Goal: Task Accomplishment & Management: Manage account settings

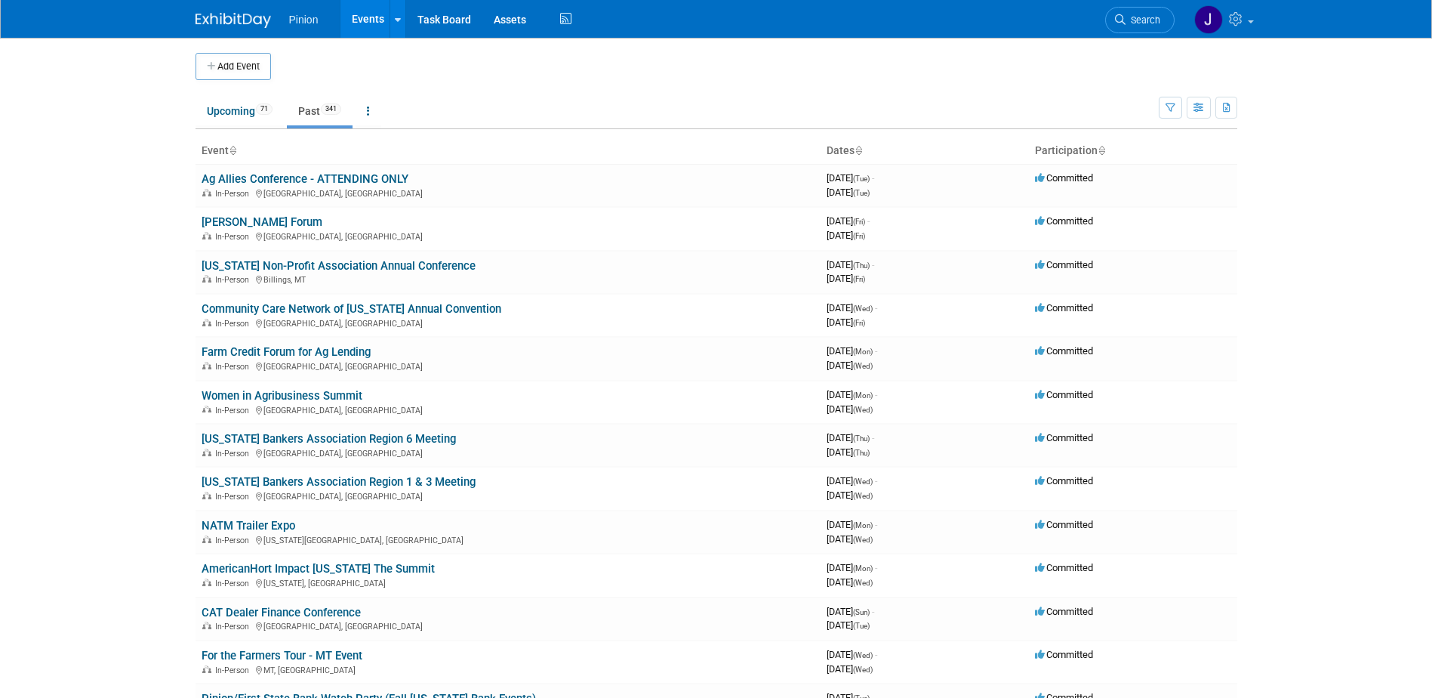
click at [236, 153] on icon at bounding box center [233, 151] width 8 height 10
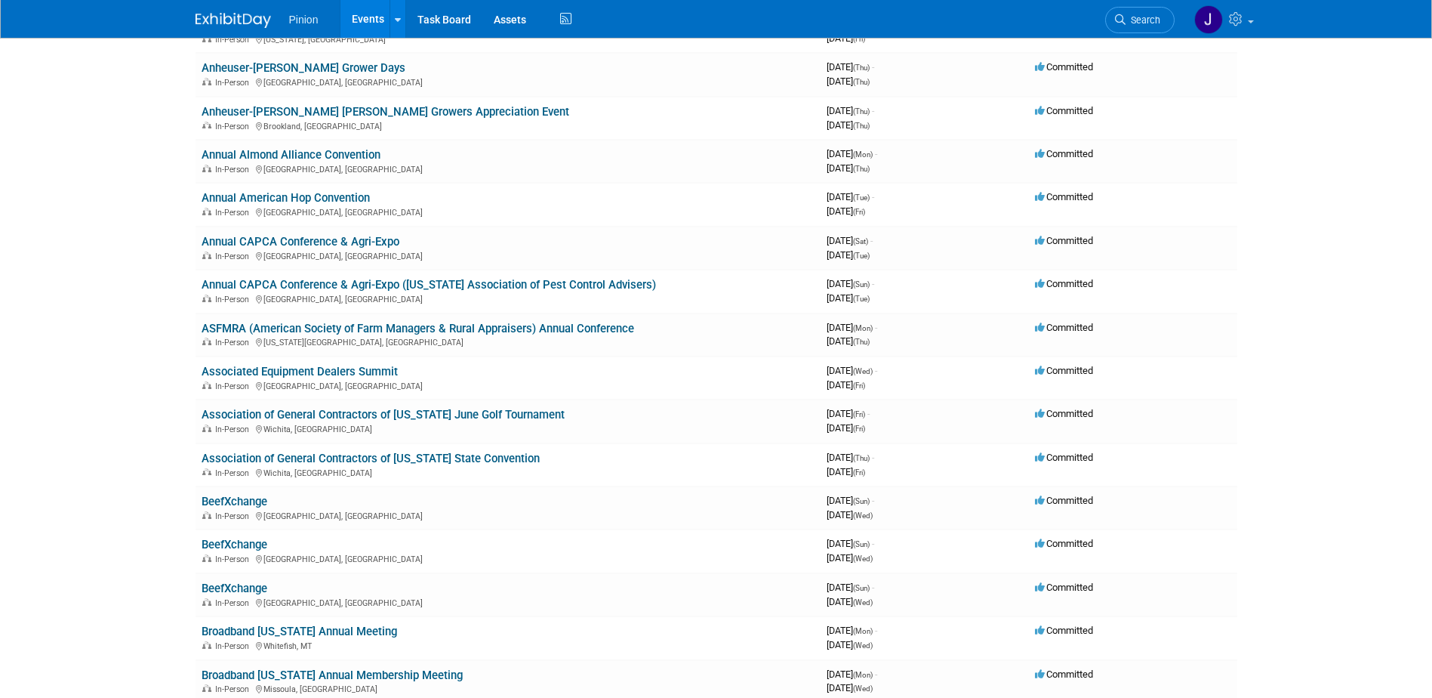
scroll to position [1739, 0]
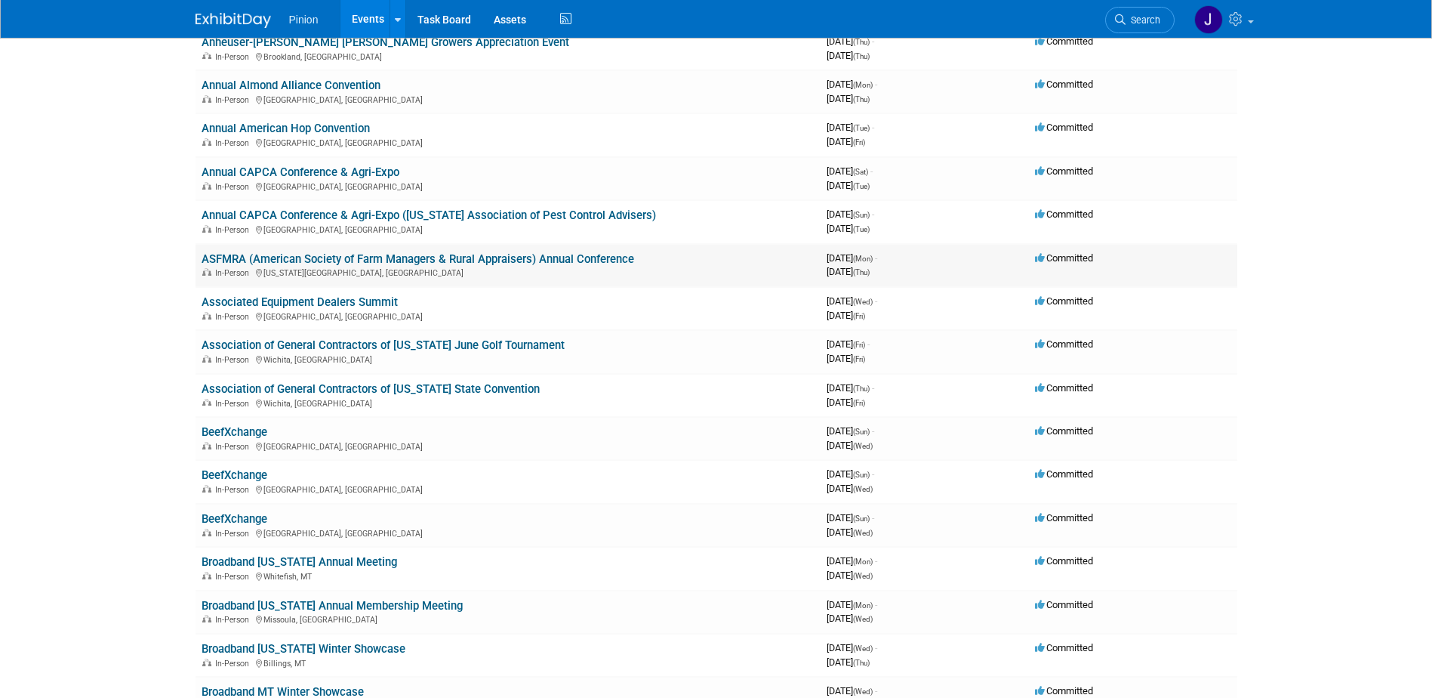
click at [264, 256] on link "ASFMRA (American Society of Farm Managers & Rural Appraisers) Annual Conference" at bounding box center [418, 259] width 433 height 14
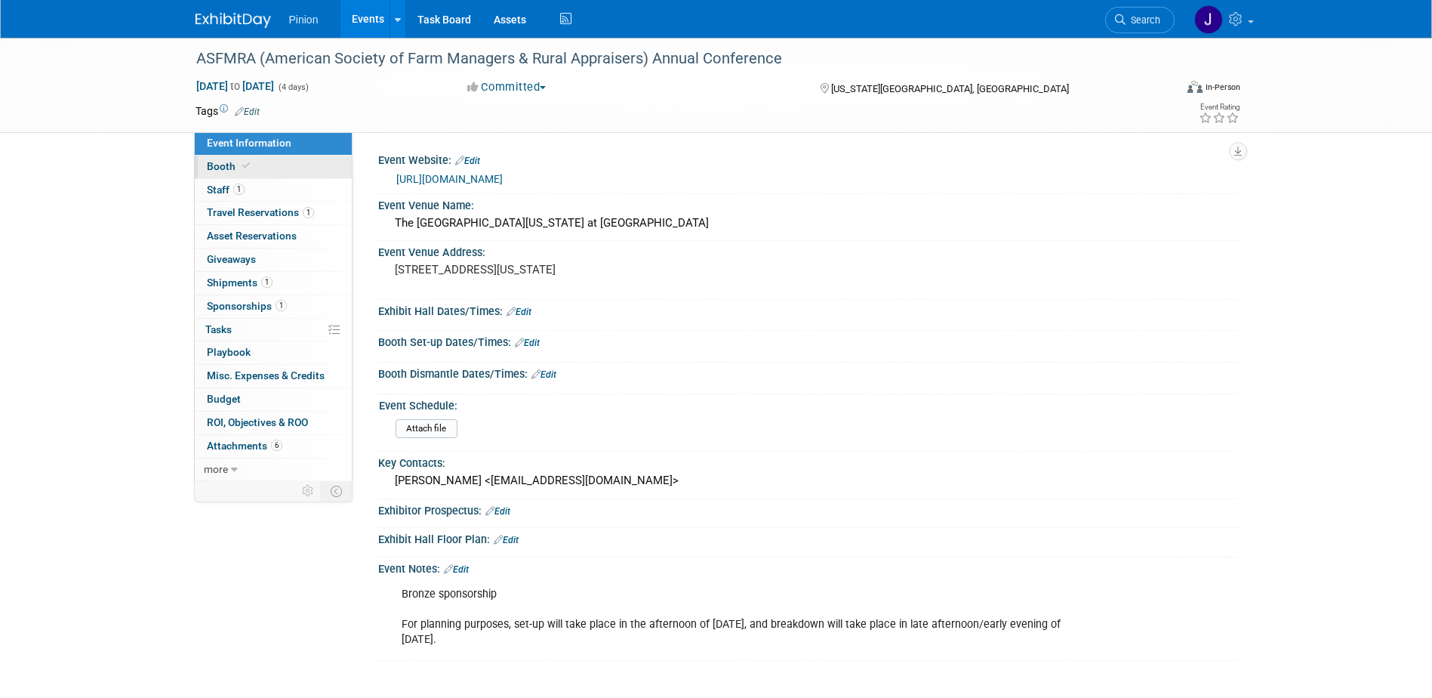
click at [223, 165] on span "Booth" at bounding box center [230, 166] width 46 height 12
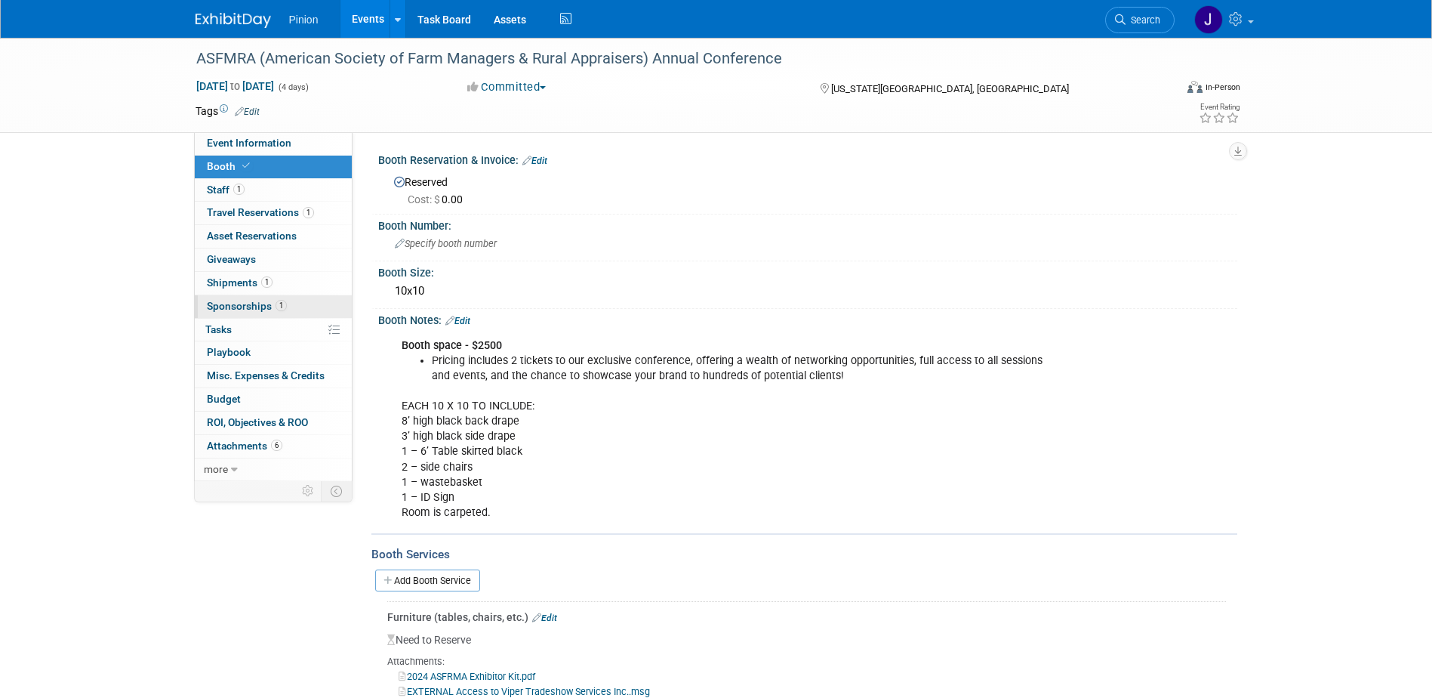
click at [263, 302] on span "Sponsorships 1" at bounding box center [247, 306] width 80 height 12
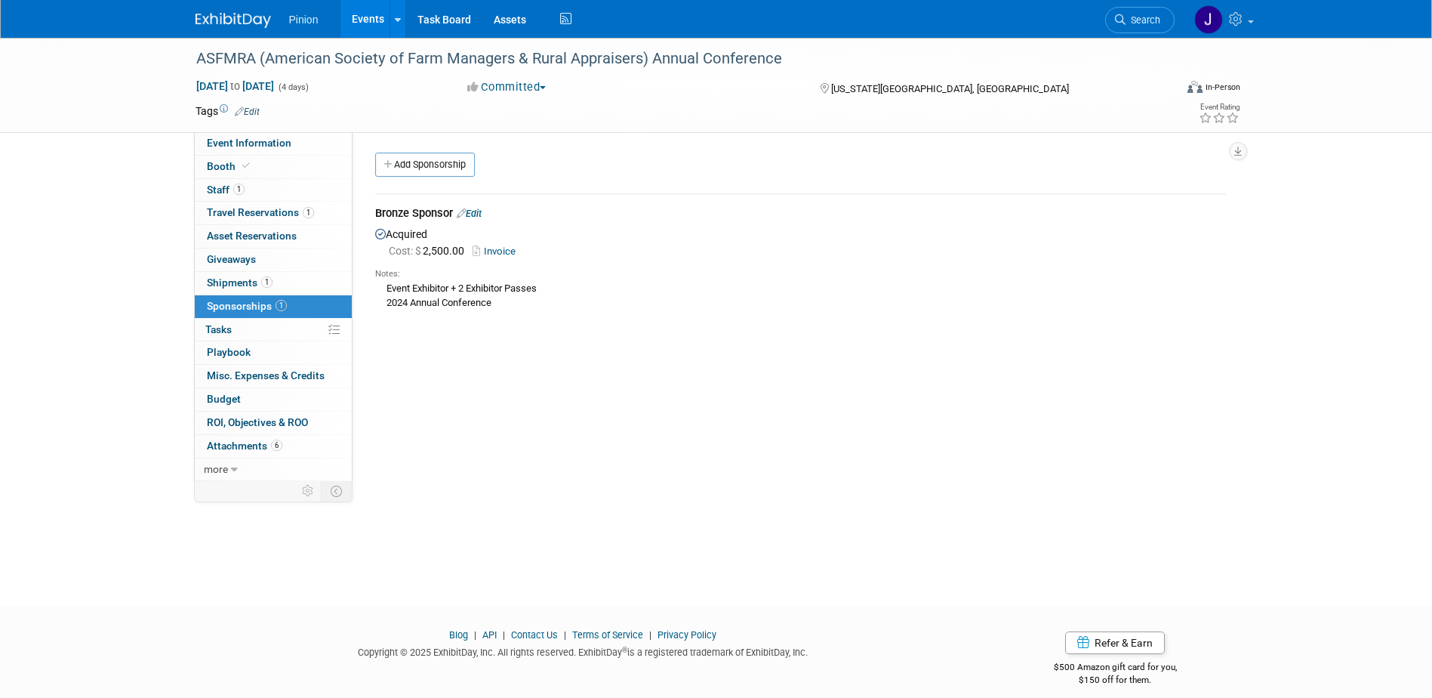
click at [504, 248] on link "Invoice" at bounding box center [497, 250] width 49 height 11
click at [248, 22] on img at bounding box center [233, 20] width 75 height 15
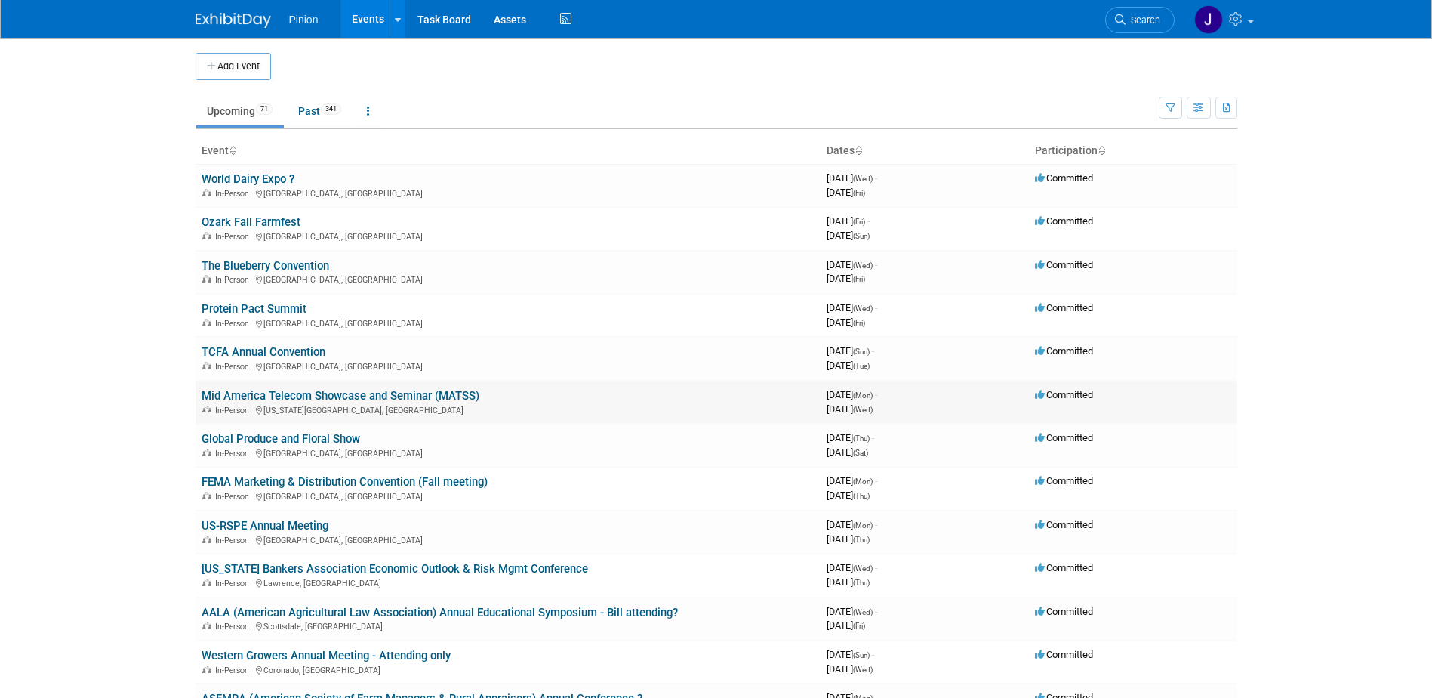
click at [256, 393] on link "Mid America Telecom Showcase and Seminar (MATSS)" at bounding box center [341, 396] width 278 height 14
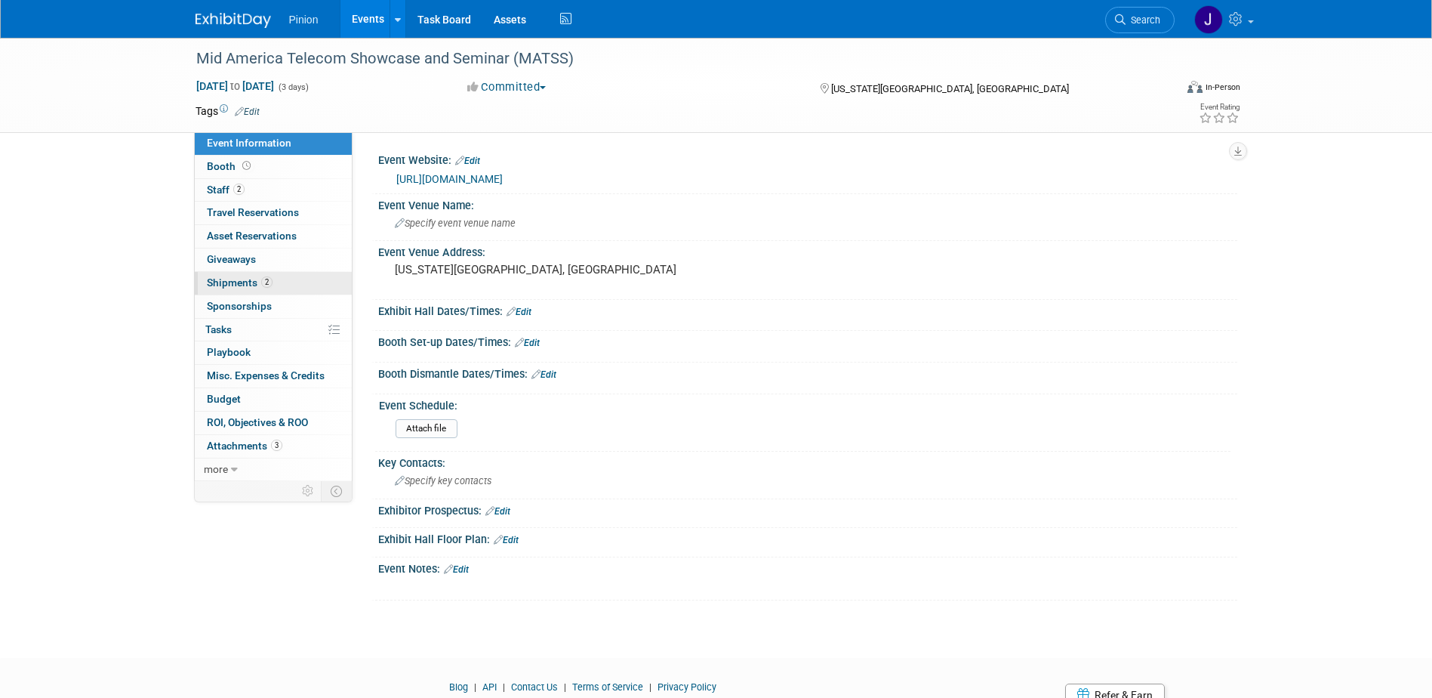
click at [247, 279] on span "Shipments 2" at bounding box center [240, 282] width 66 height 12
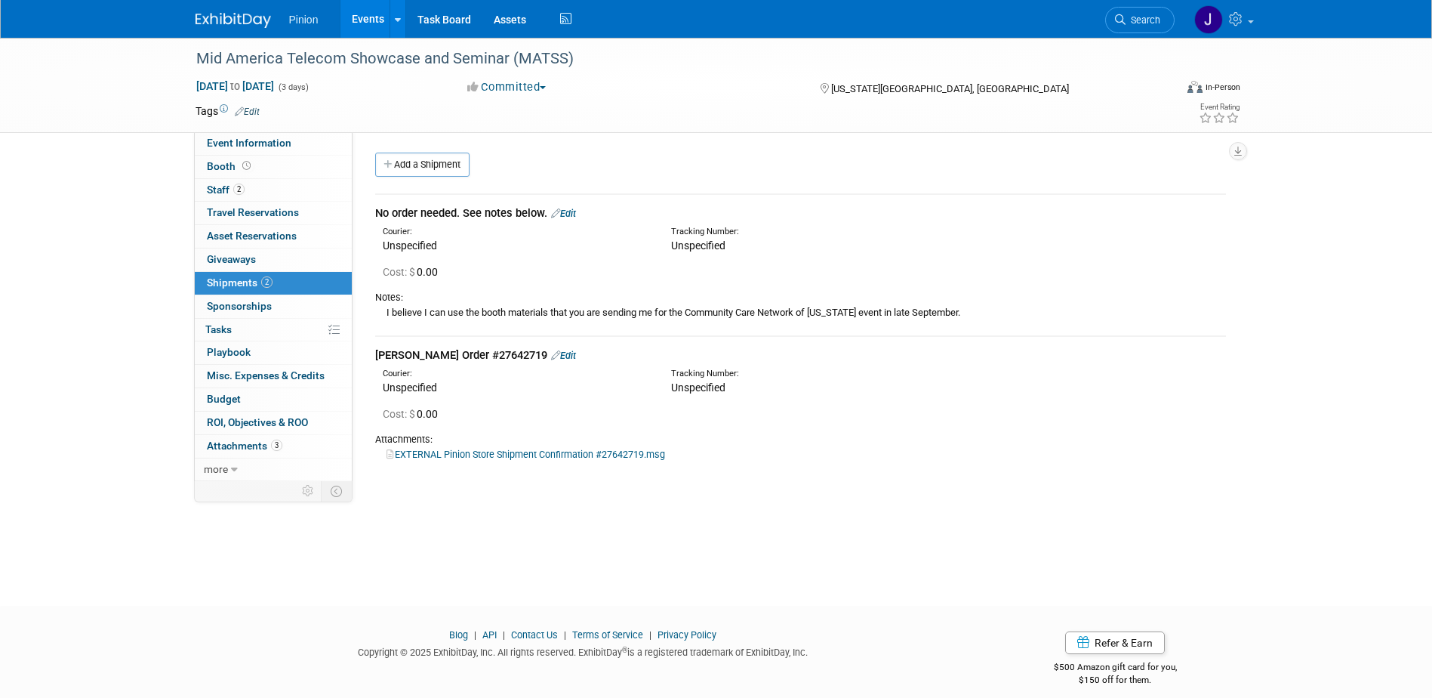
click at [246, 16] on img at bounding box center [233, 20] width 75 height 15
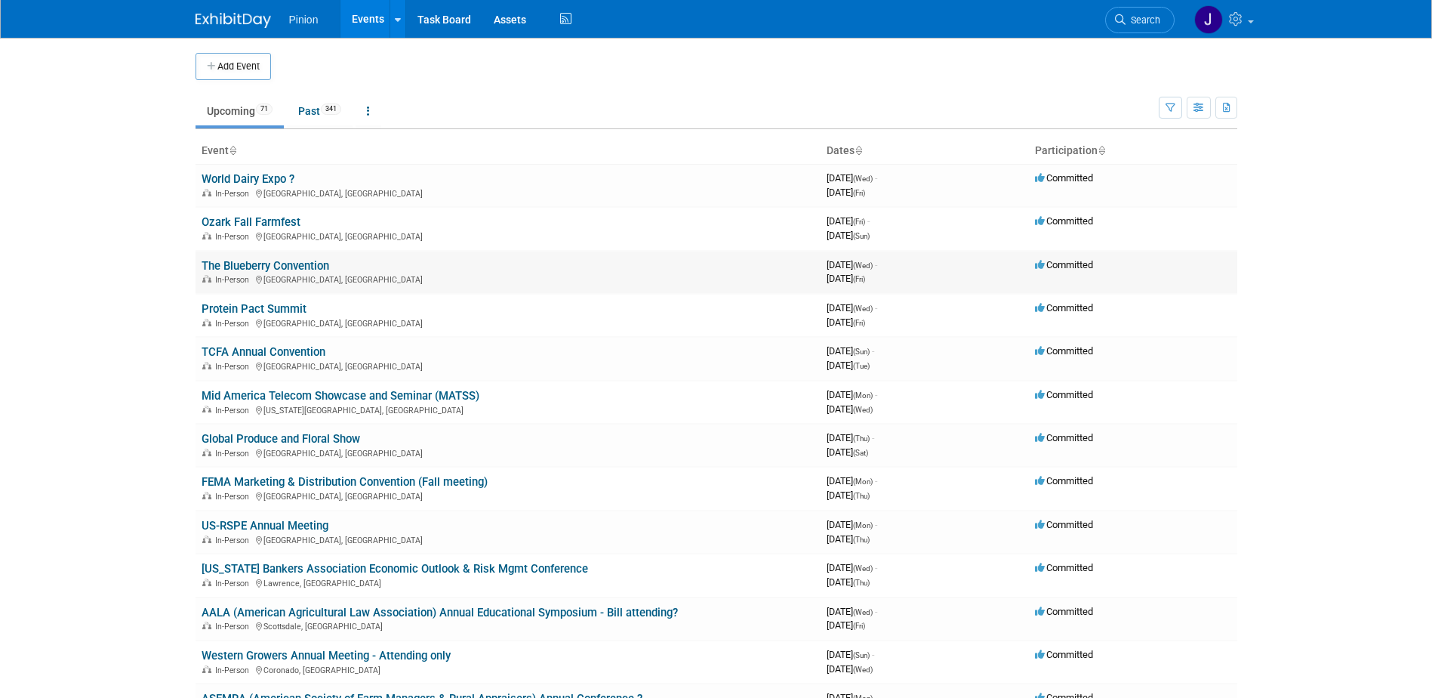
click at [263, 266] on link "The Blueberry Convention" at bounding box center [266, 266] width 128 height 14
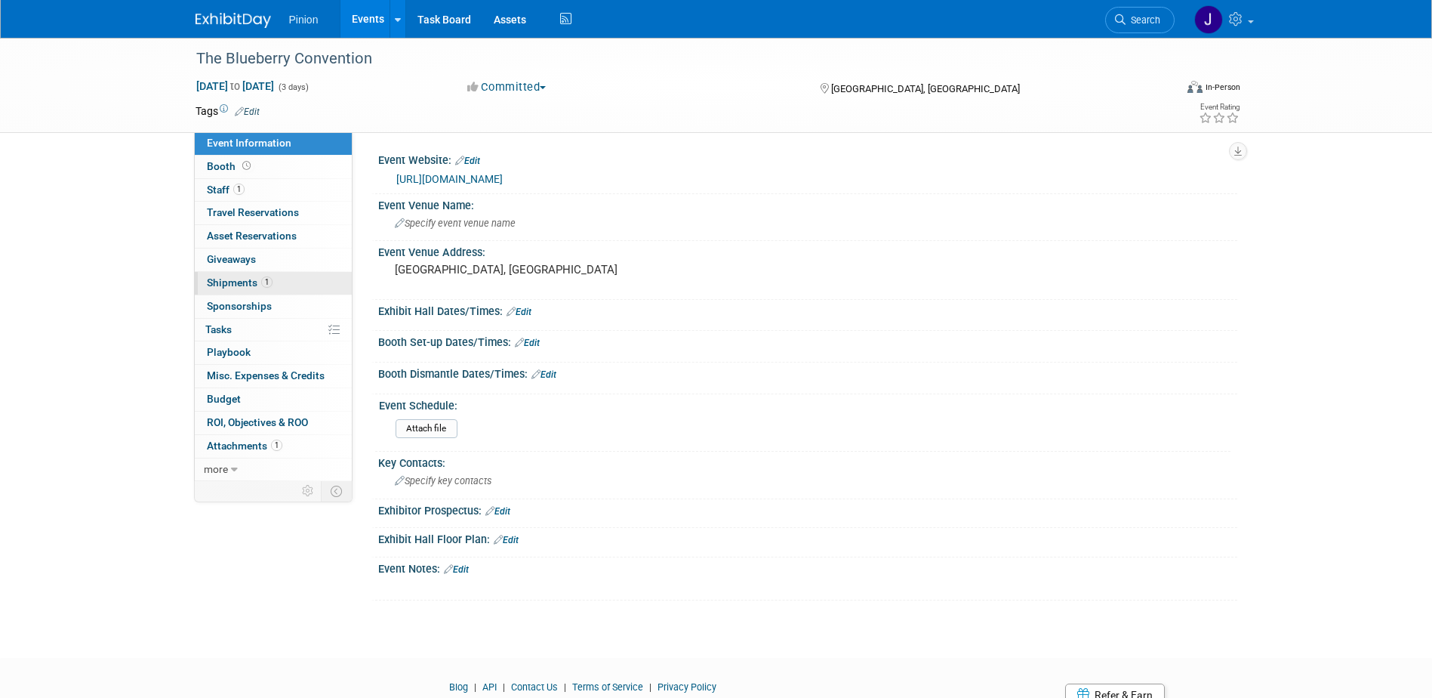
click at [245, 279] on span "Shipments 1" at bounding box center [240, 282] width 66 height 12
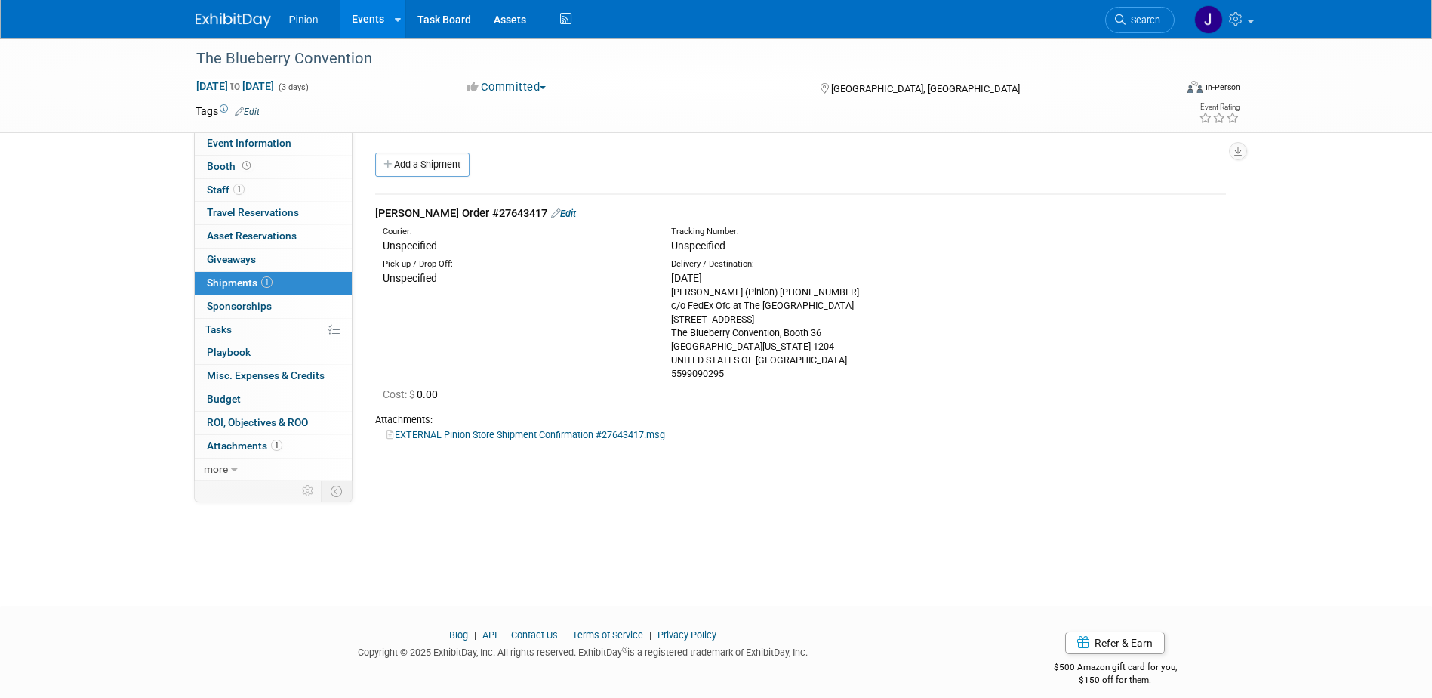
click at [242, 26] on img at bounding box center [233, 20] width 75 height 15
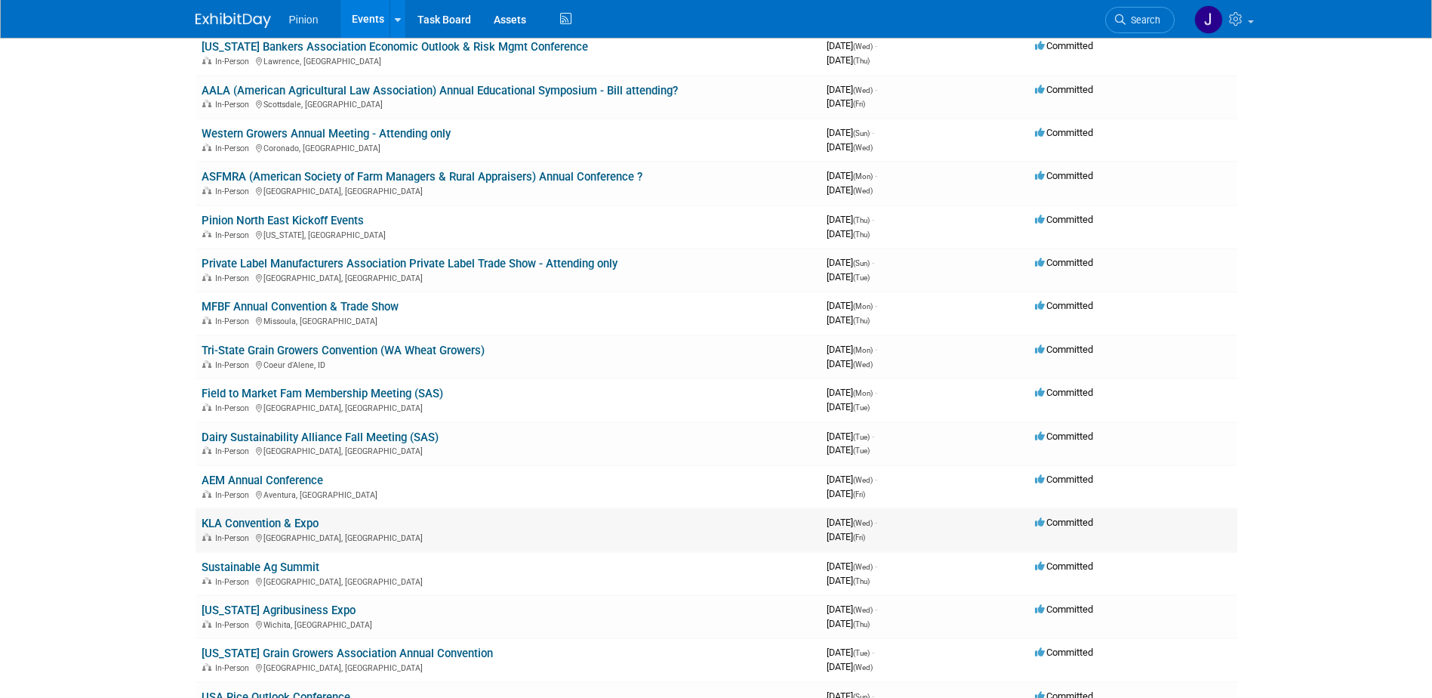
scroll to position [529, 0]
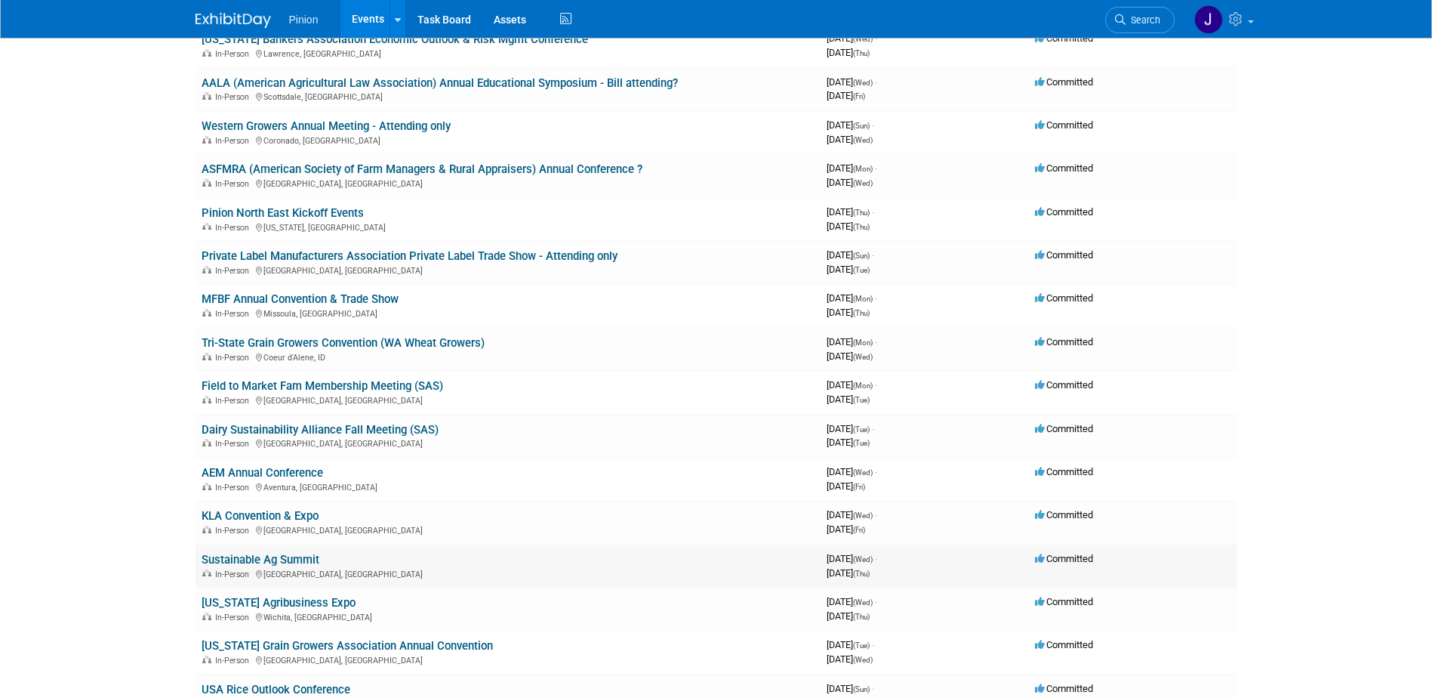
click at [300, 560] on link "Sustainable Ag Summit" at bounding box center [261, 560] width 118 height 14
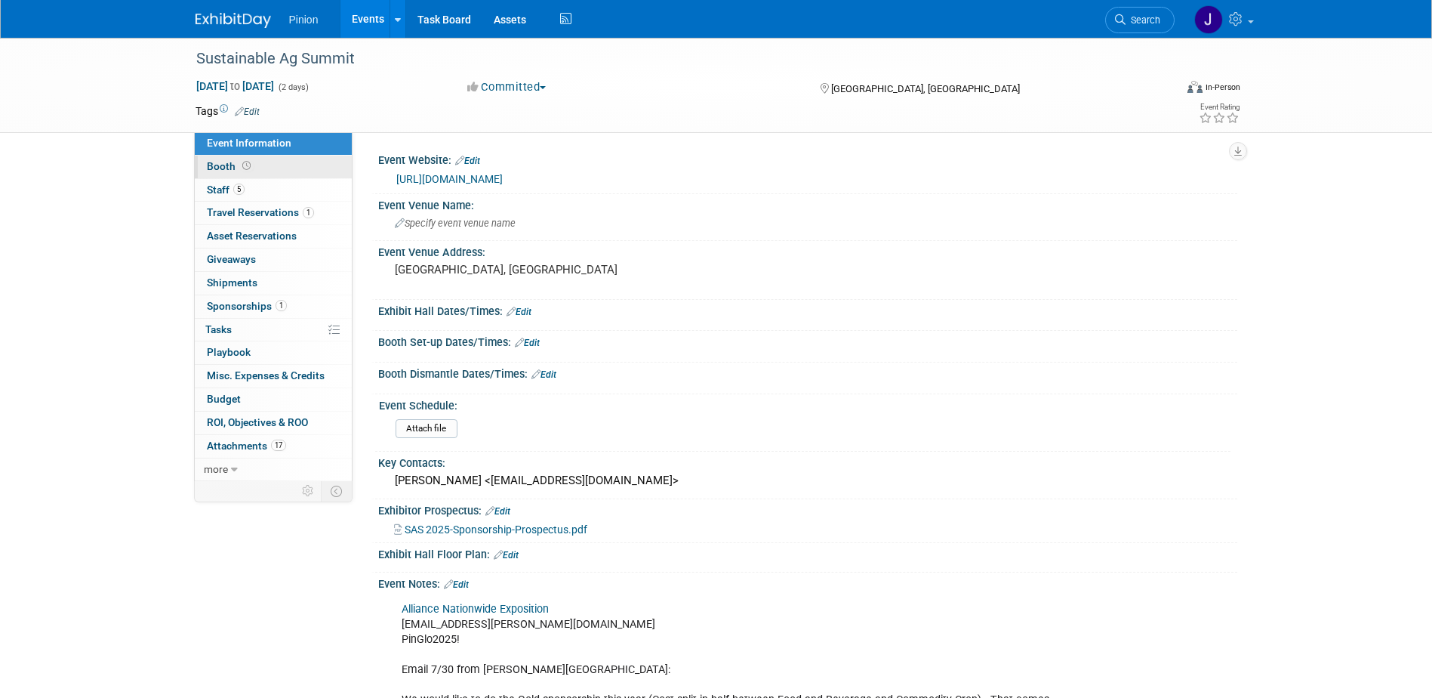
click at [235, 169] on span "Booth" at bounding box center [230, 166] width 47 height 12
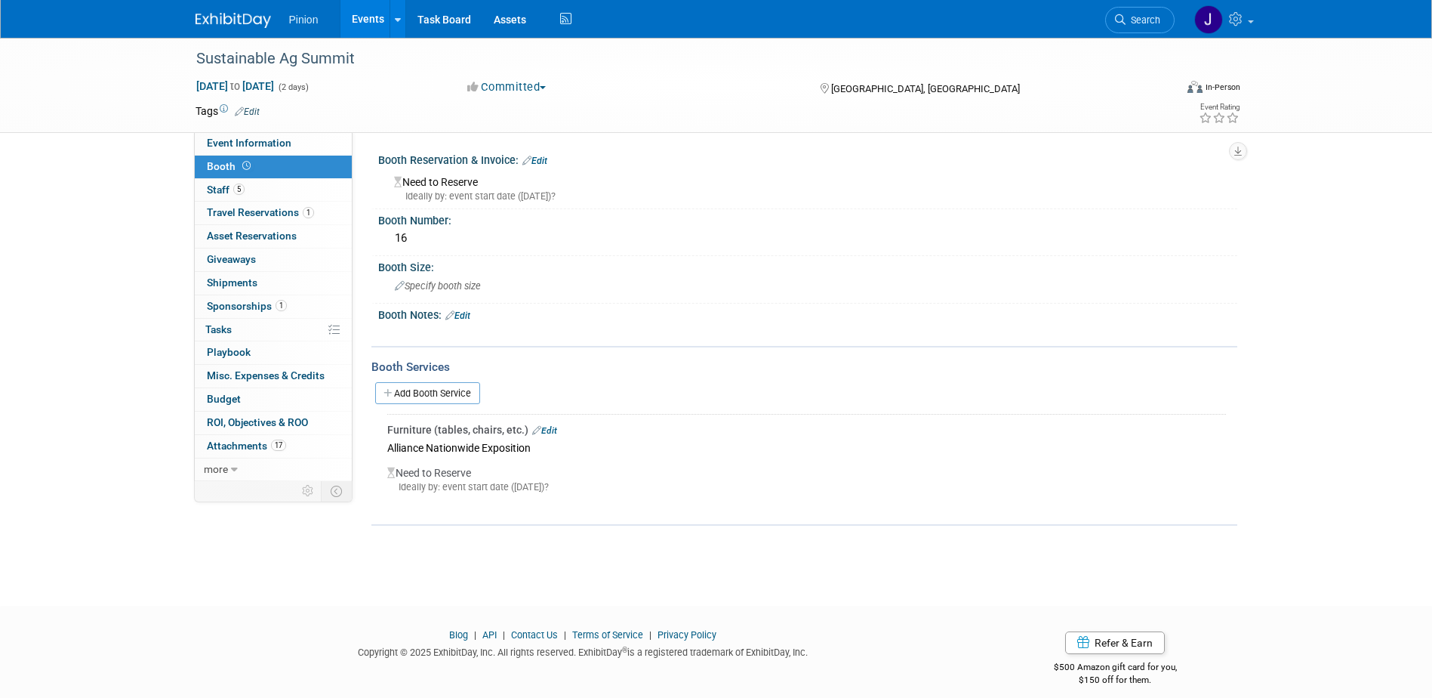
click at [550, 430] on link "Edit" at bounding box center [544, 430] width 25 height 11
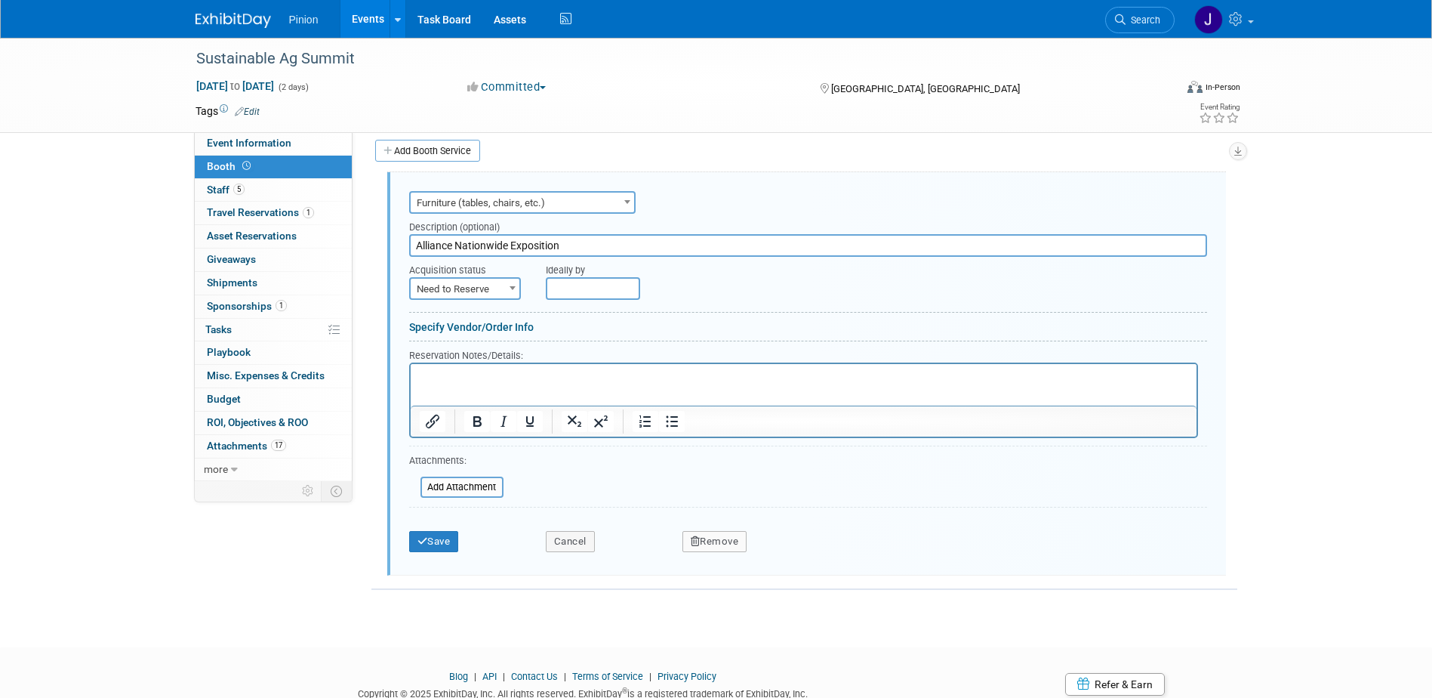
click at [490, 375] on p "Rich Text Area. Press ALT-0 for help." at bounding box center [803, 376] width 769 height 14
drag, startPoint x: 80, startPoint y: 12, endPoint x: 459, endPoint y: 459, distance: 586.0
click at [435, 405] on div at bounding box center [804, 420] width 786 height 31
click at [470, 490] on input "file" at bounding box center [412, 487] width 180 height 18
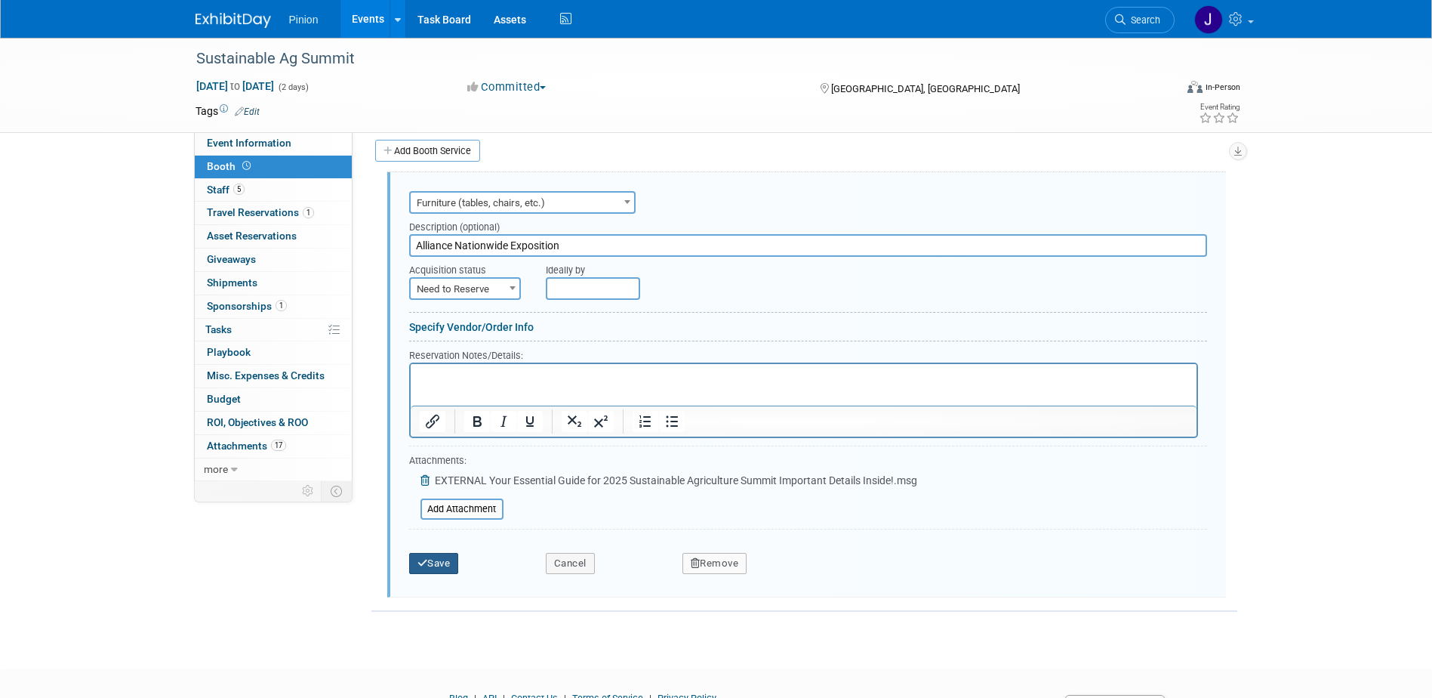
click at [442, 563] on button "Save" at bounding box center [434, 563] width 50 height 21
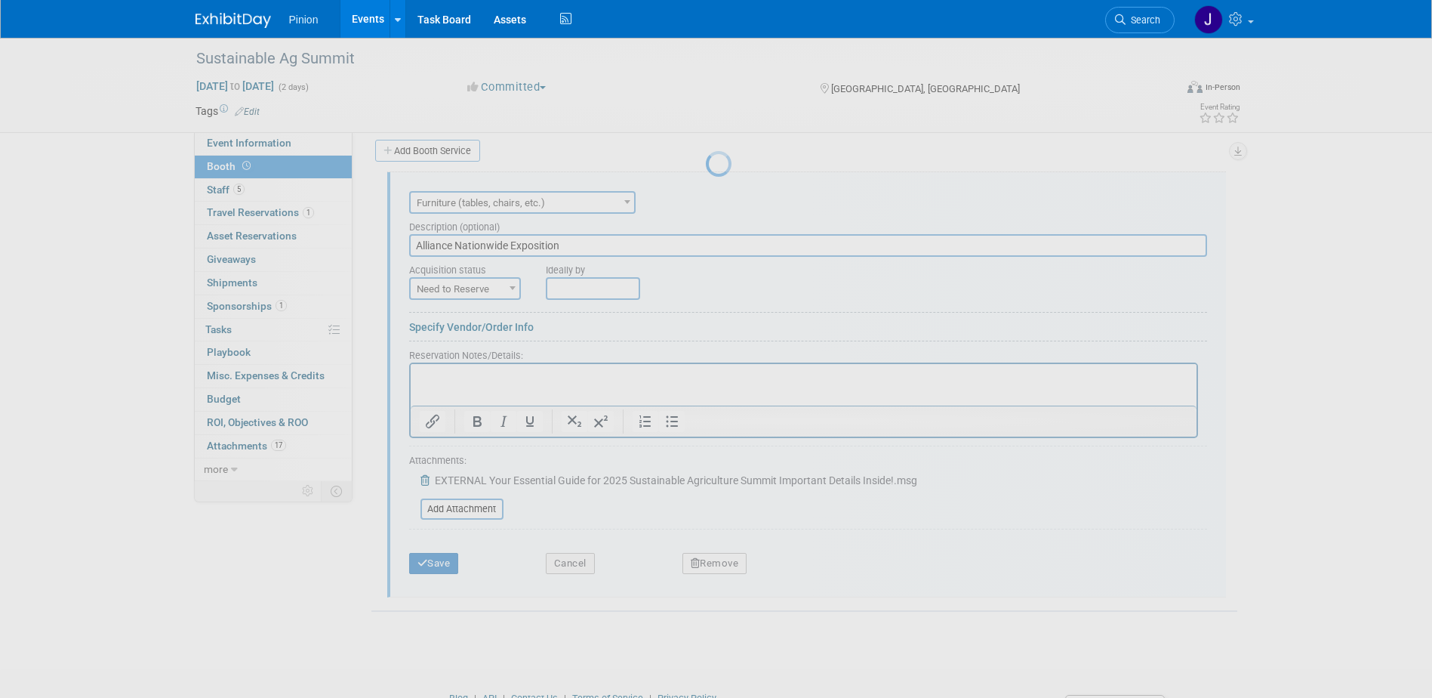
scroll to position [27, 0]
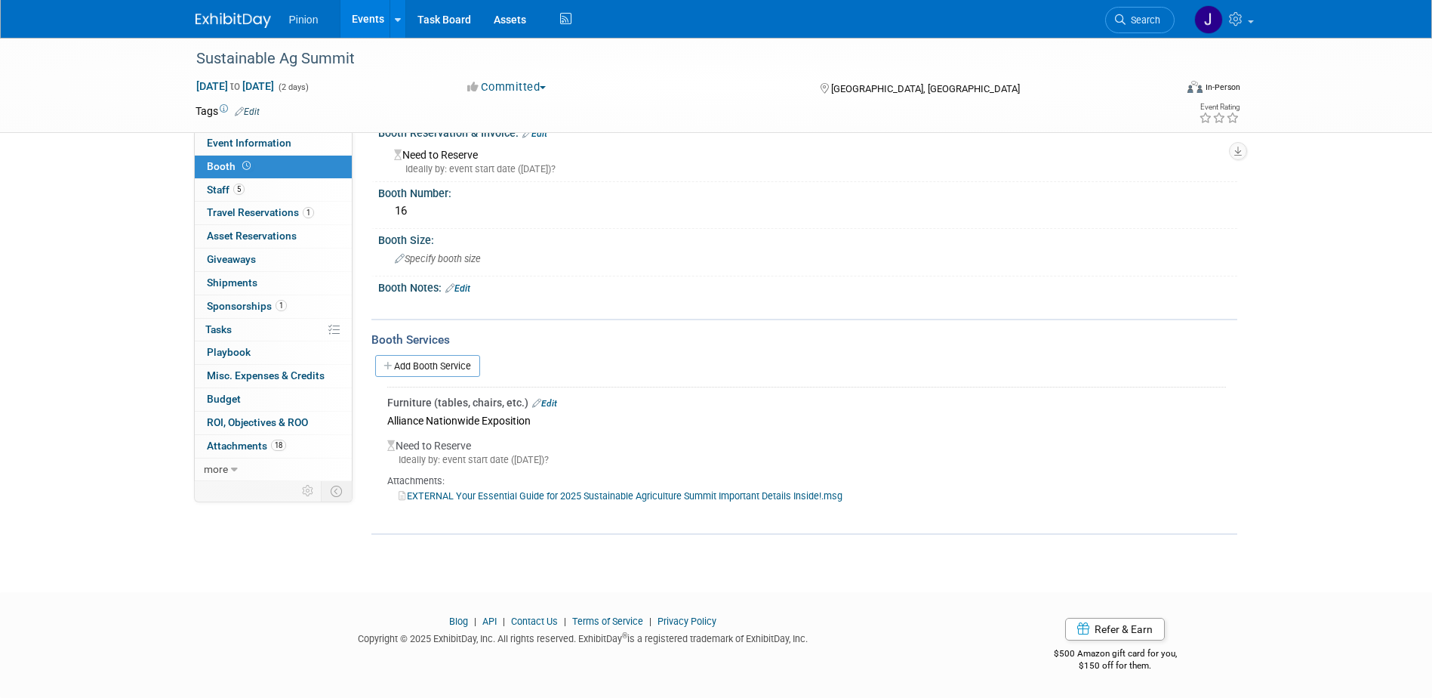
click at [219, 13] on img at bounding box center [233, 20] width 75 height 15
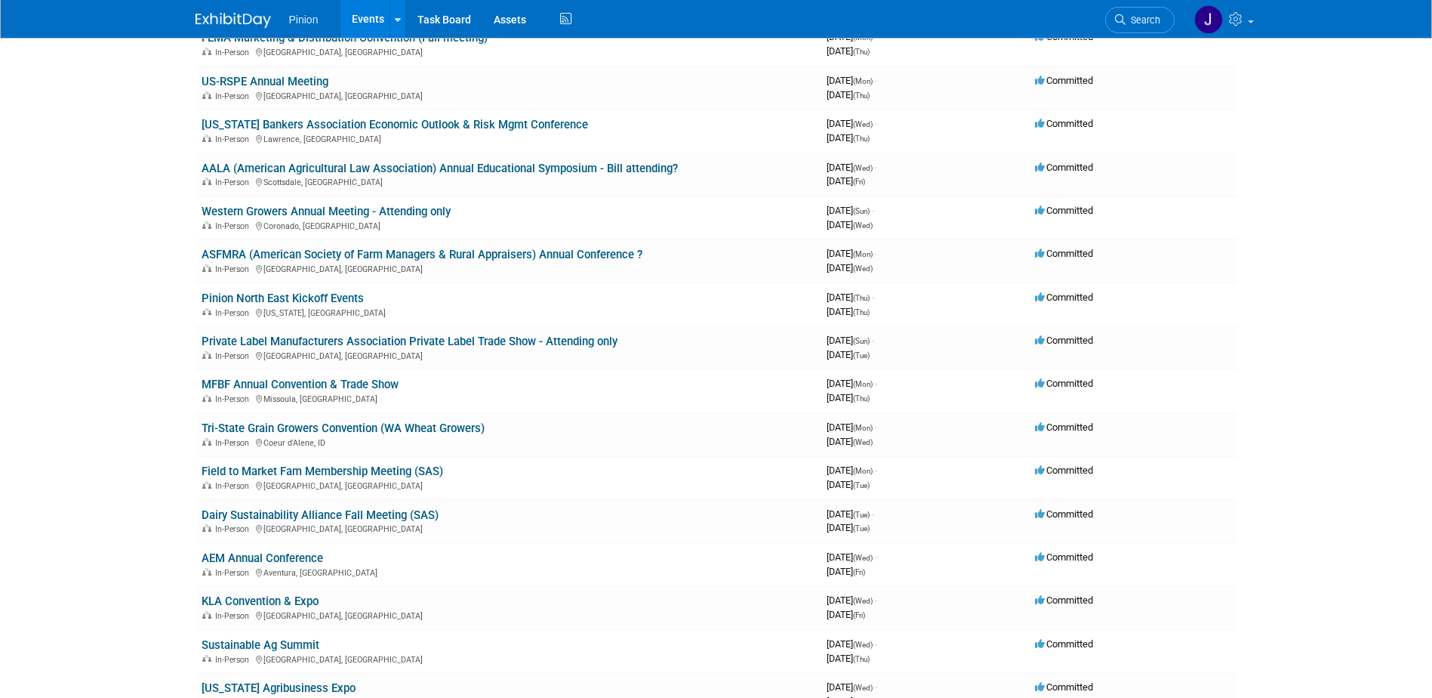
scroll to position [467, 0]
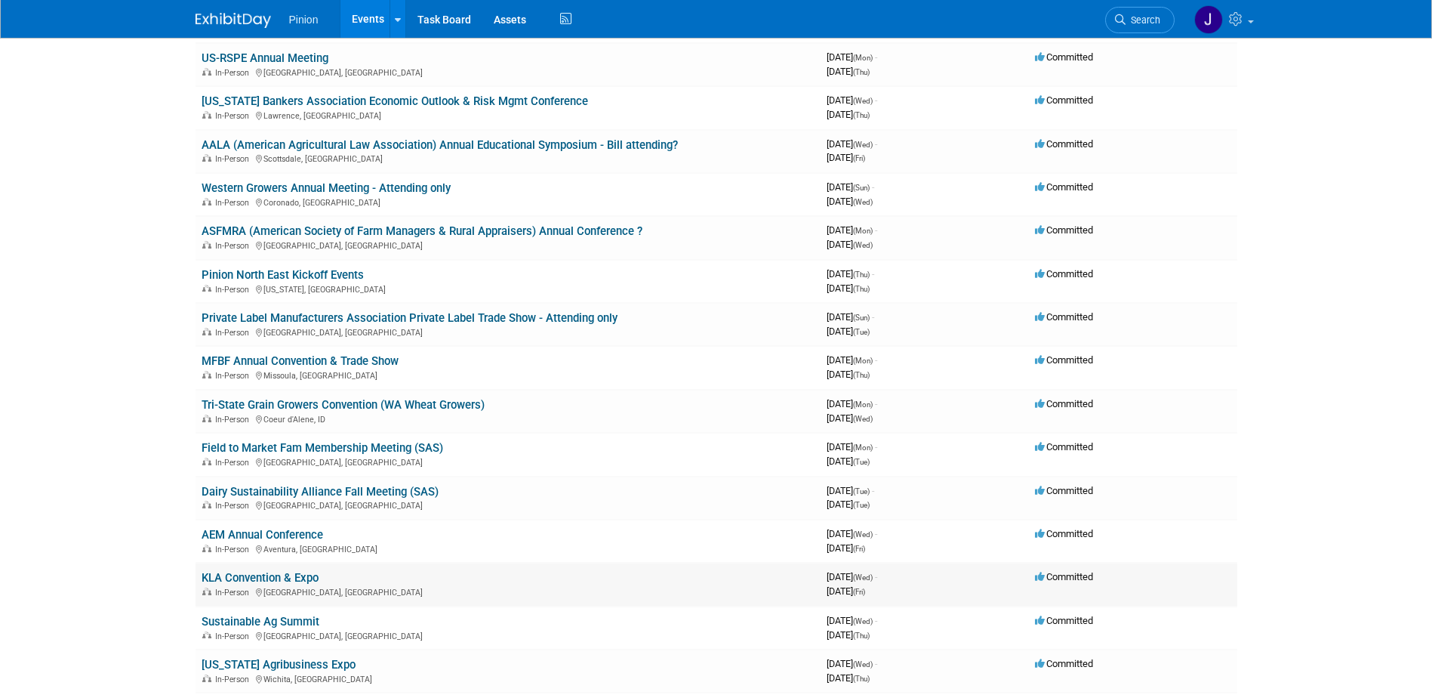
click at [208, 577] on link "KLA Convention & Expo" at bounding box center [260, 578] width 117 height 14
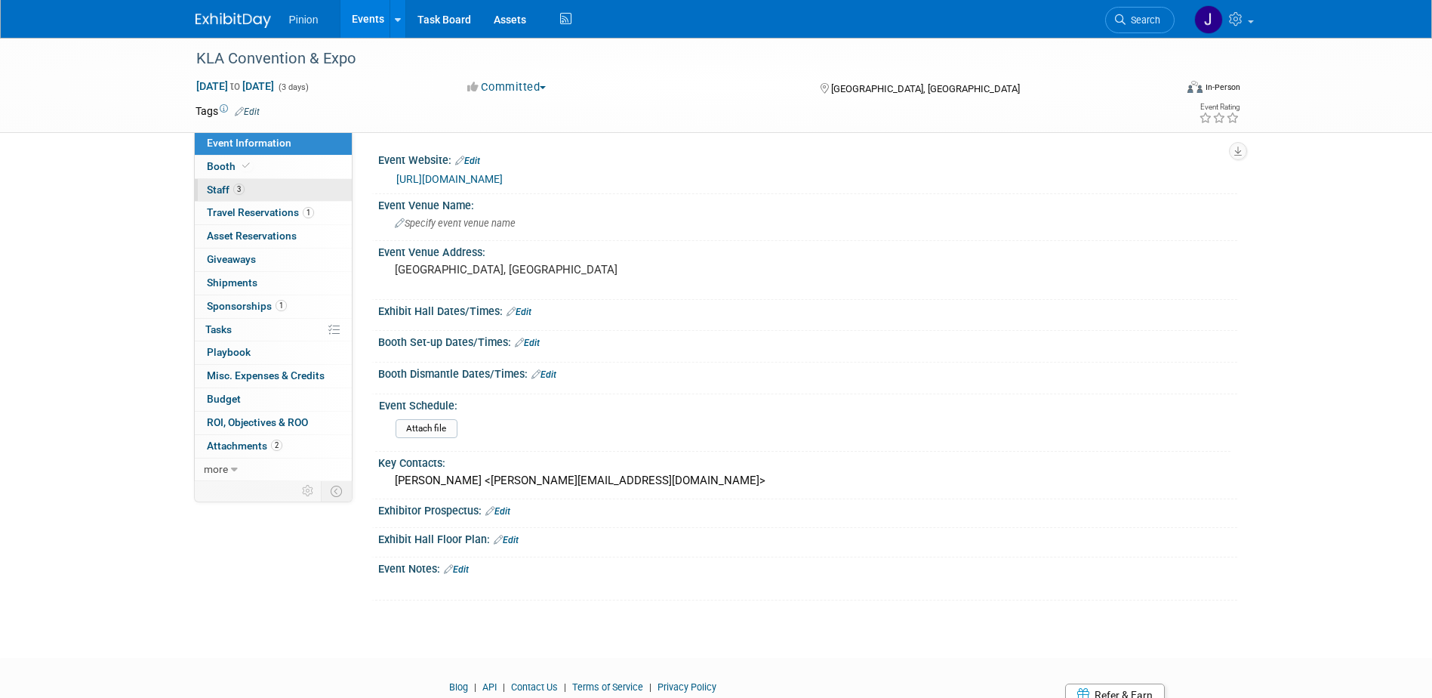
click at [228, 186] on span "Staff 3" at bounding box center [226, 189] width 38 height 12
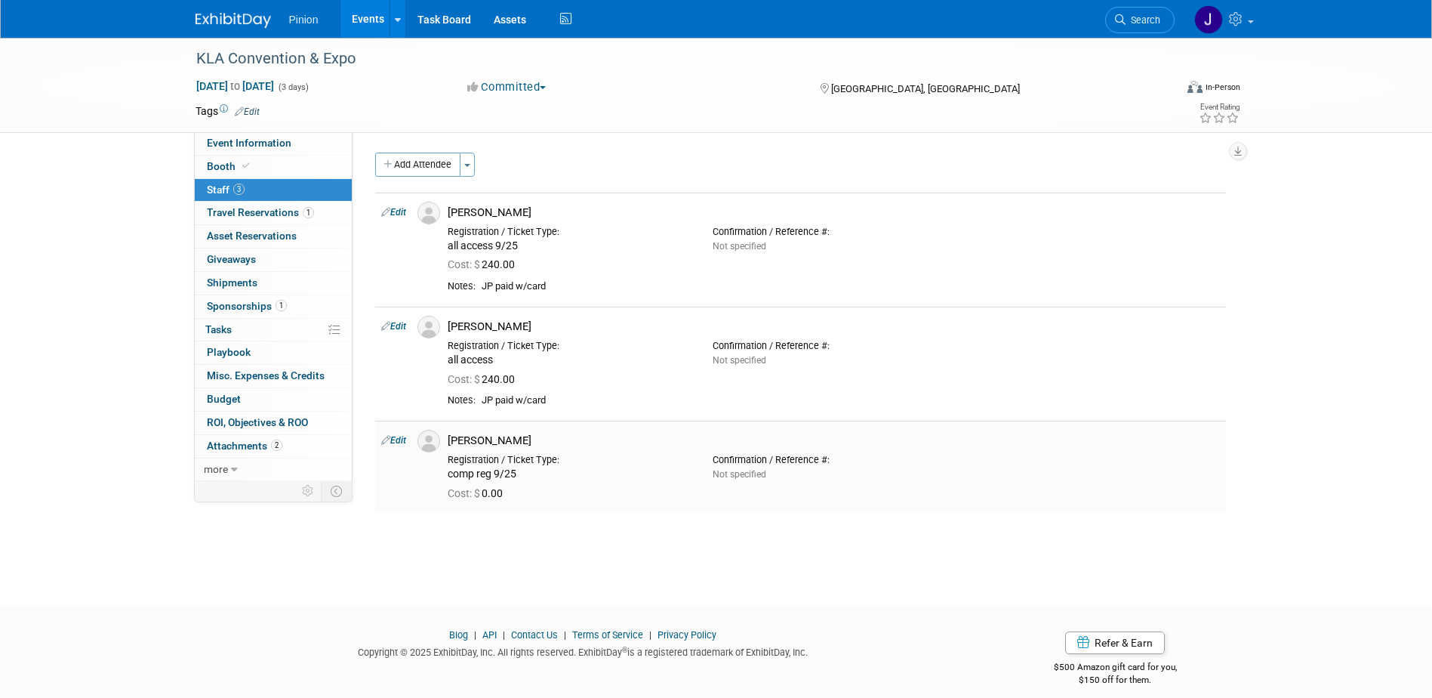
click at [402, 441] on link "Edit" at bounding box center [393, 440] width 25 height 11
select select "01d77032-6338-44ca-8d8b-de251e6e5f53"
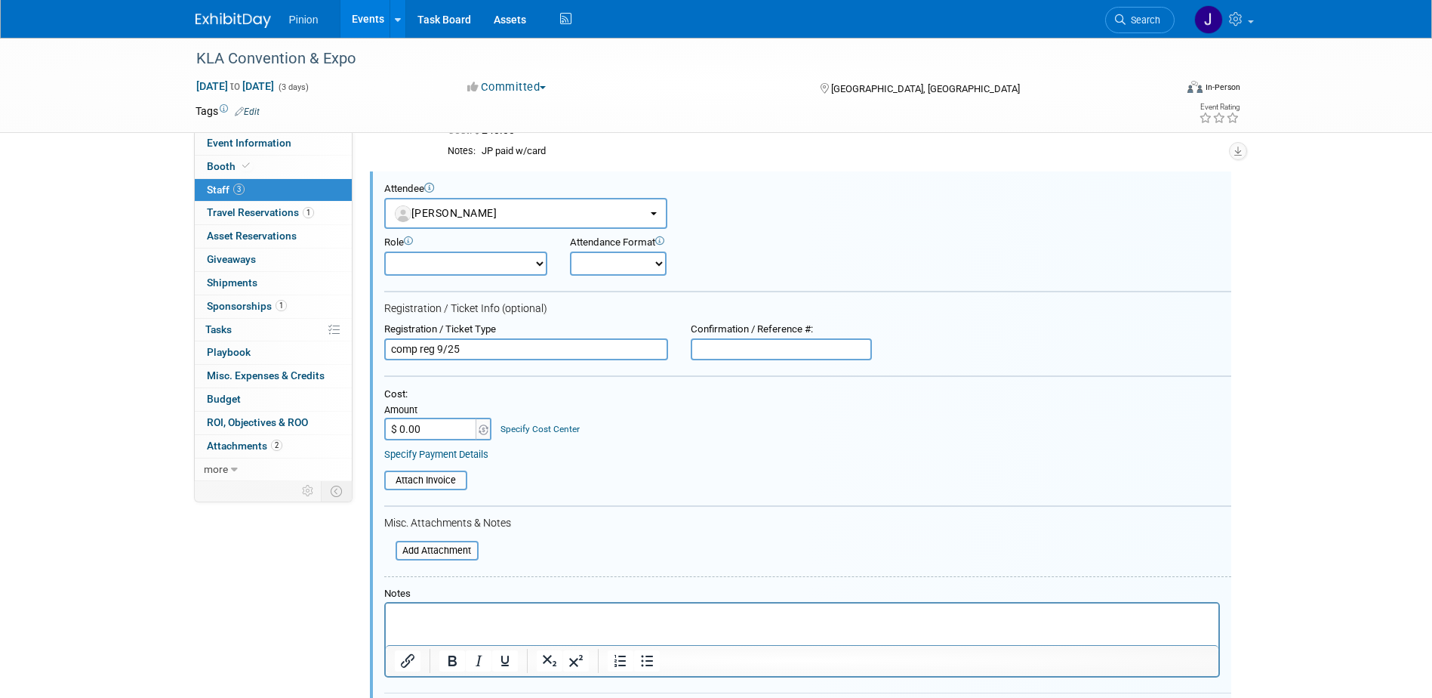
click at [453, 606] on html at bounding box center [801, 613] width 833 height 21
drag, startPoint x: 1430, startPoint y: 336, endPoint x: 1408, endPoint y: 561, distance: 226.0
click at [1422, 548] on div "KLA Convention & Expo Nov 19, 2025 to Nov 21, 2025 (3 days) Nov 19, 2025 to Nov…" at bounding box center [716, 290] width 1432 height 1002
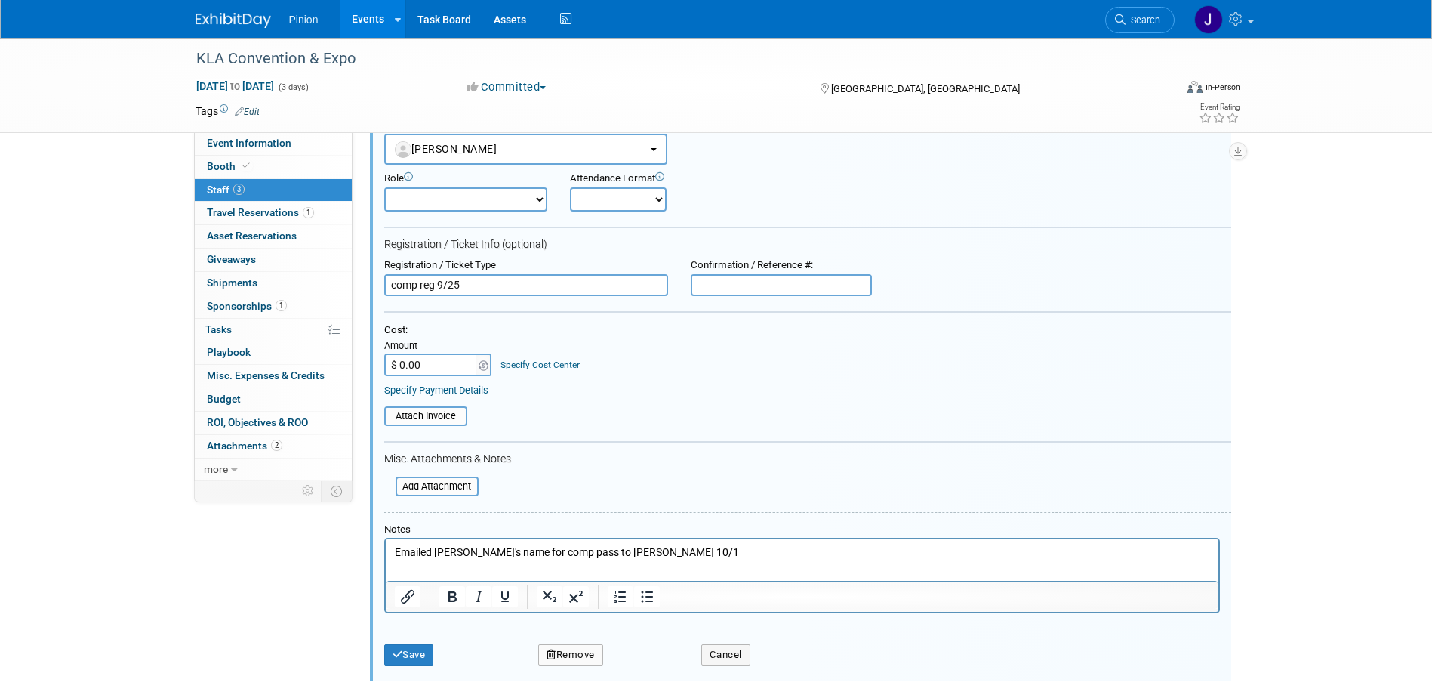
scroll to position [476, 0]
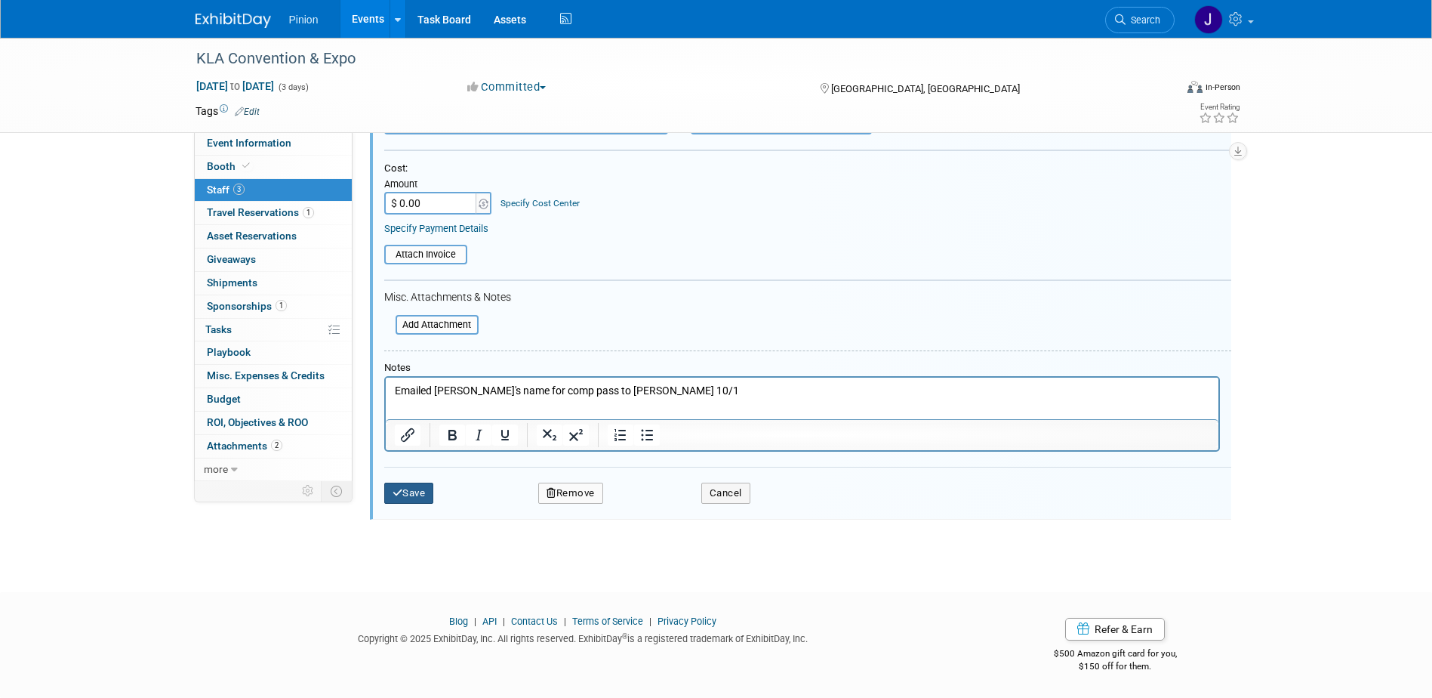
click at [410, 490] on button "Save" at bounding box center [409, 492] width 50 height 21
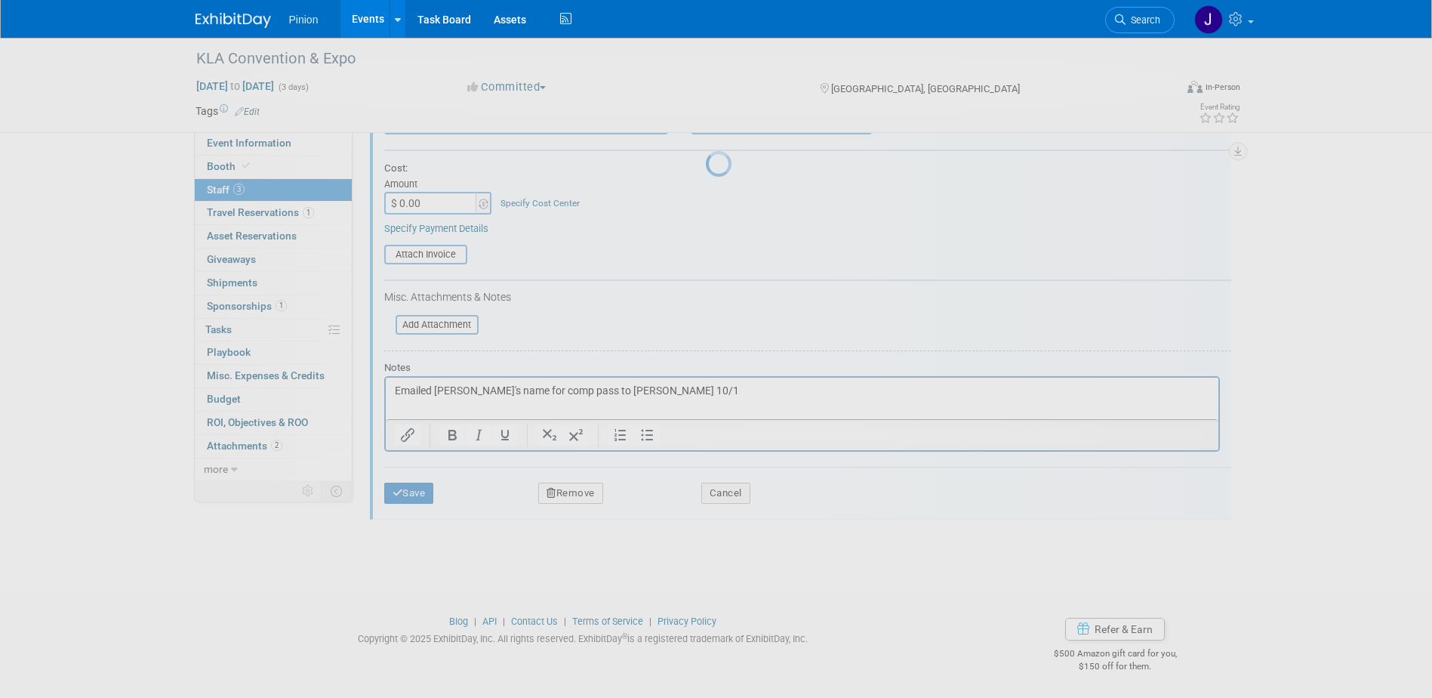
scroll to position [16, 0]
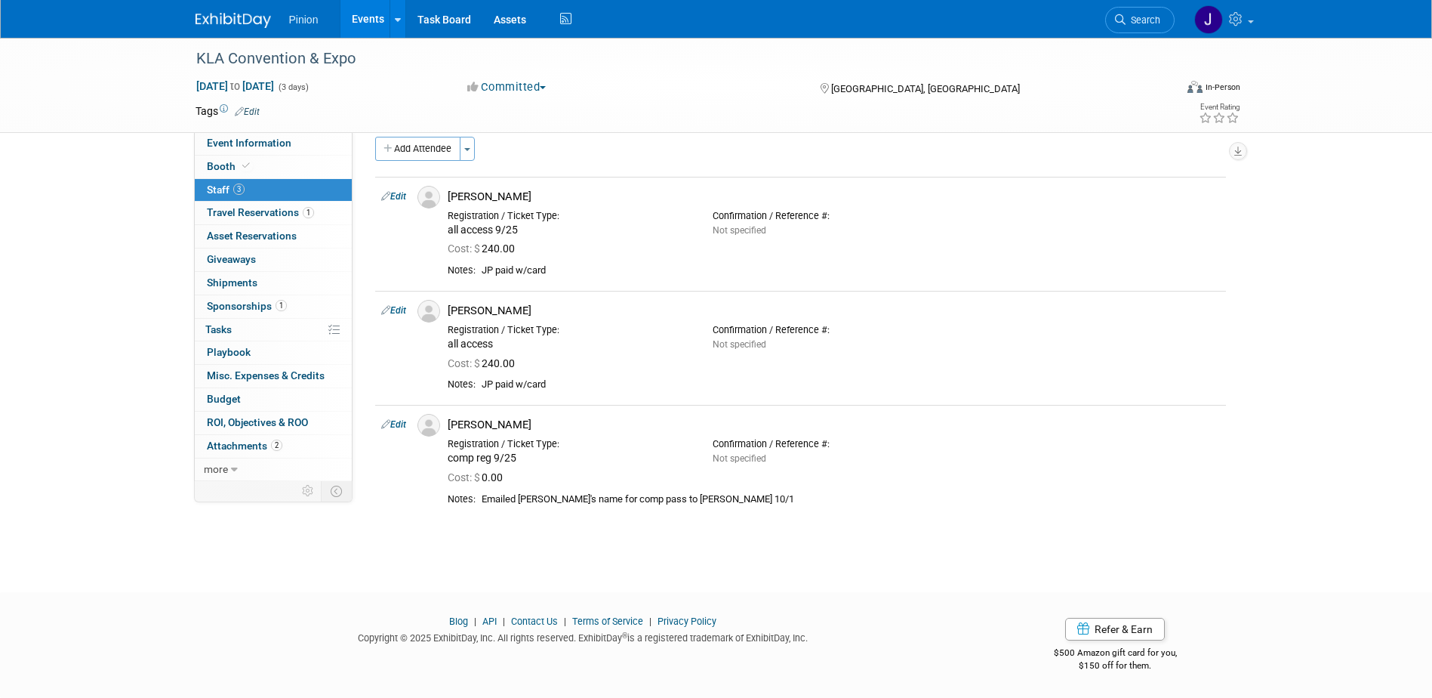
click at [240, 14] on img at bounding box center [233, 20] width 75 height 15
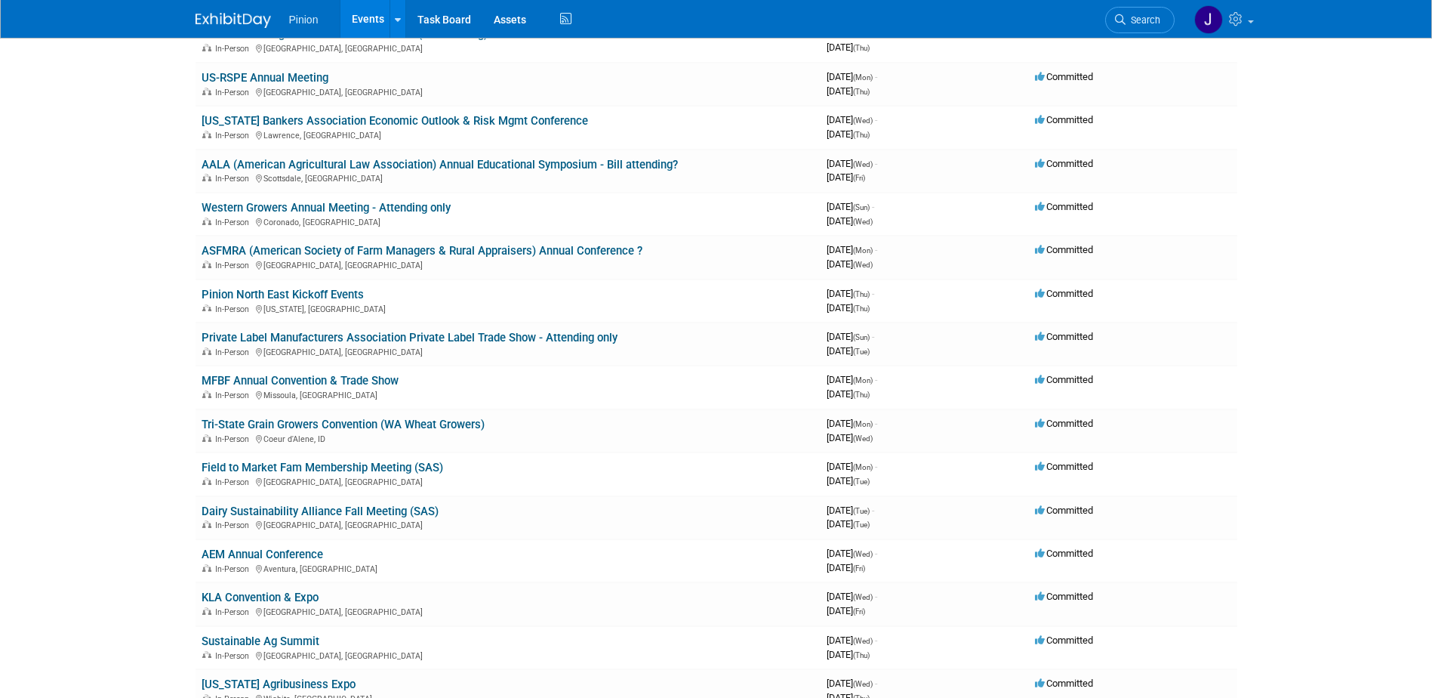
scroll to position [451, 0]
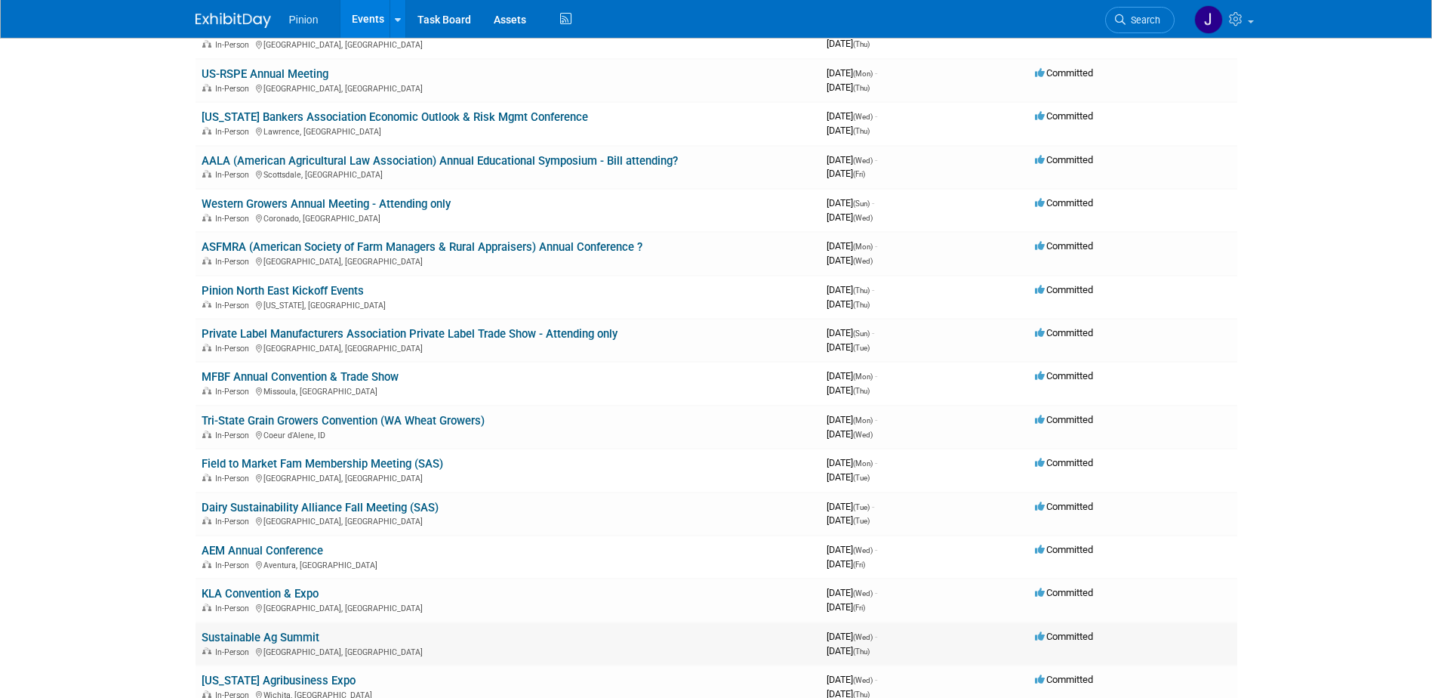
drag, startPoint x: 248, startPoint y: 636, endPoint x: 267, endPoint y: 584, distance: 55.7
click at [248, 636] on link "Sustainable Ag Summit" at bounding box center [261, 637] width 118 height 14
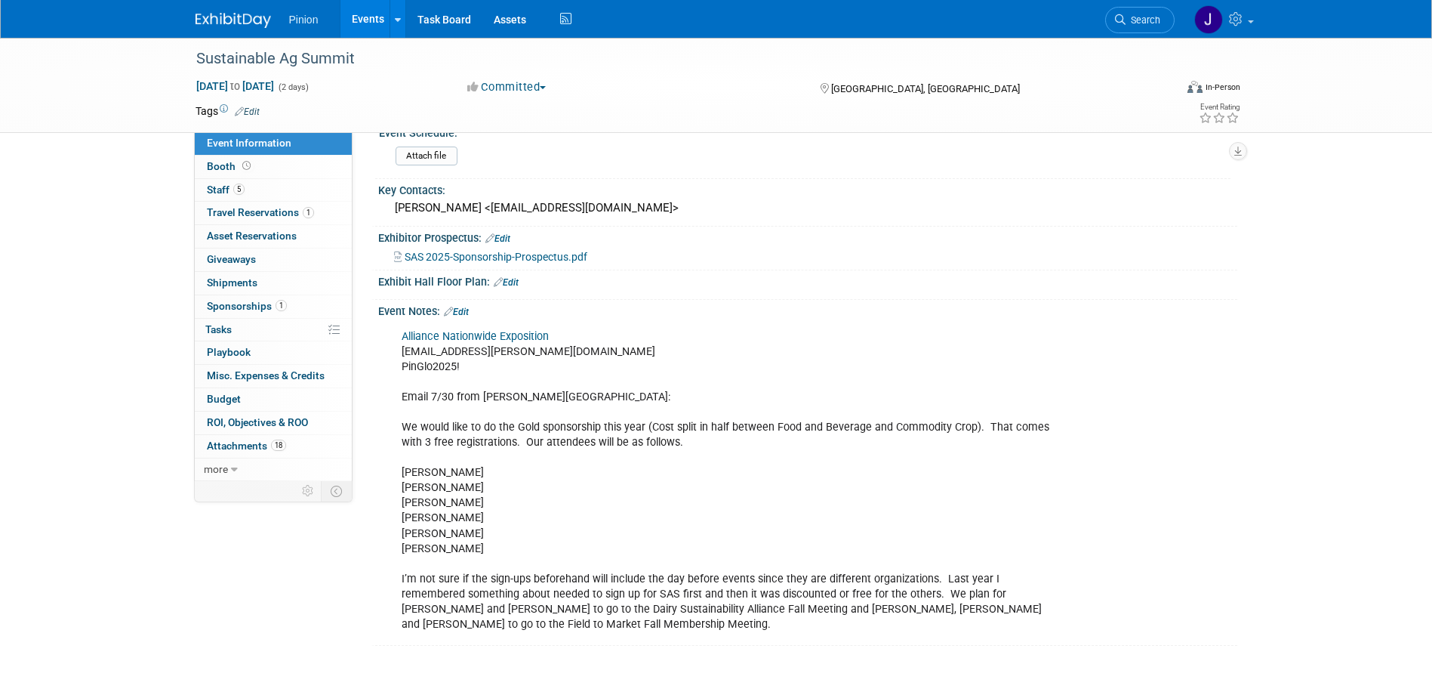
scroll to position [276, 0]
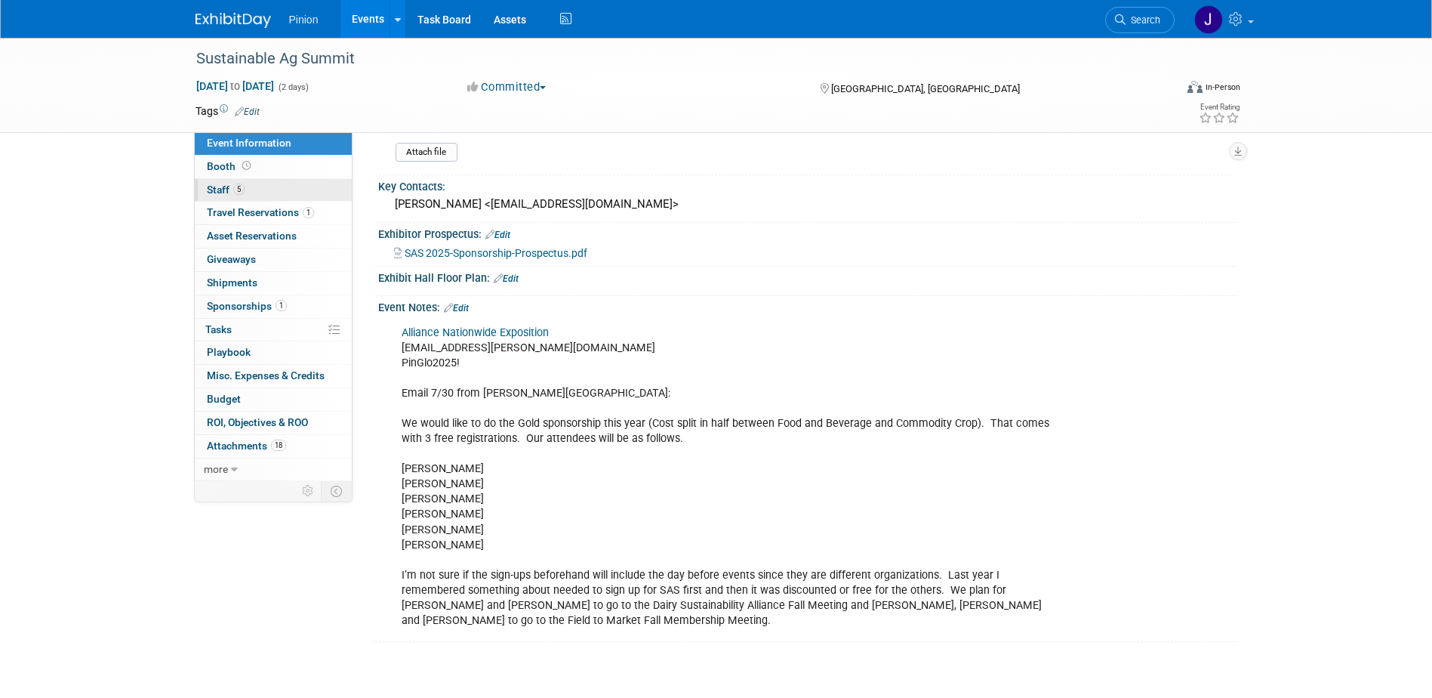
drag, startPoint x: 234, startPoint y: 182, endPoint x: 242, endPoint y: 183, distance: 7.6
click at [236, 183] on link "5 Staff 5" at bounding box center [273, 190] width 157 height 23
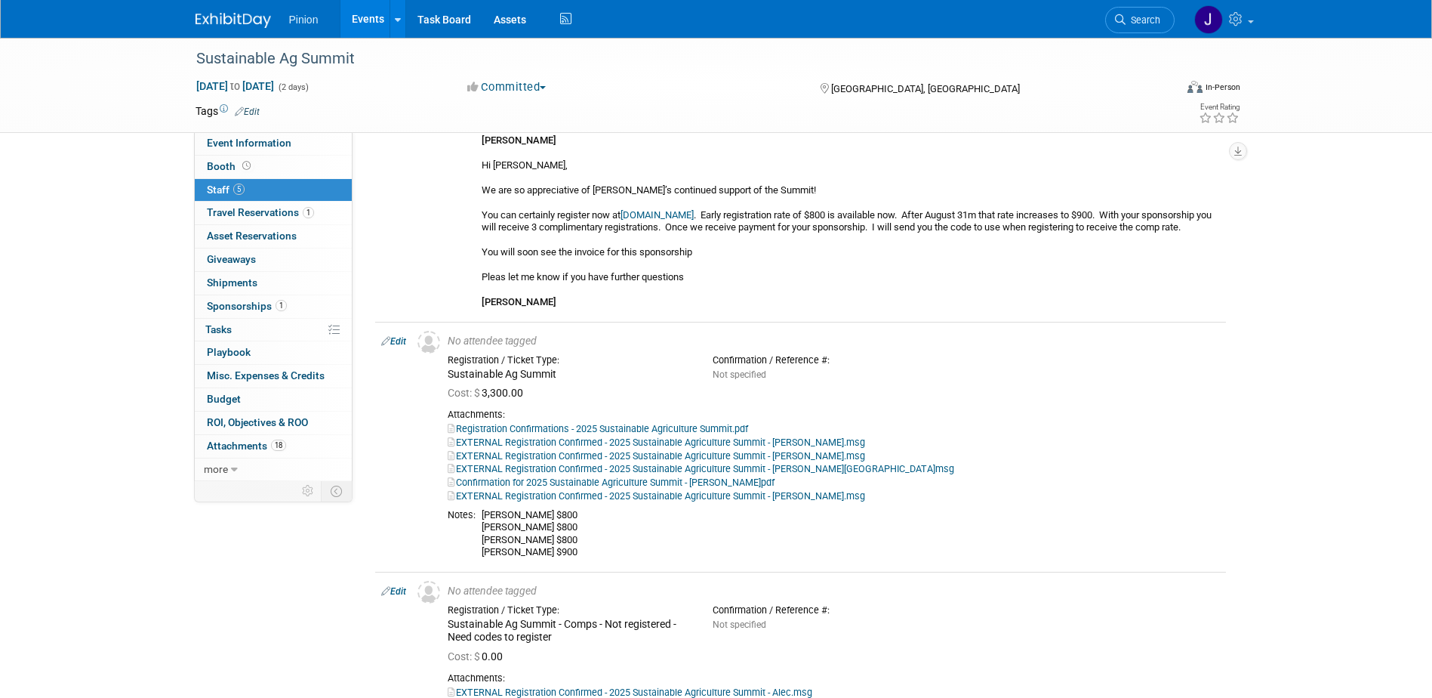
scroll to position [0, 0]
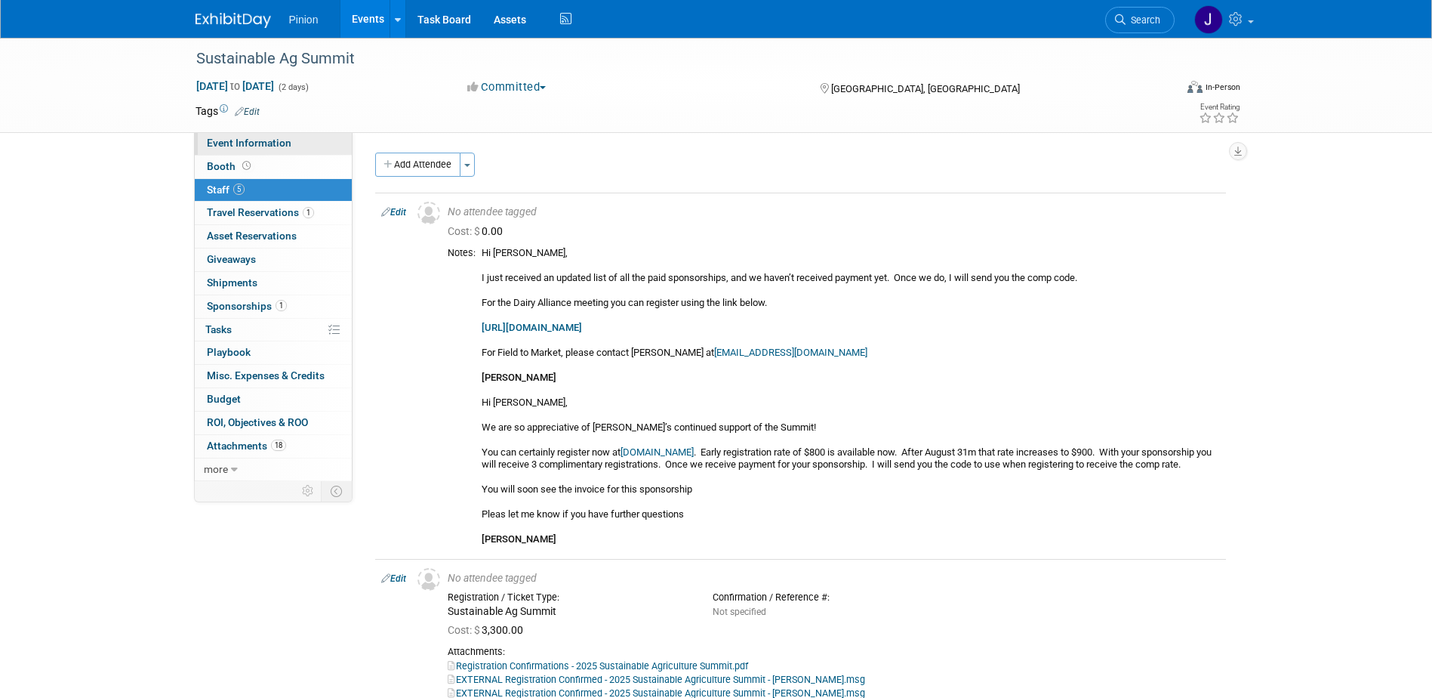
click at [246, 147] on span "Event Information" at bounding box center [249, 143] width 85 height 12
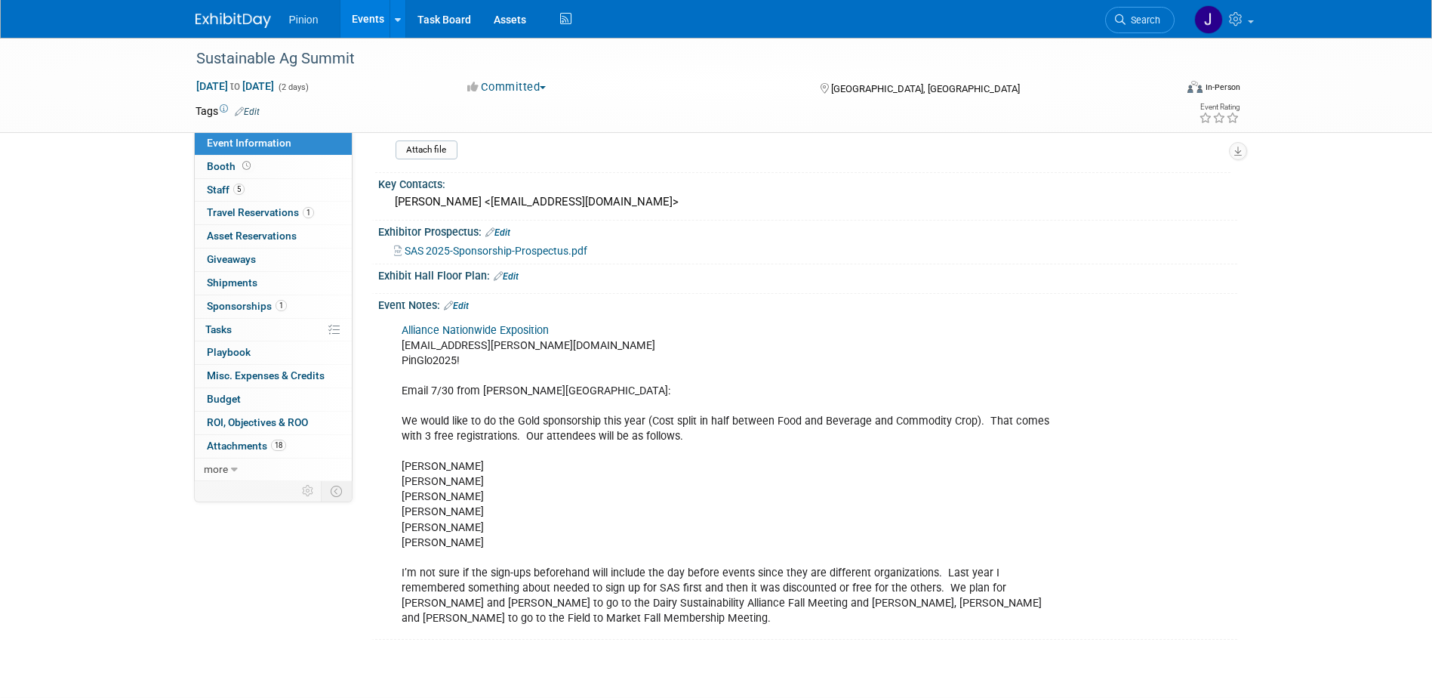
scroll to position [279, 0]
click at [464, 308] on link "Edit" at bounding box center [456, 305] width 25 height 11
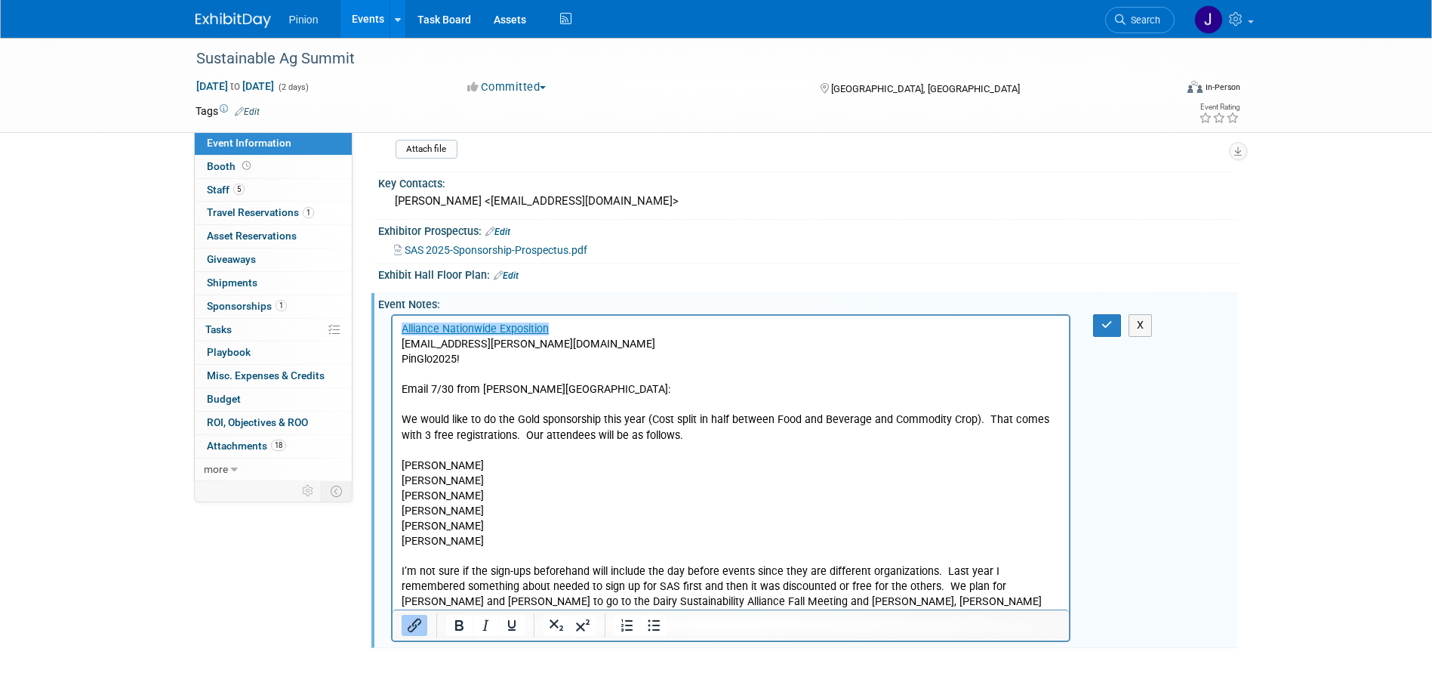
scroll to position [0, 0]
click at [845, 507] on p "Alliance Nationwide Exposition becca.simmonds@pinionglobal.com PinGlo2025! Emai…" at bounding box center [731, 473] width 660 height 303
click at [399, 387] on html "Alliance Nationwide Exposition becca.simmonds@pinionglobal.com PinGlo2025! Emai…" at bounding box center [730, 471] width 677 height 310
click at [403, 390] on p "Alliance Nationwide Exposition becca.simmonds@pinionglobal.com PinGlo2025! Emai…" at bounding box center [731, 473] width 660 height 303
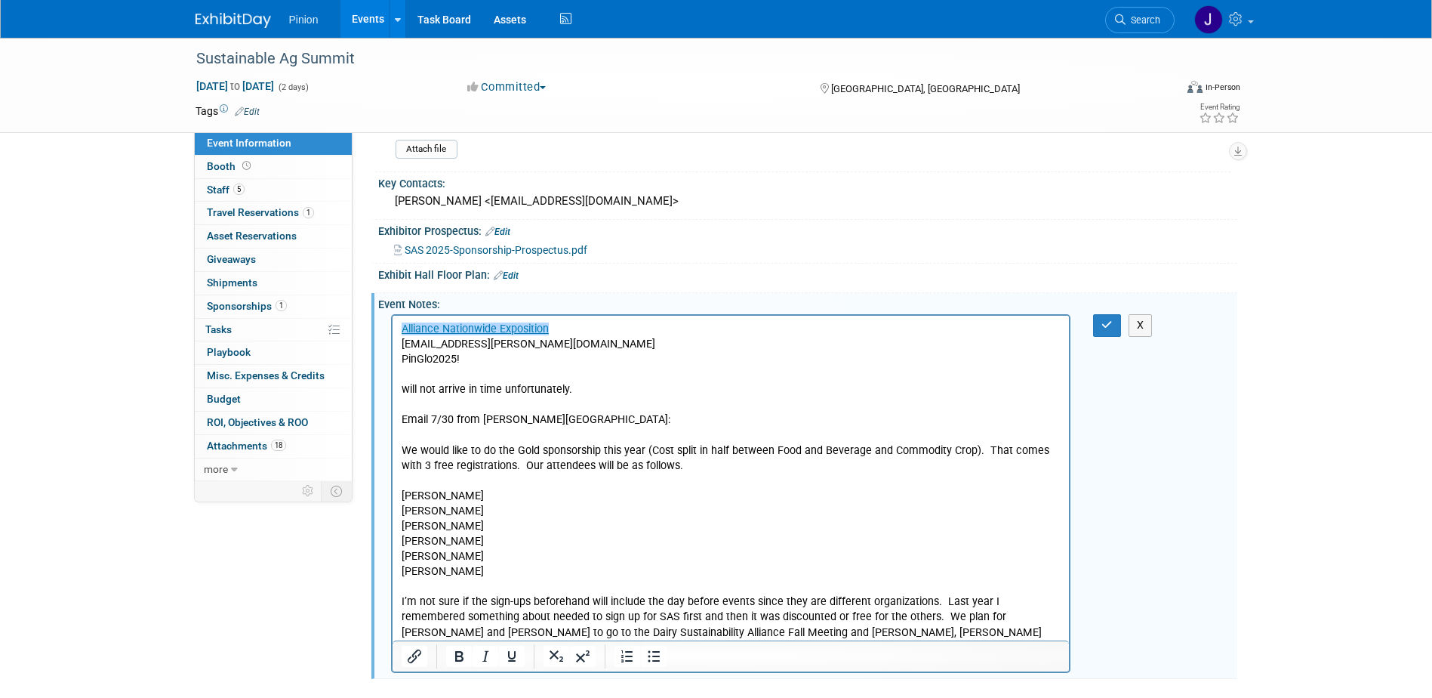
click at [417, 393] on p "will not arrive in time unfortunately." at bounding box center [731, 389] width 660 height 15
drag, startPoint x: 573, startPoint y: 390, endPoint x: 503, endPoint y: 392, distance: 70.2
click at [503, 392] on p "will not arrive in time unfortunately." at bounding box center [731, 389] width 660 height 15
click at [403, 388] on p "will not arrive in time for farm tours per Louis" at bounding box center [731, 389] width 660 height 15
click at [1105, 315] on button "button" at bounding box center [1107, 325] width 28 height 22
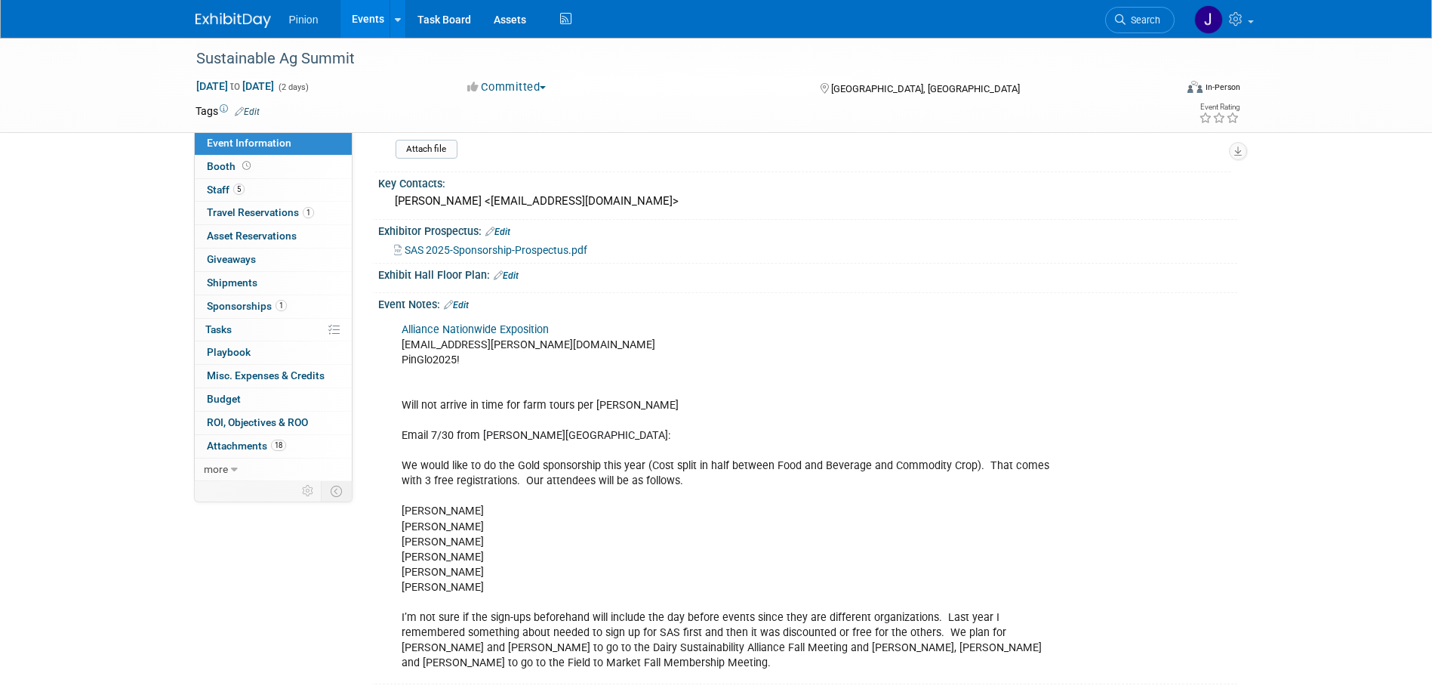
click at [226, 25] on img at bounding box center [233, 20] width 75 height 15
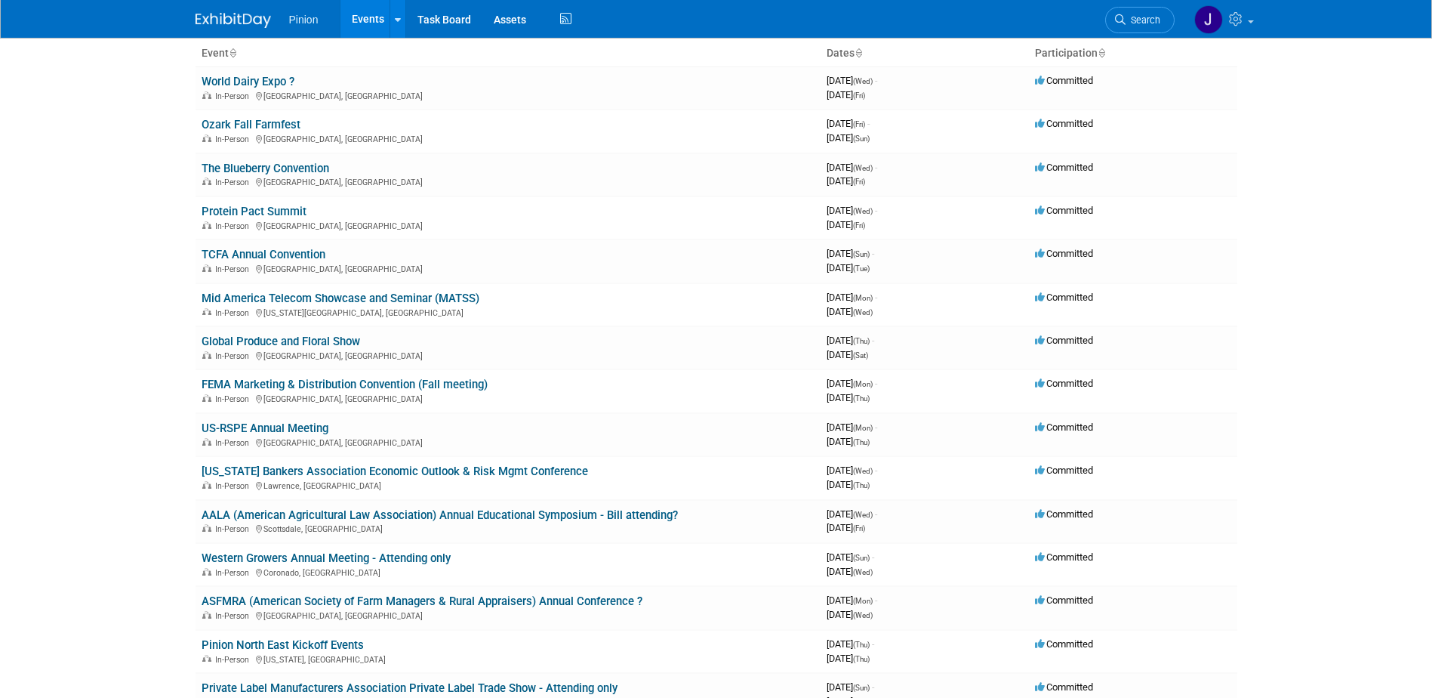
scroll to position [125, 0]
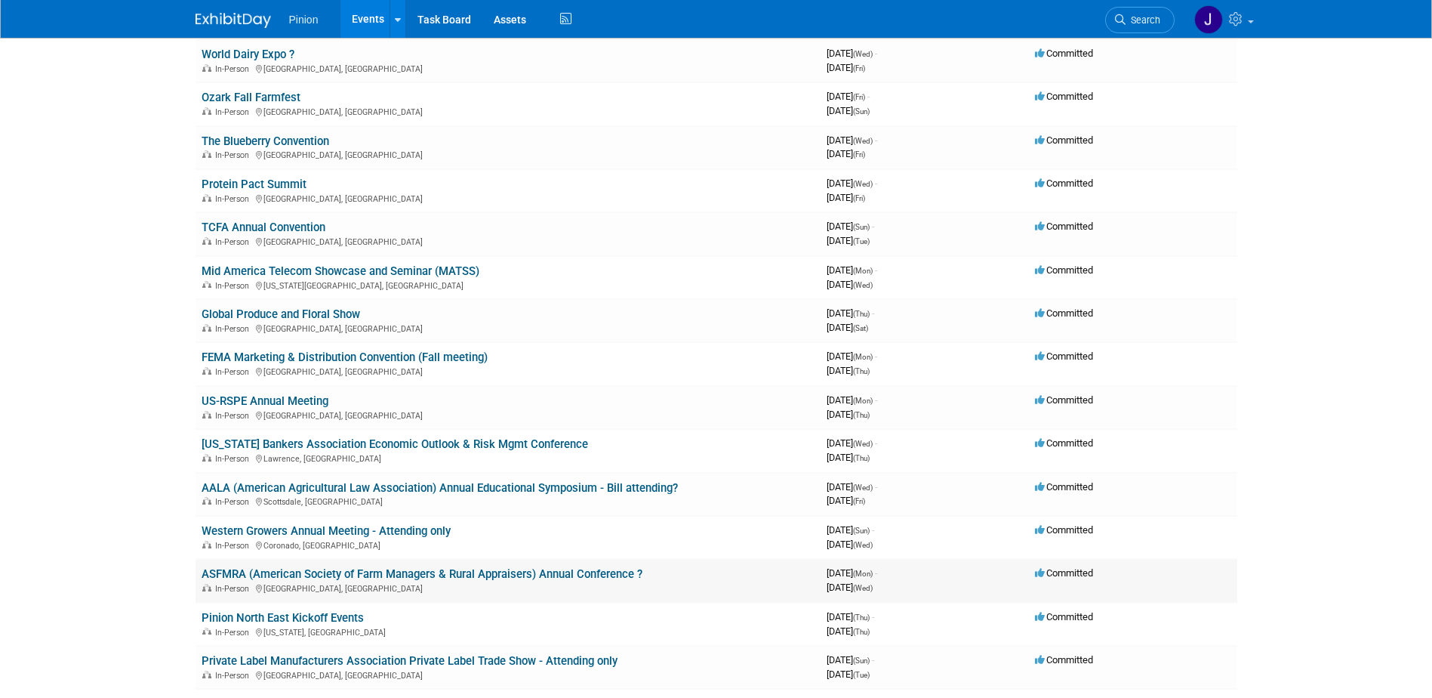
click at [397, 572] on link "ASFMRA (American Society of Farm Managers & Rural Appraisers) Annual Conference…" at bounding box center [422, 574] width 441 height 14
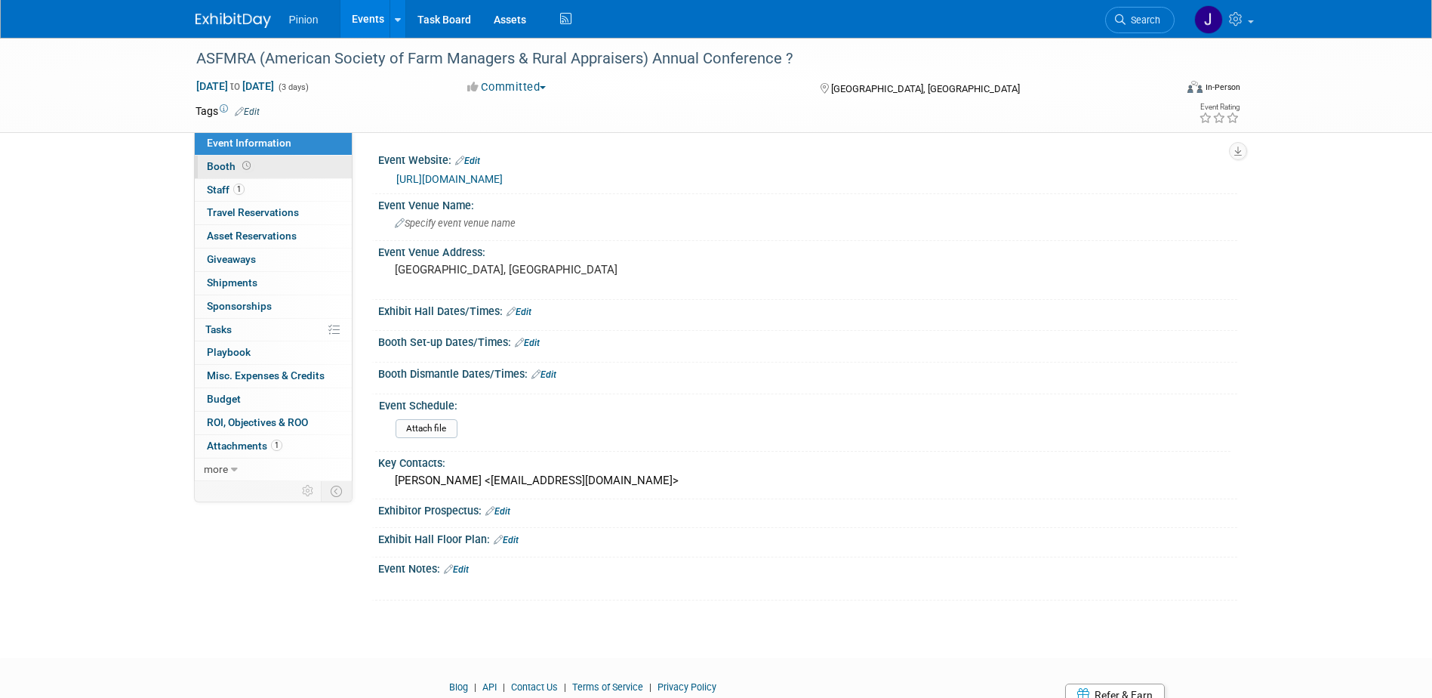
click at [226, 165] on span "Booth" at bounding box center [230, 166] width 47 height 12
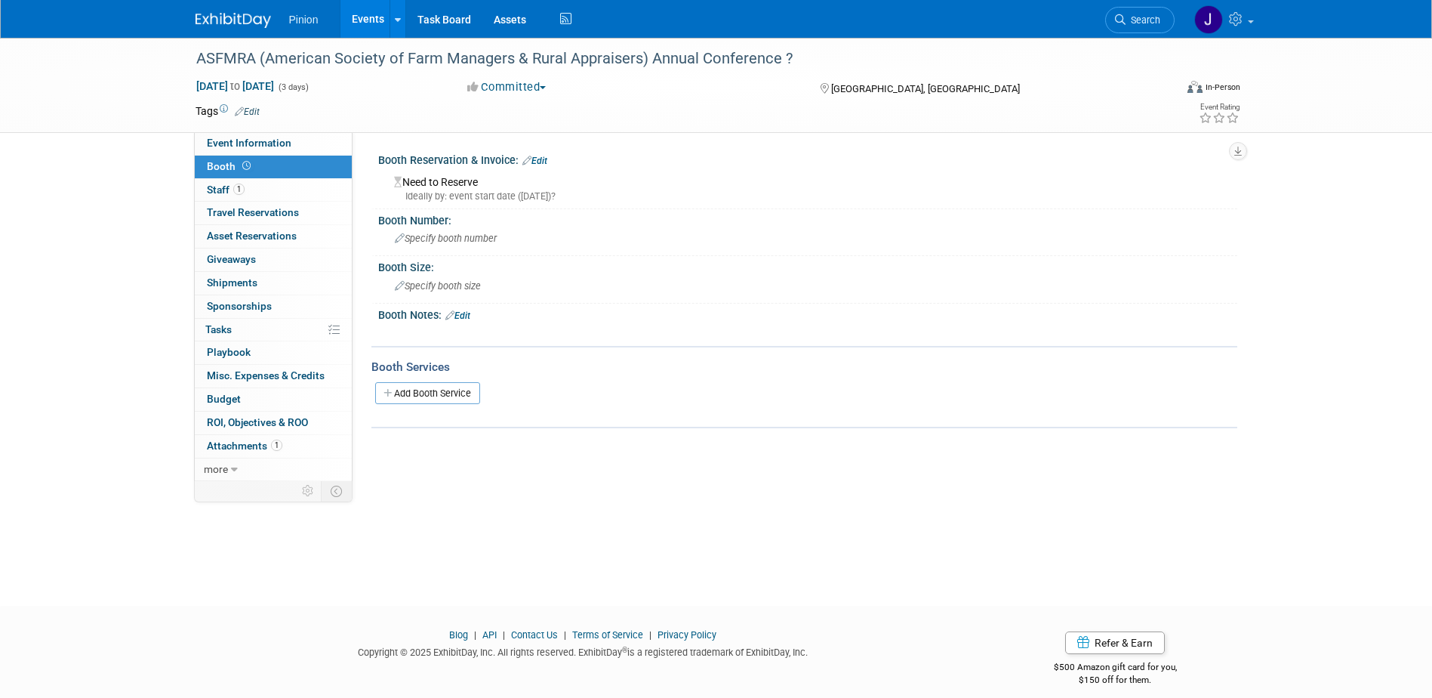
click at [543, 165] on link "Edit" at bounding box center [534, 161] width 25 height 11
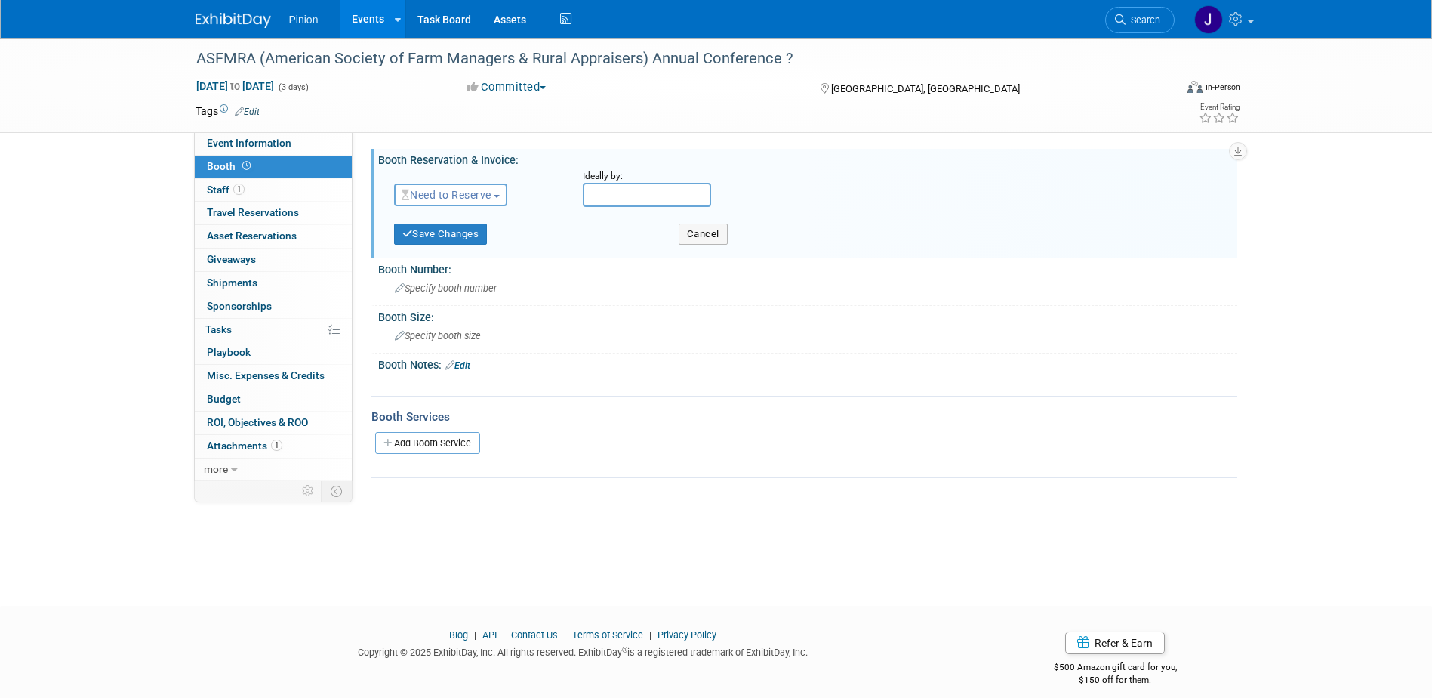
click at [469, 367] on link "Edit" at bounding box center [457, 365] width 25 height 11
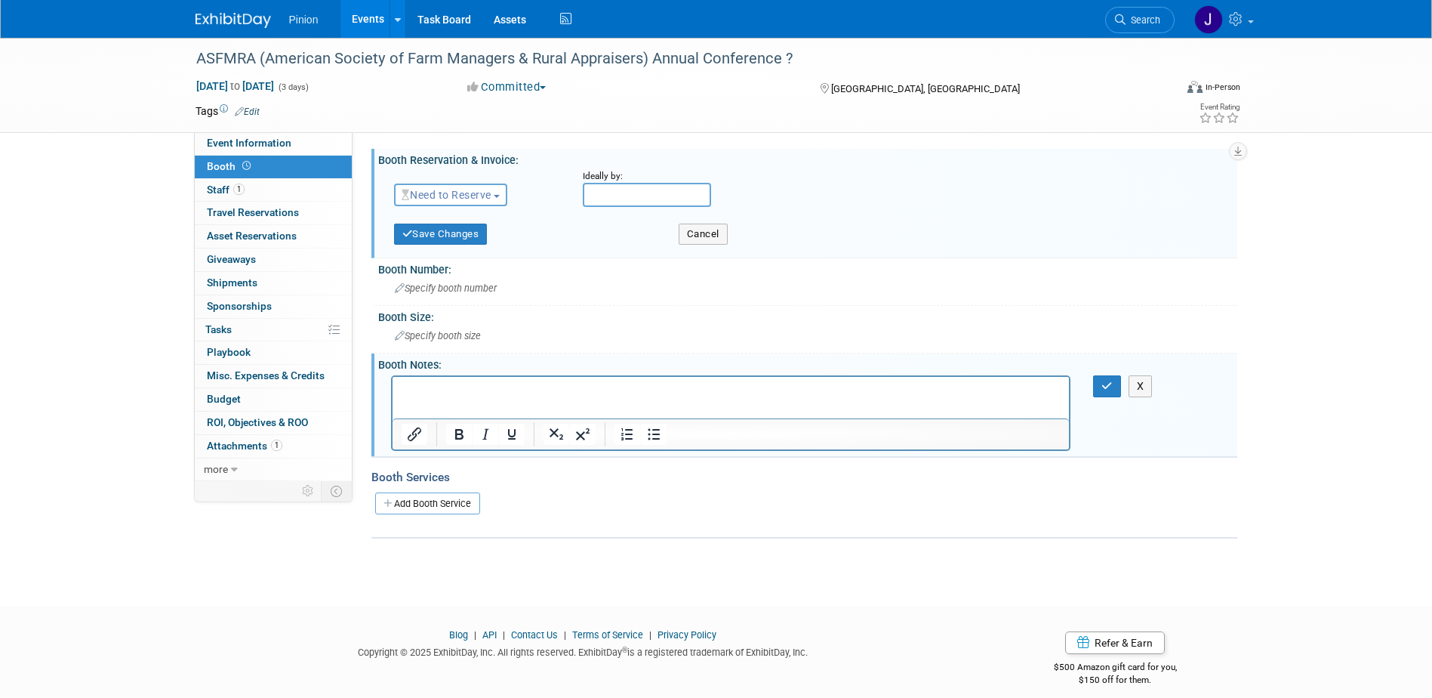
drag, startPoint x: 449, startPoint y: 398, endPoint x: 419, endPoint y: 397, distance: 30.2
click at [420, 397] on html at bounding box center [730, 386] width 677 height 21
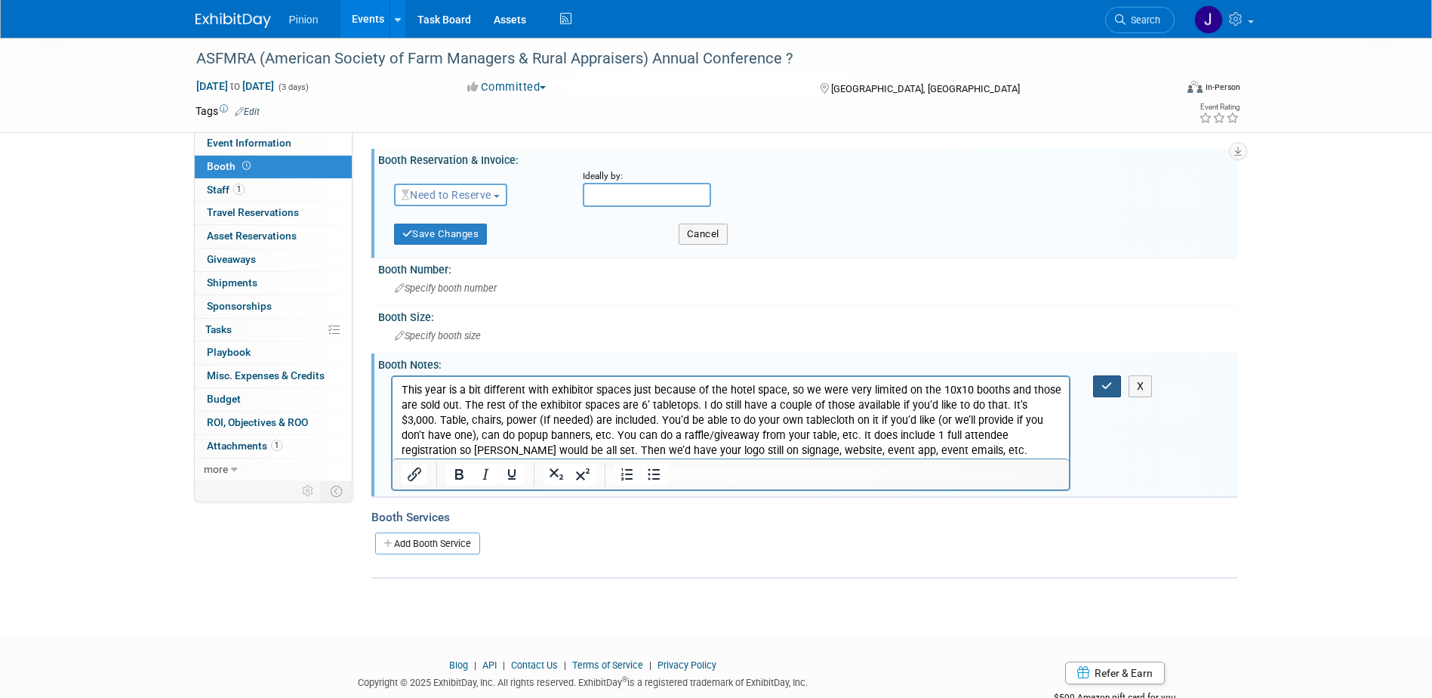
click at [1105, 383] on icon "button" at bounding box center [1106, 385] width 11 height 11
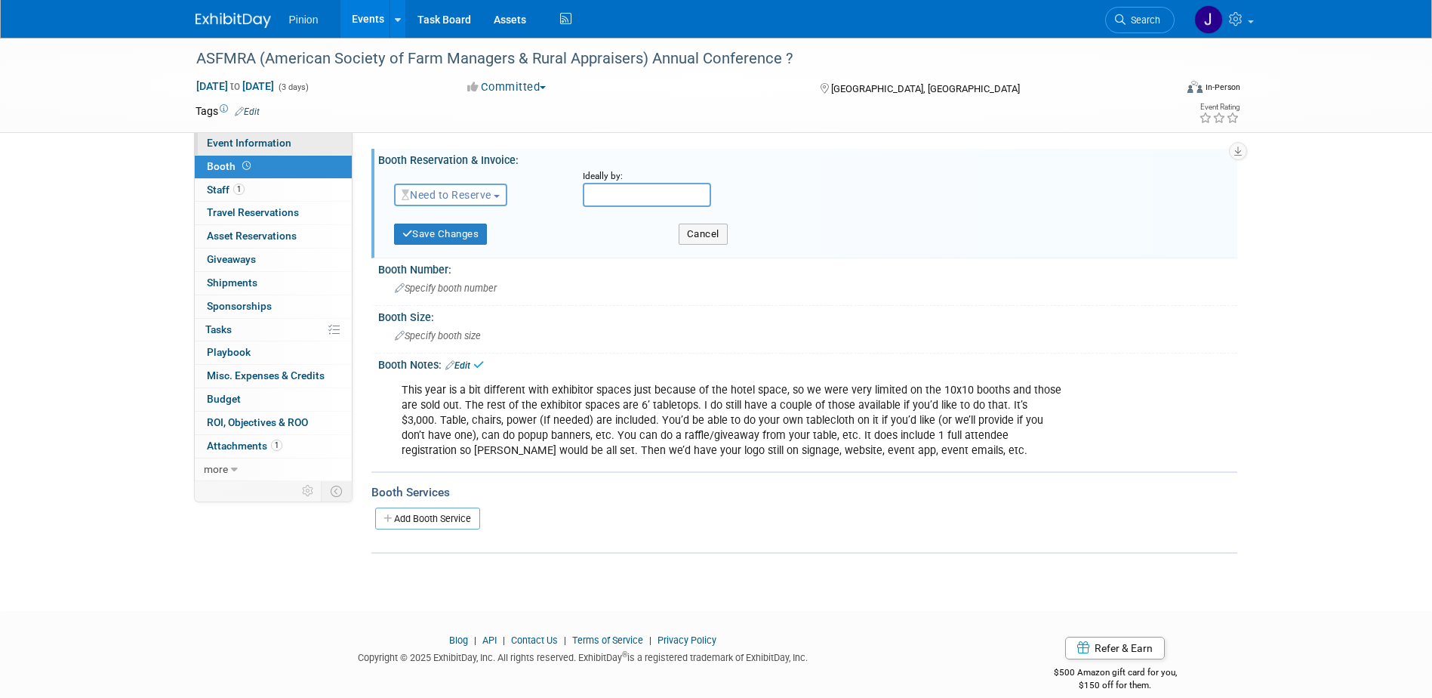
click at [234, 150] on link "Event Information" at bounding box center [273, 143] width 157 height 23
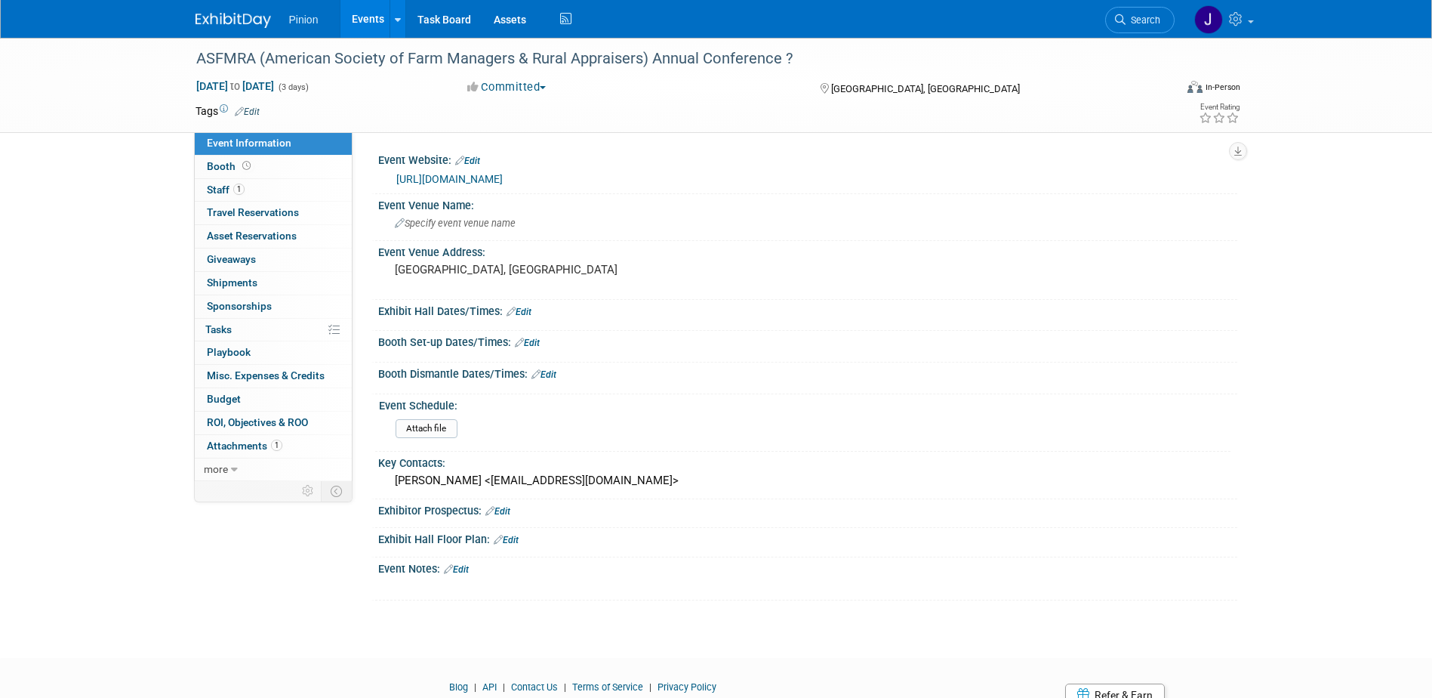
click at [564, 499] on div "Exhibitor Prospectus: Edit" at bounding box center [807, 509] width 859 height 20
click at [624, 481] on div "Alex Clark <AClark@asfmra.org>" at bounding box center [808, 480] width 836 height 23
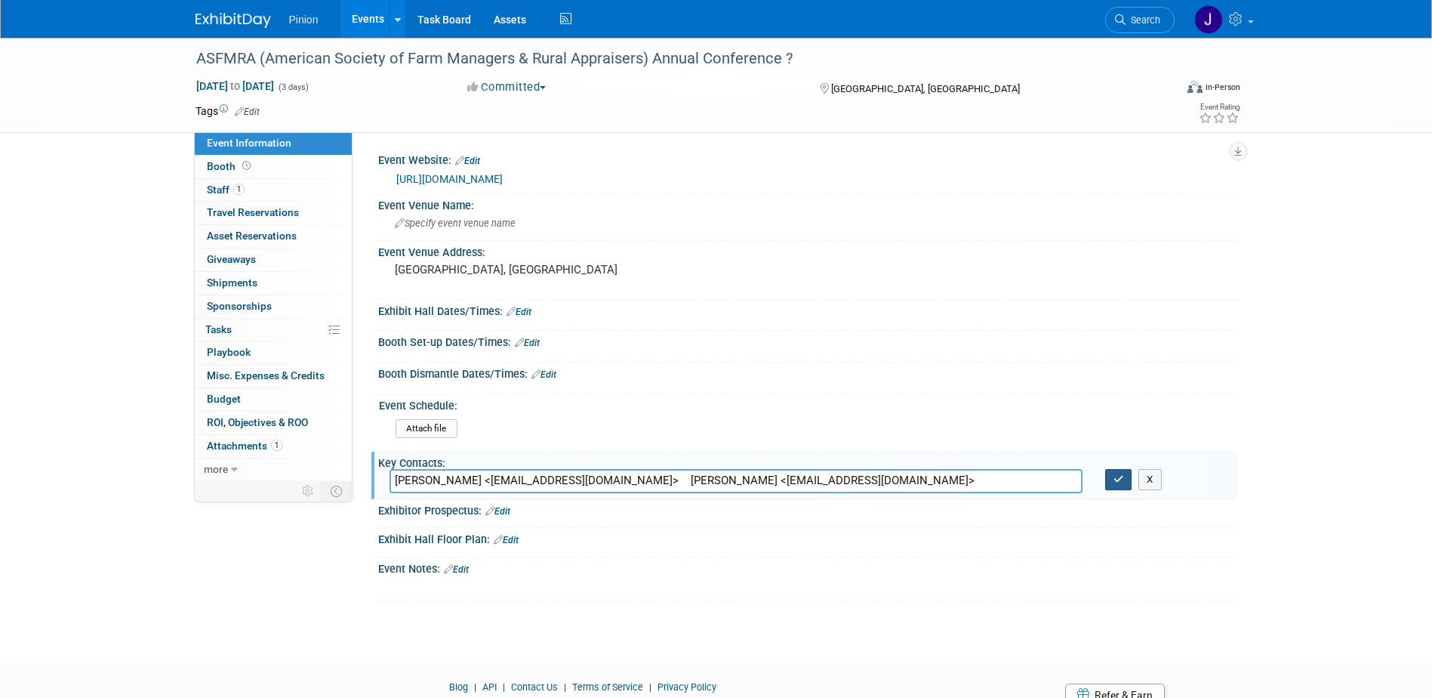
type input "Alex Clark <AClark@asfmra.org> Lori Schafer <lschafer@asfmra.org>"
click at [1113, 486] on button "button" at bounding box center [1118, 479] width 27 height 21
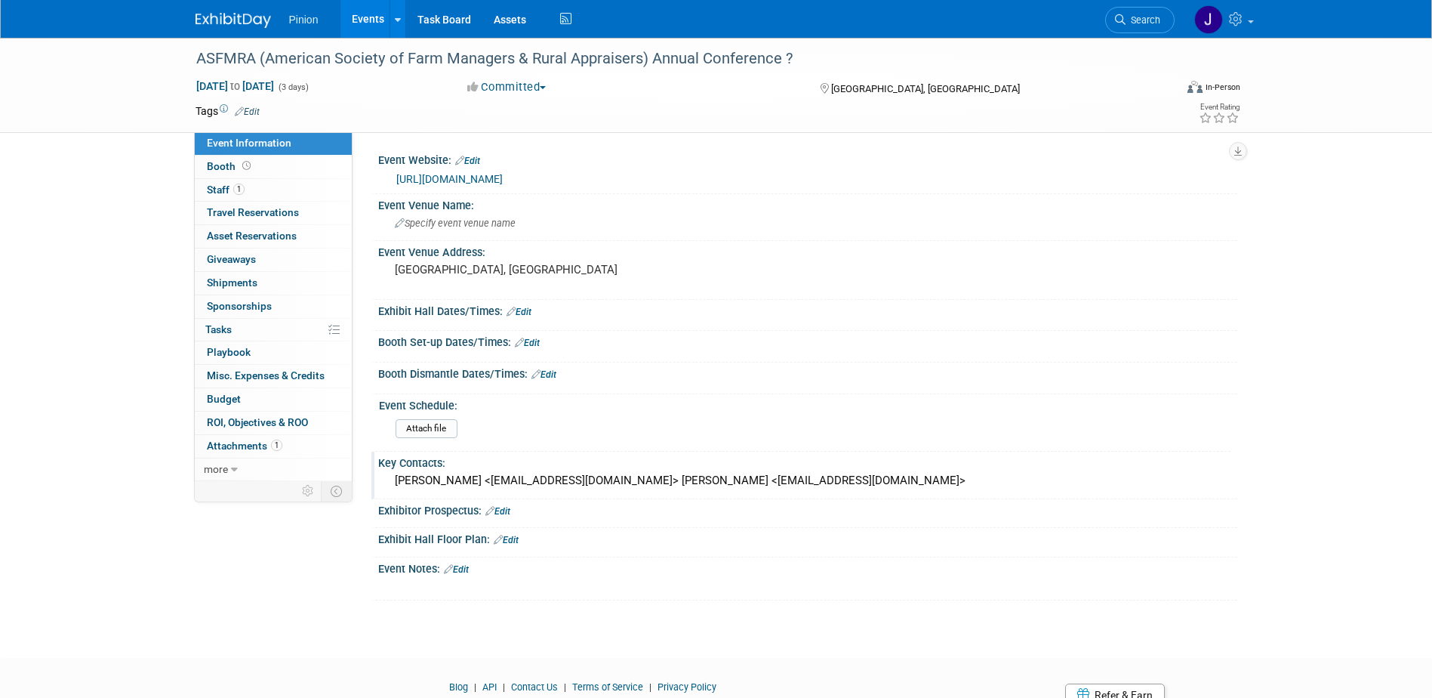
click at [225, 18] on img at bounding box center [233, 20] width 75 height 15
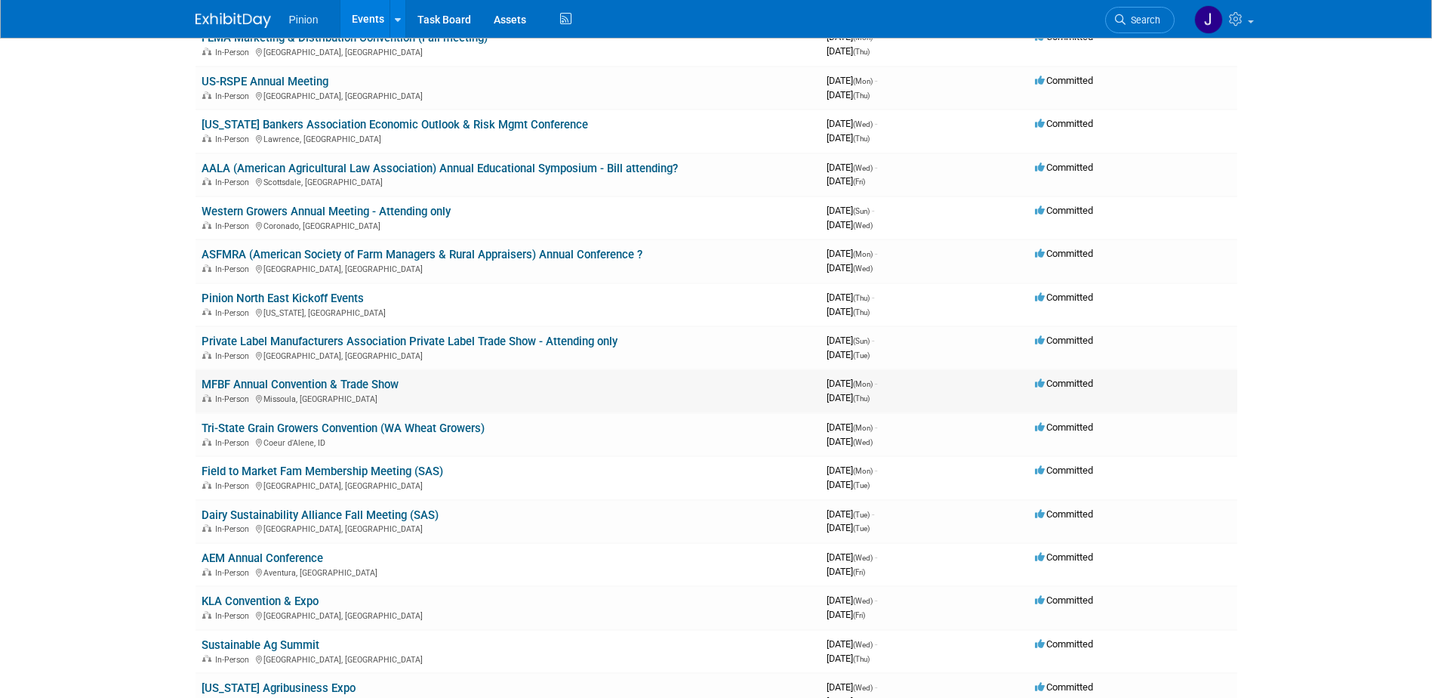
scroll to position [451, 0]
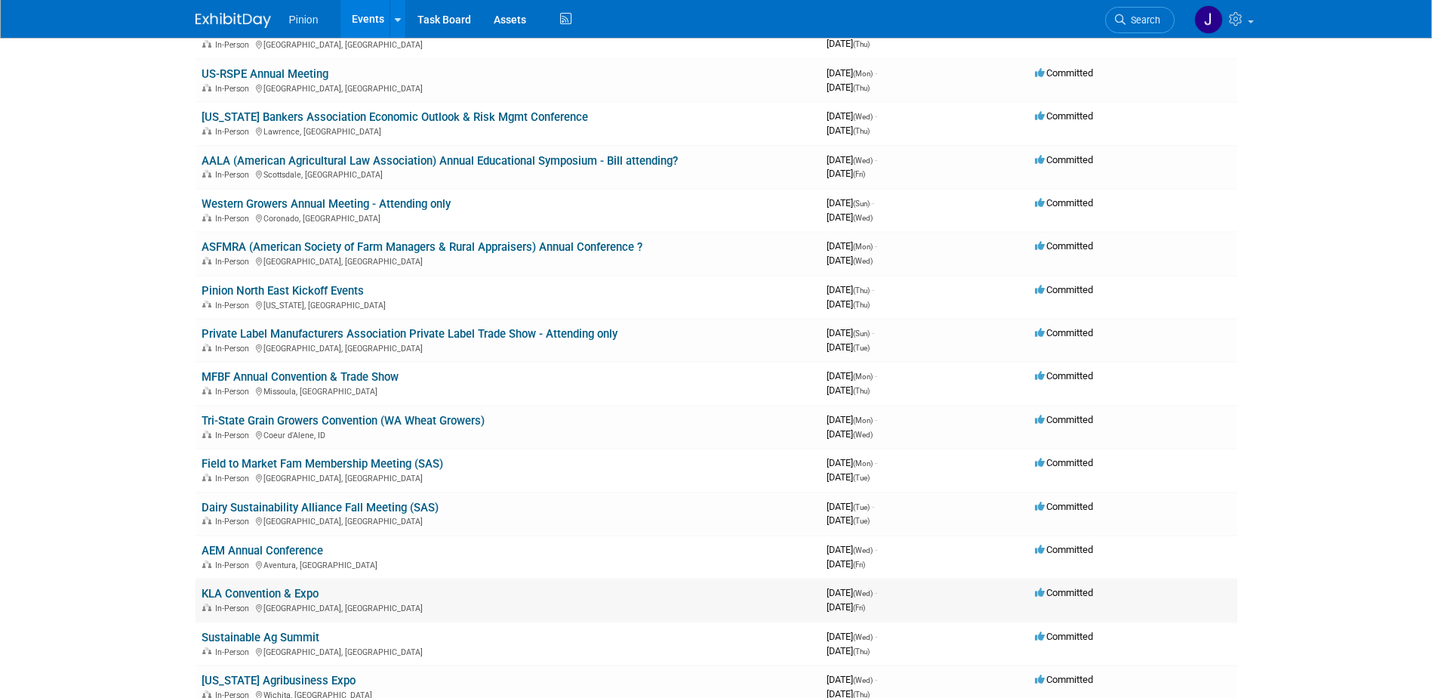
click at [312, 594] on link "KLA Convention & Expo" at bounding box center [260, 594] width 117 height 14
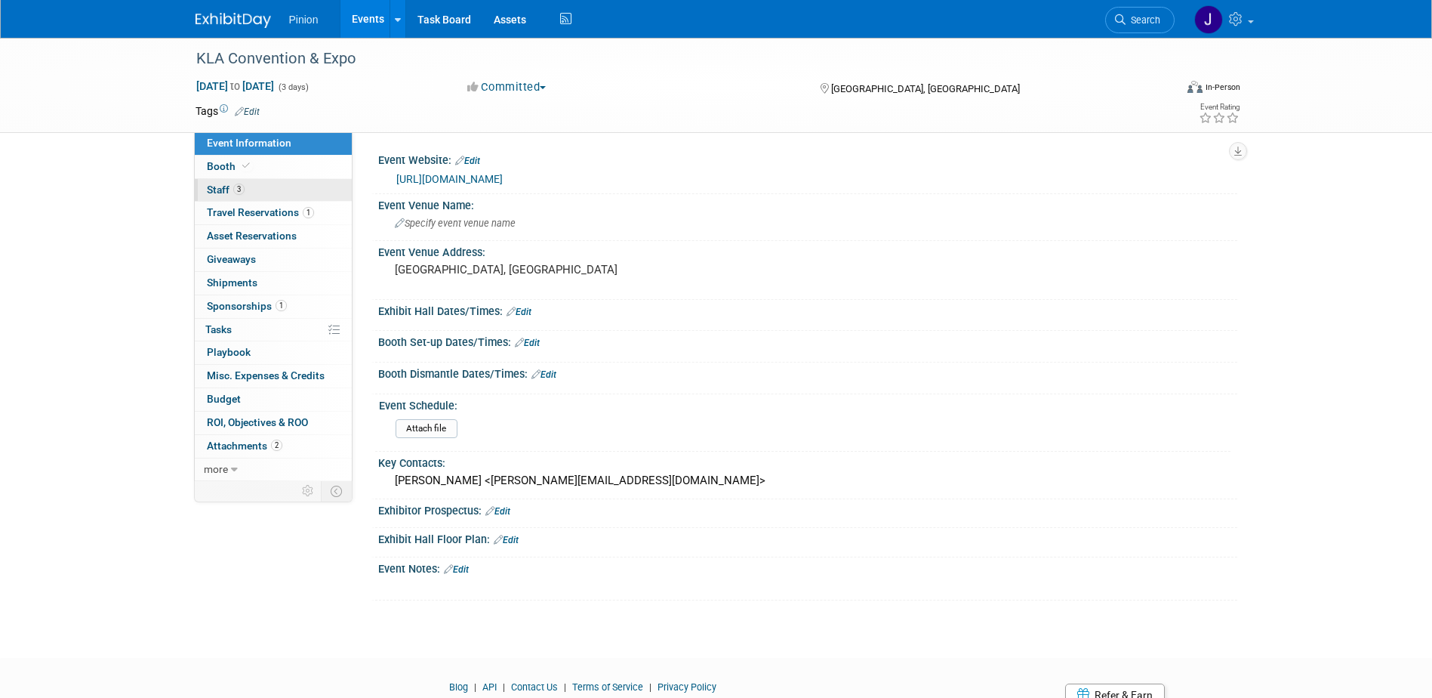
click at [239, 186] on span "3" at bounding box center [238, 188] width 11 height 11
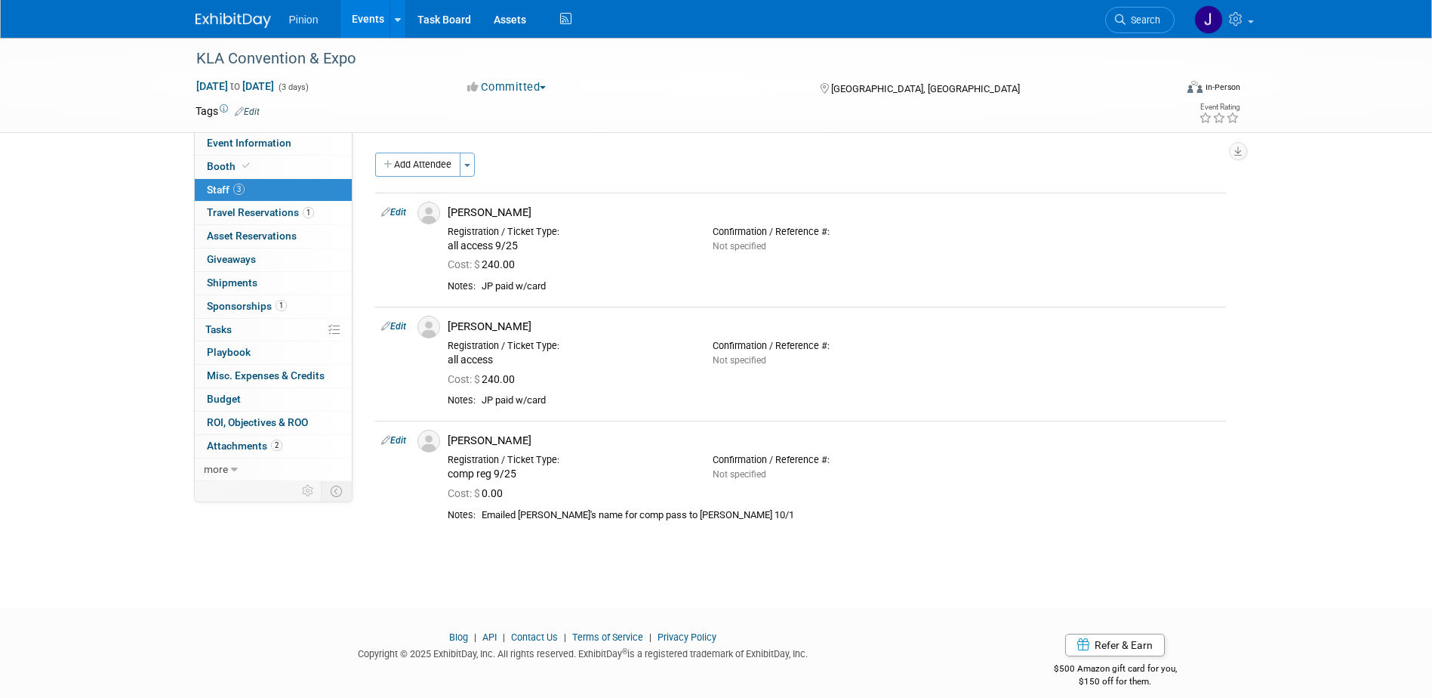
click at [226, 20] on img at bounding box center [233, 20] width 75 height 15
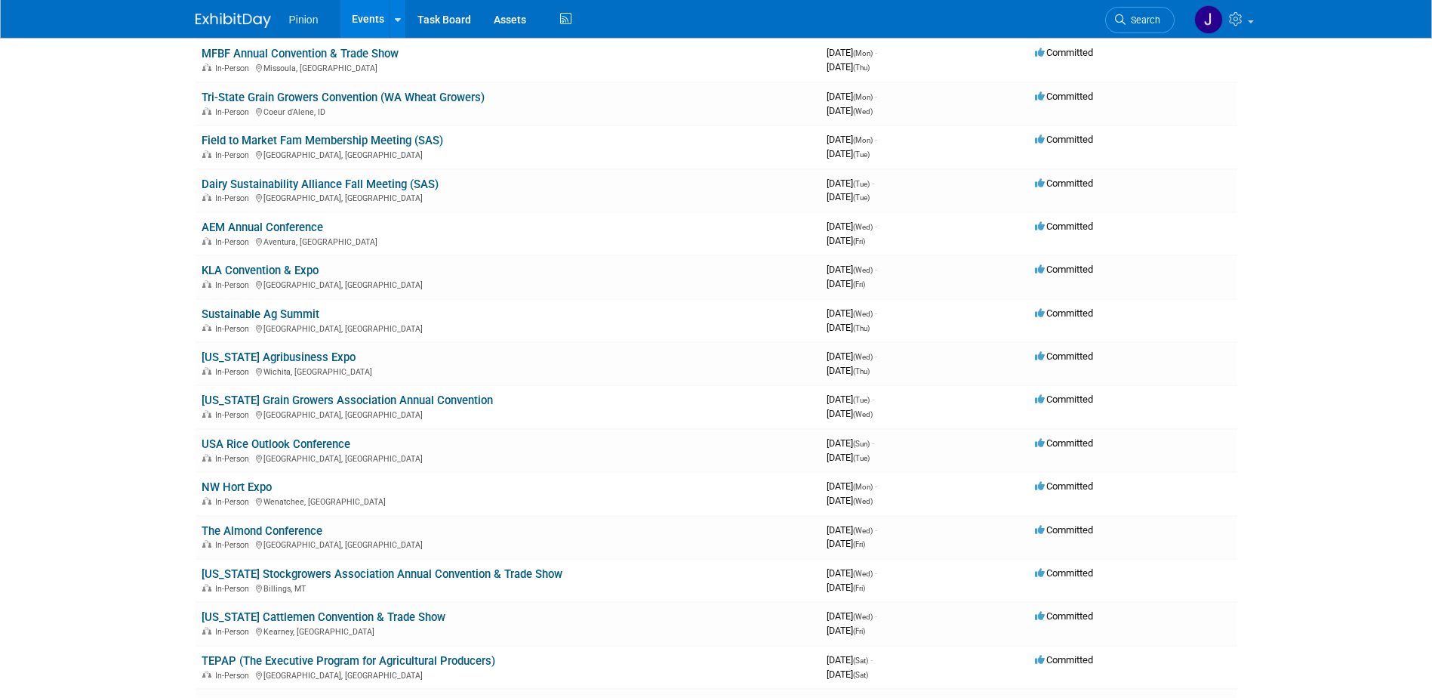
scroll to position [771, 0]
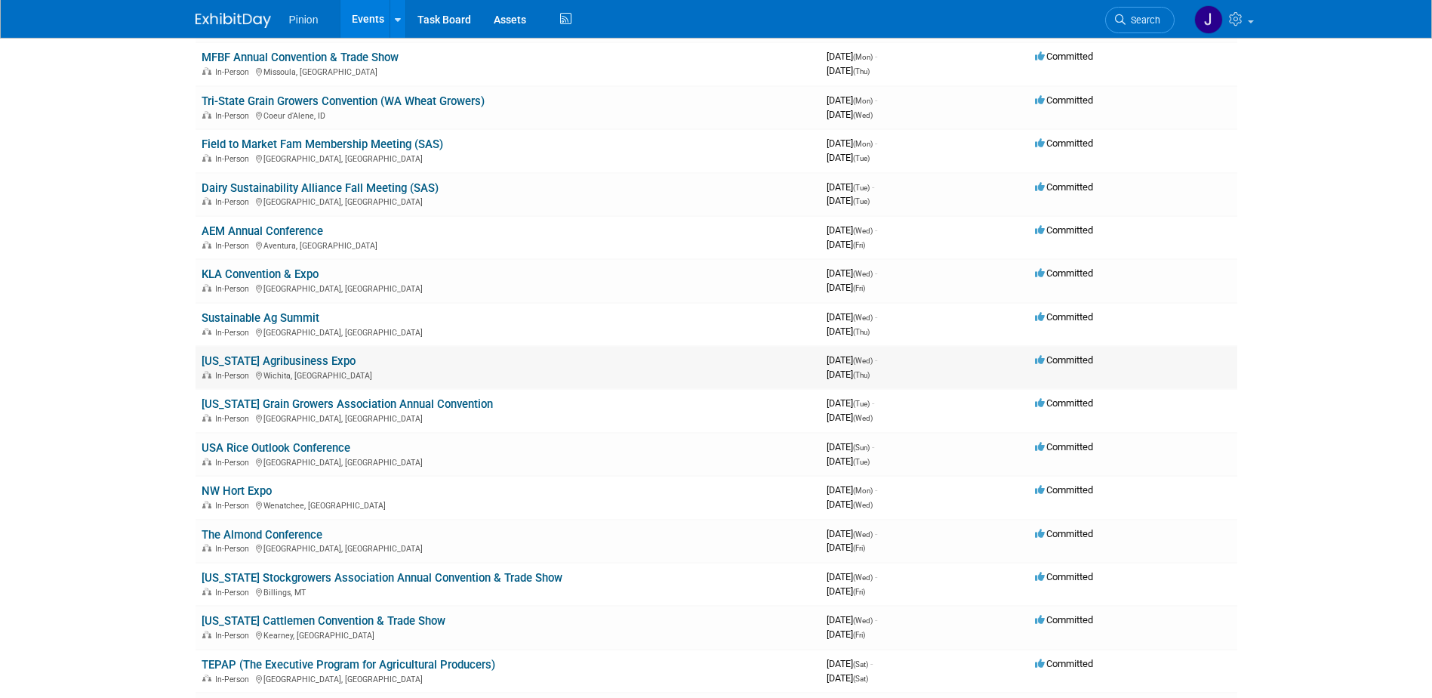
click at [270, 356] on link "[US_STATE] Agribusiness Expo" at bounding box center [279, 361] width 154 height 14
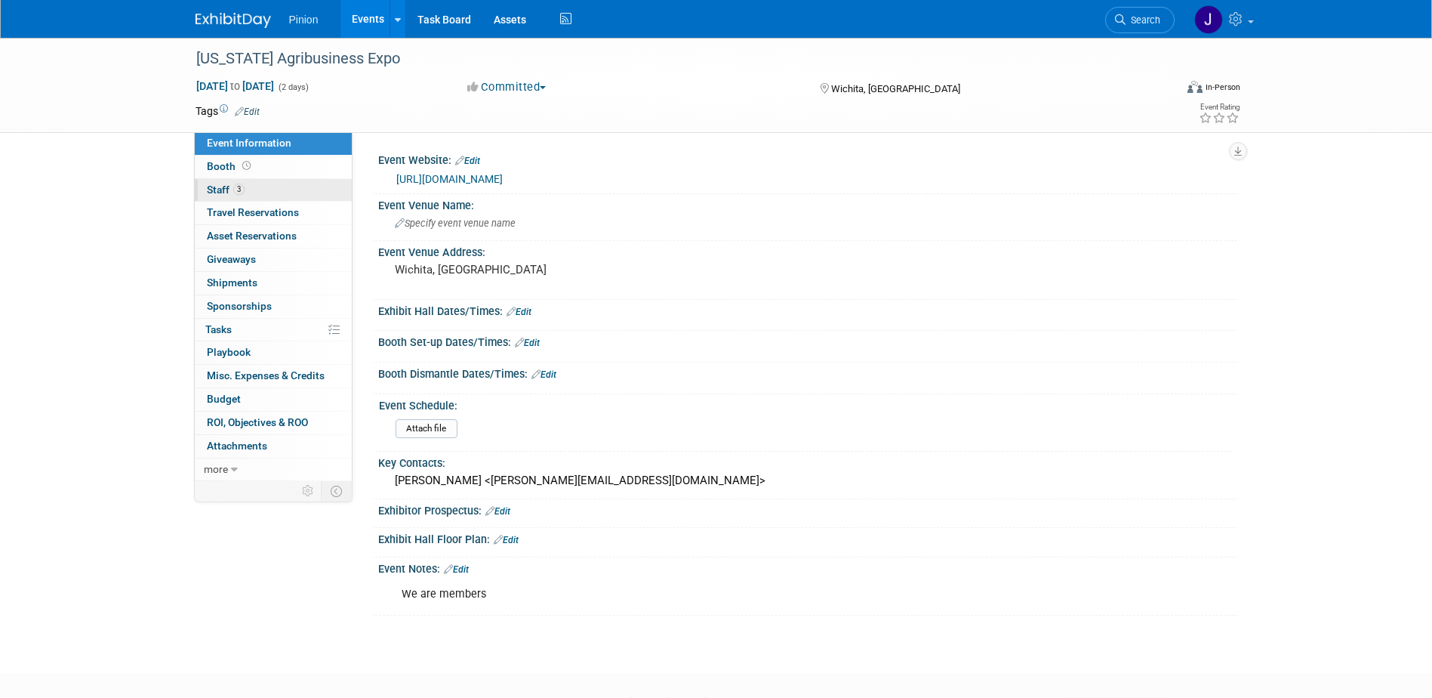
click at [237, 191] on span "3" at bounding box center [238, 188] width 11 height 11
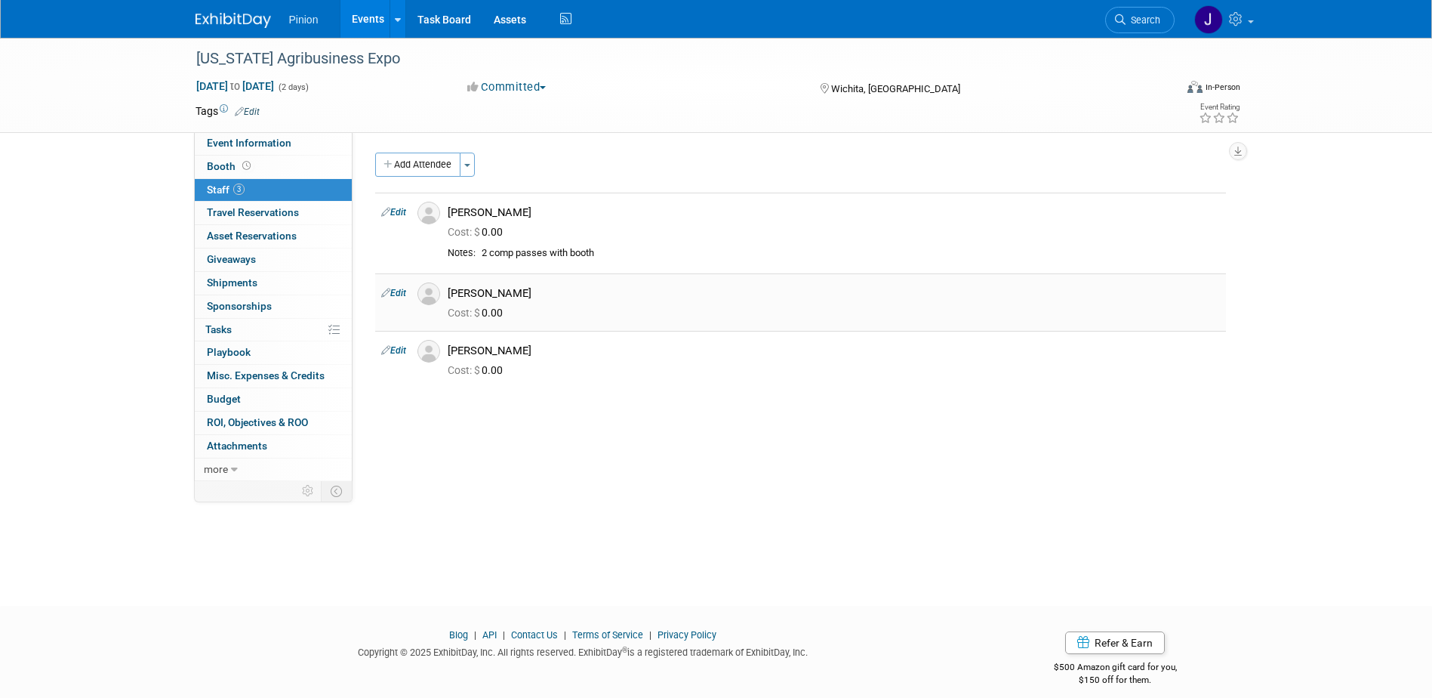
click at [397, 296] on link "Edit" at bounding box center [393, 293] width 25 height 11
select select "3c023e8d-7a2f-4ec4-8c95-32d72961638f"
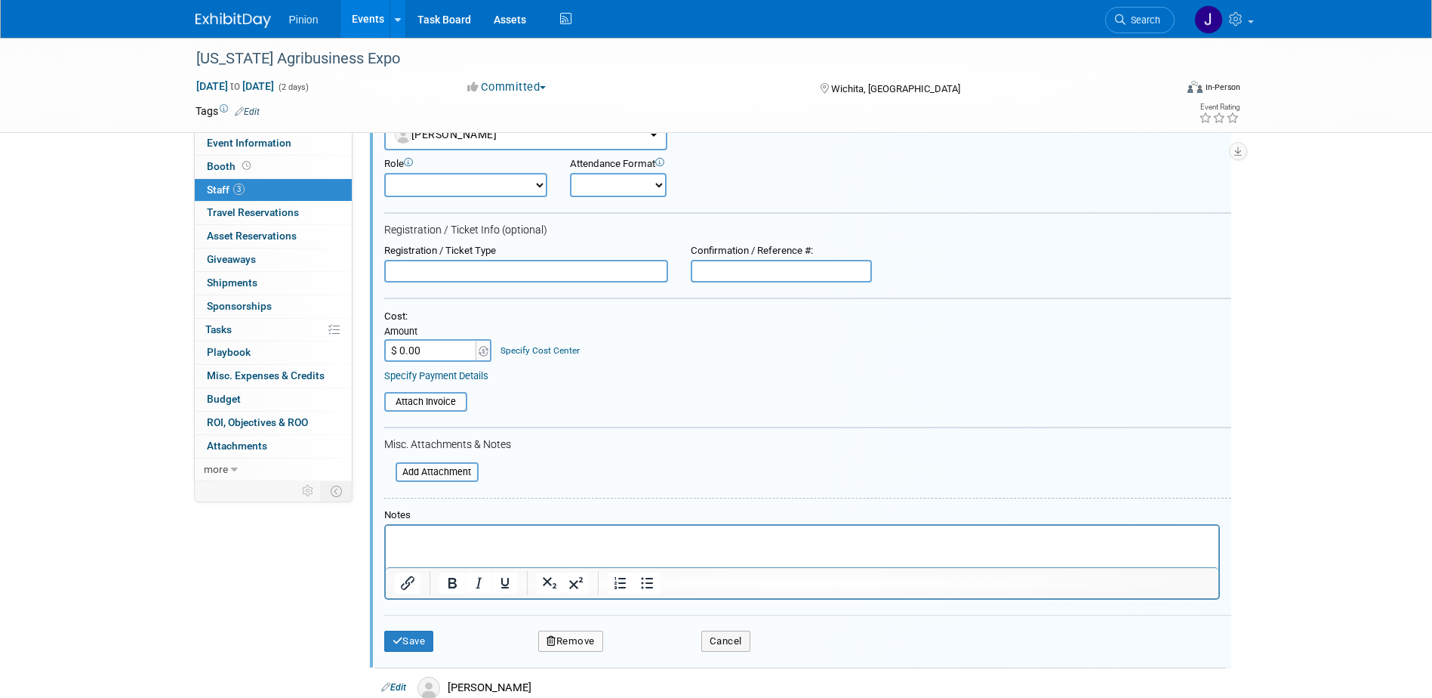
scroll to position [328, 0]
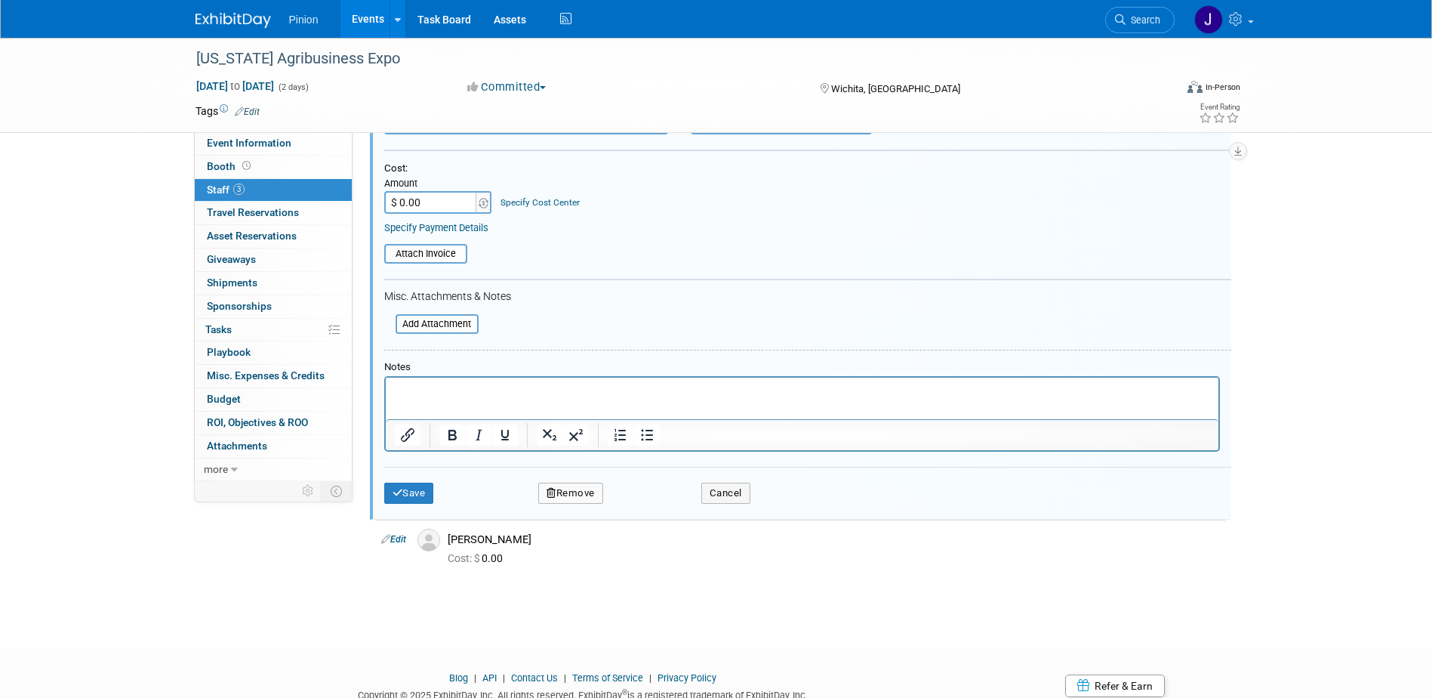
click at [577, 501] on button "Remove" at bounding box center [570, 492] width 65 height 21
drag, startPoint x: 645, startPoint y: 509, endPoint x: 651, endPoint y: 522, distance: 14.2
click at [645, 509] on icon at bounding box center [642, 506] width 9 height 8
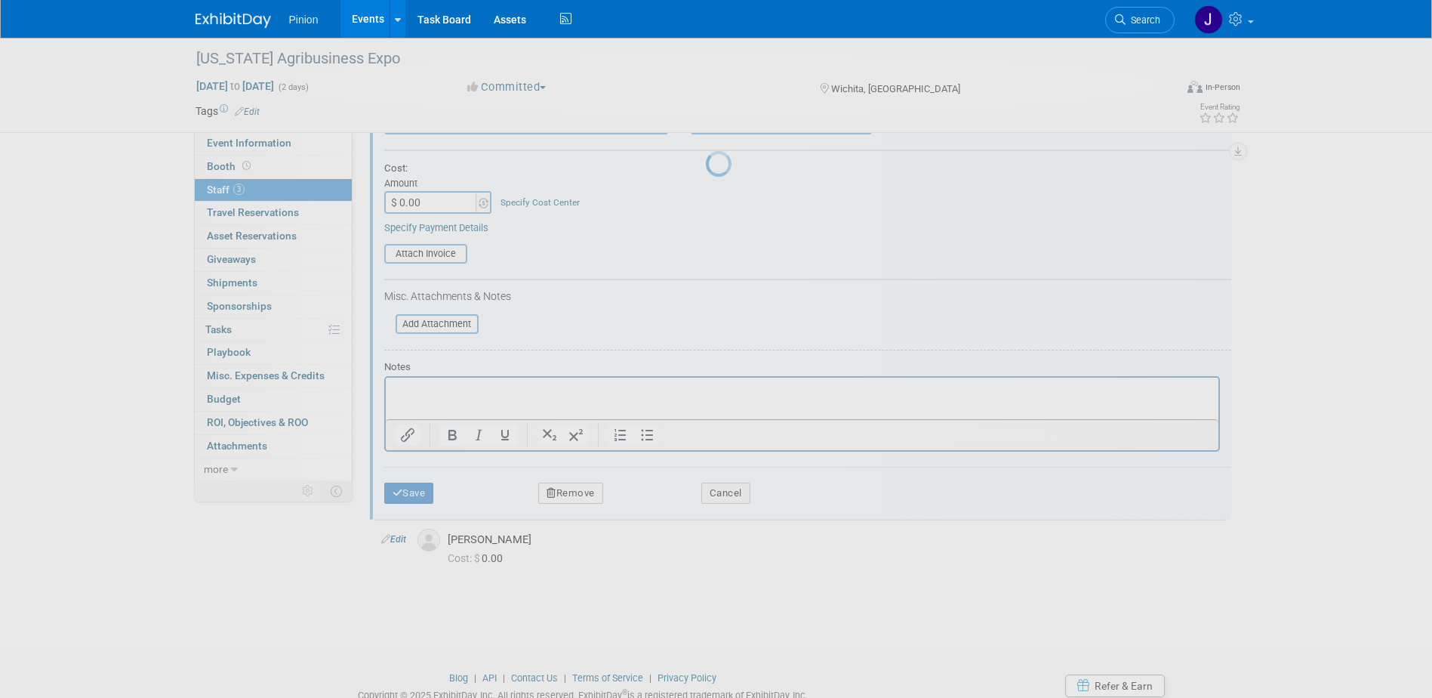
scroll to position [14, 0]
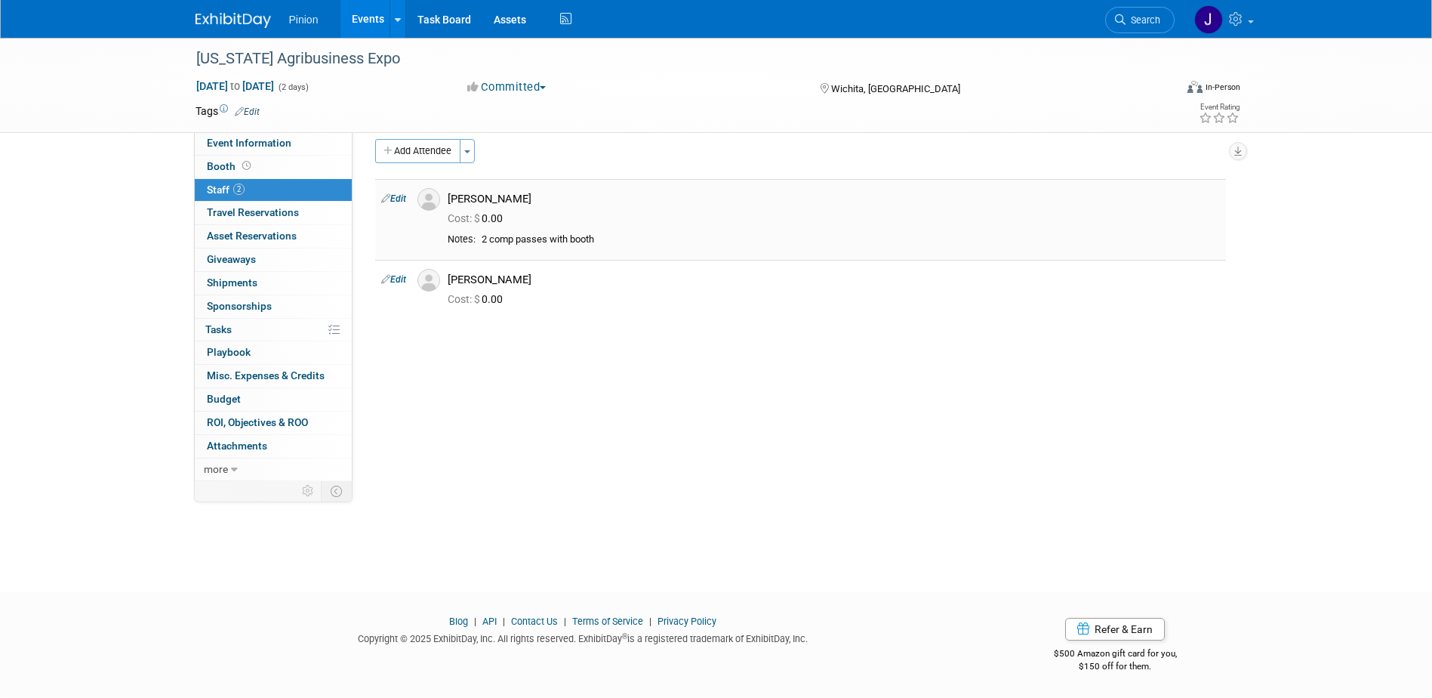
click at [400, 197] on link "Edit" at bounding box center [393, 198] width 25 height 11
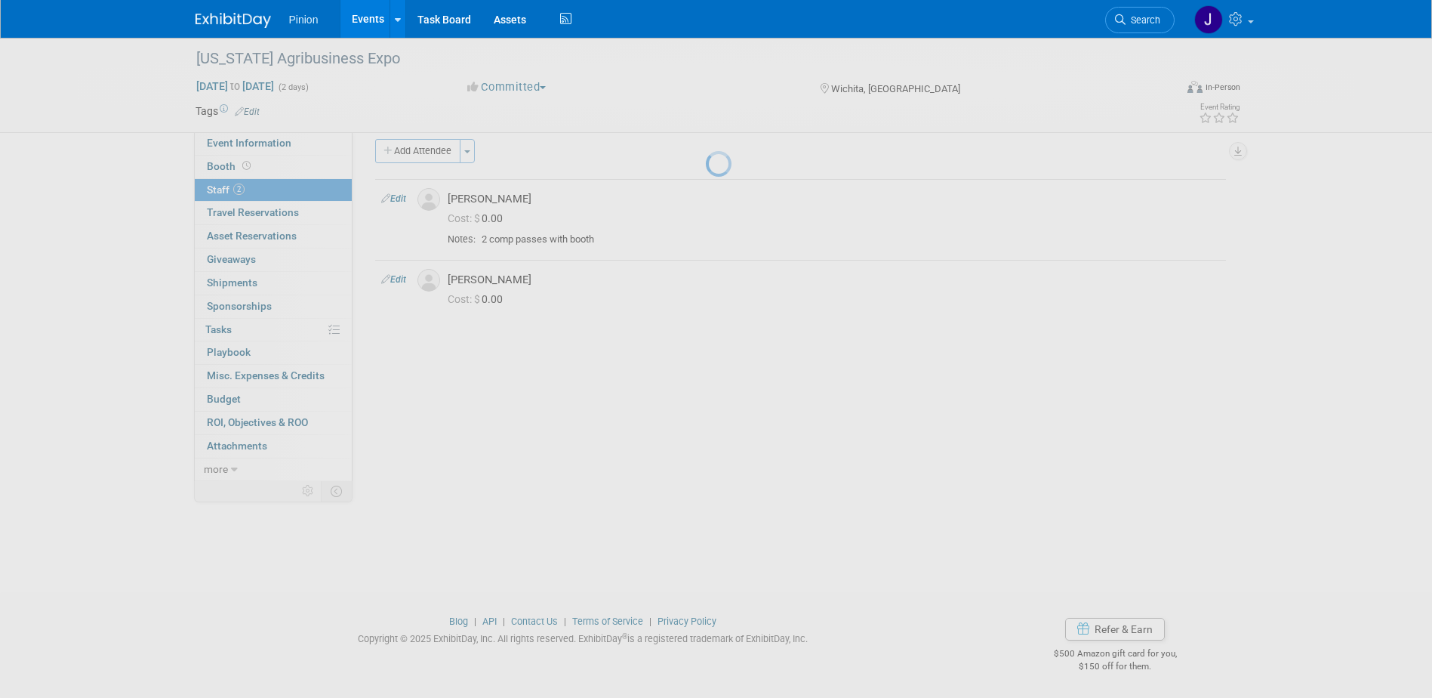
select select "e2682fdd-3b86-42a4-8589-2ccaddf96830"
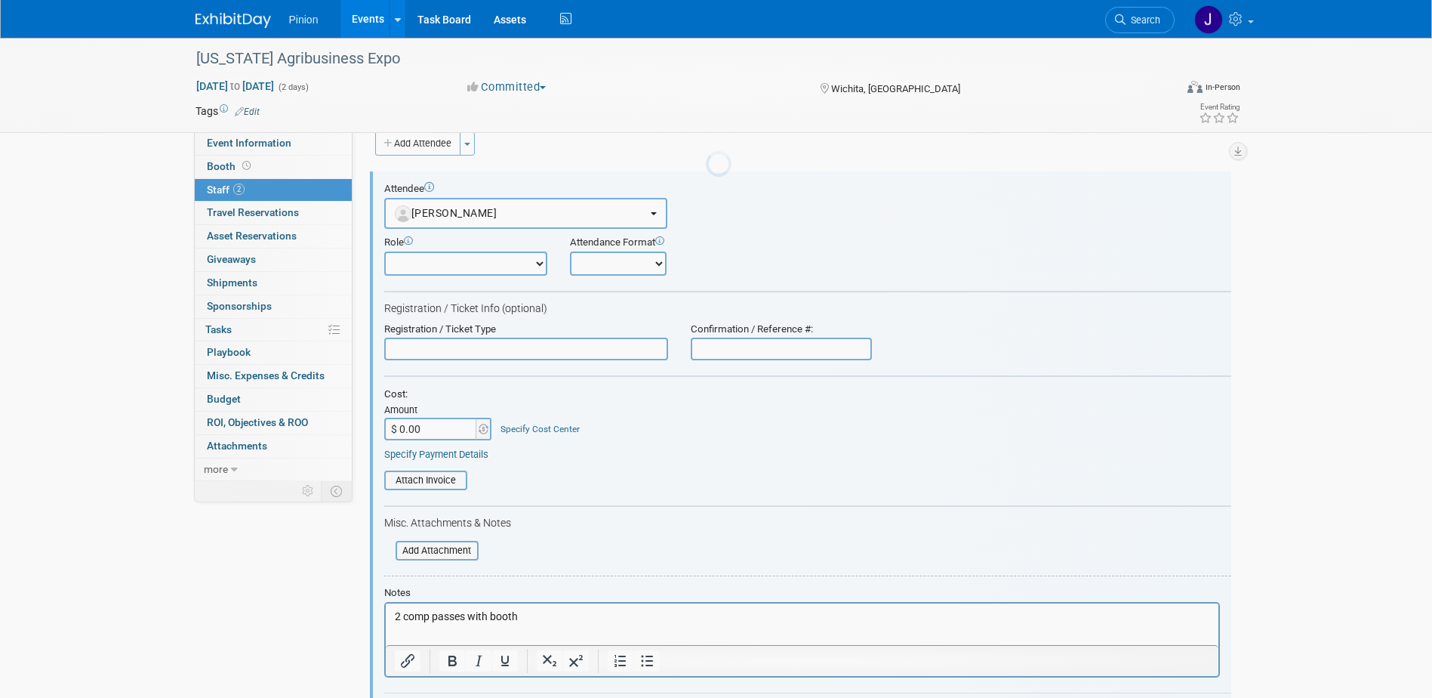
scroll to position [0, 0]
drag, startPoint x: 549, startPoint y: 615, endPoint x: 343, endPoint y: 603, distance: 206.4
click at [385, 603] on html "2 comp passes with booth" at bounding box center [801, 613] width 833 height 21
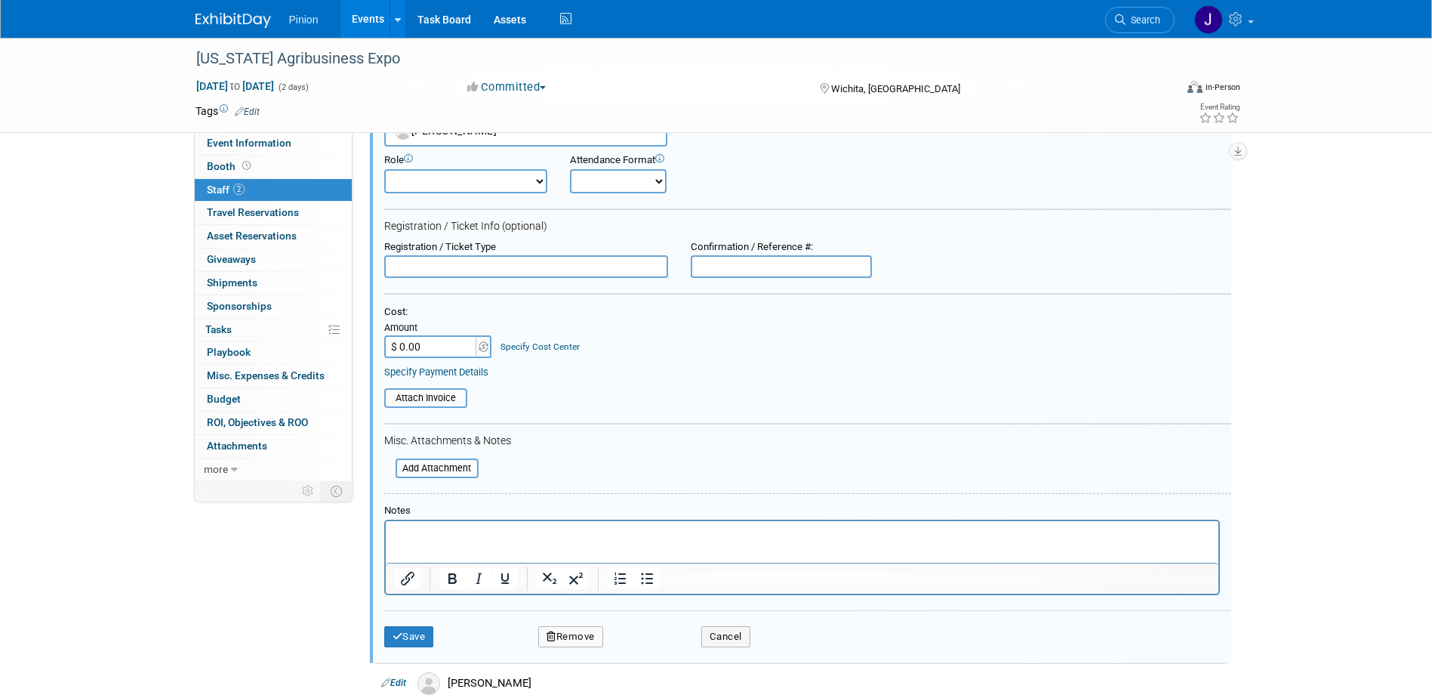
scroll to position [305, 0]
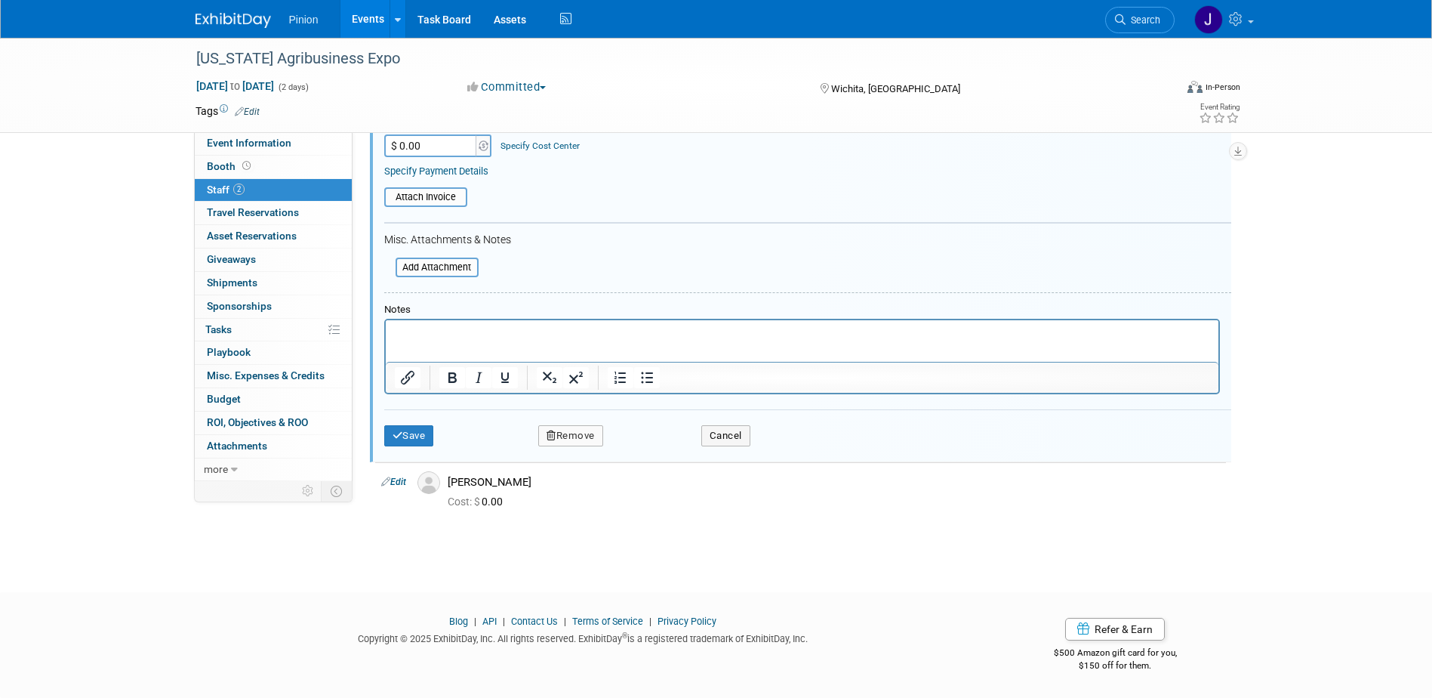
click at [589, 435] on button "Remove" at bounding box center [570, 435] width 65 height 21
click at [652, 450] on link "Yes" at bounding box center [653, 448] width 44 height 24
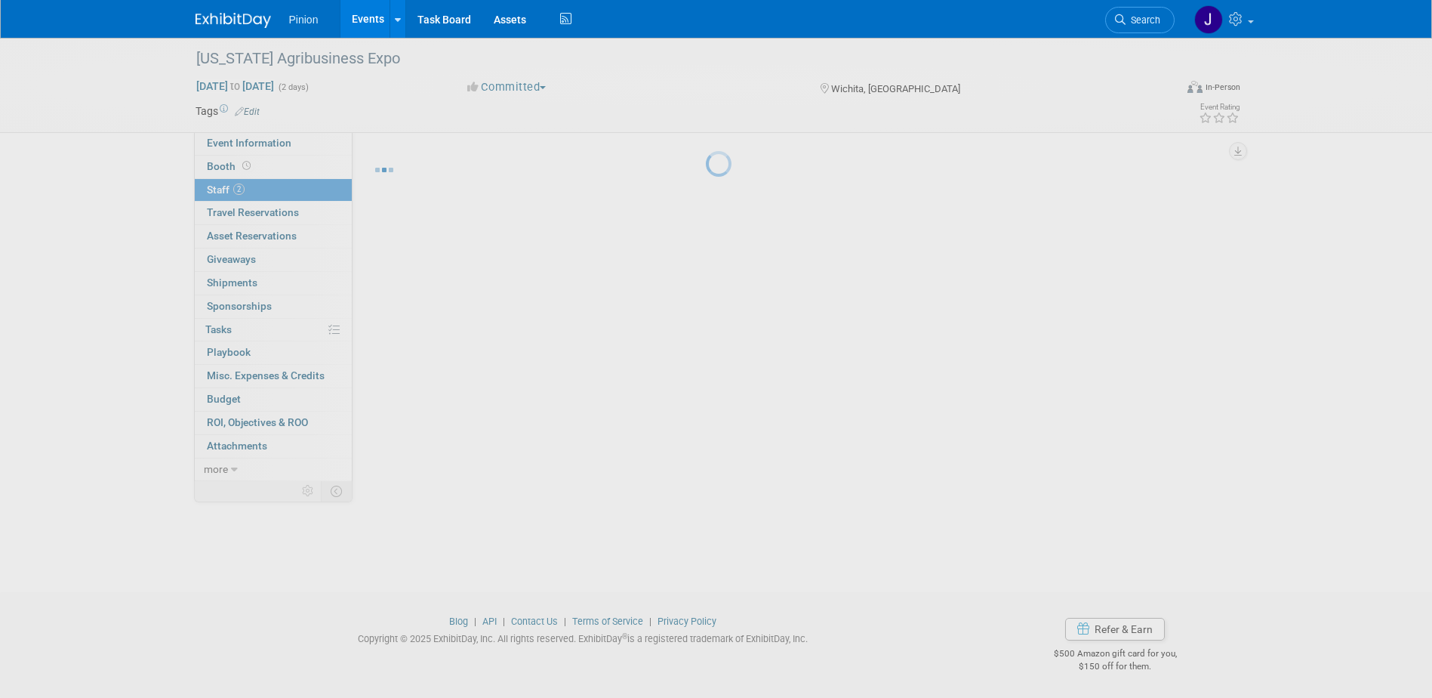
scroll to position [14, 0]
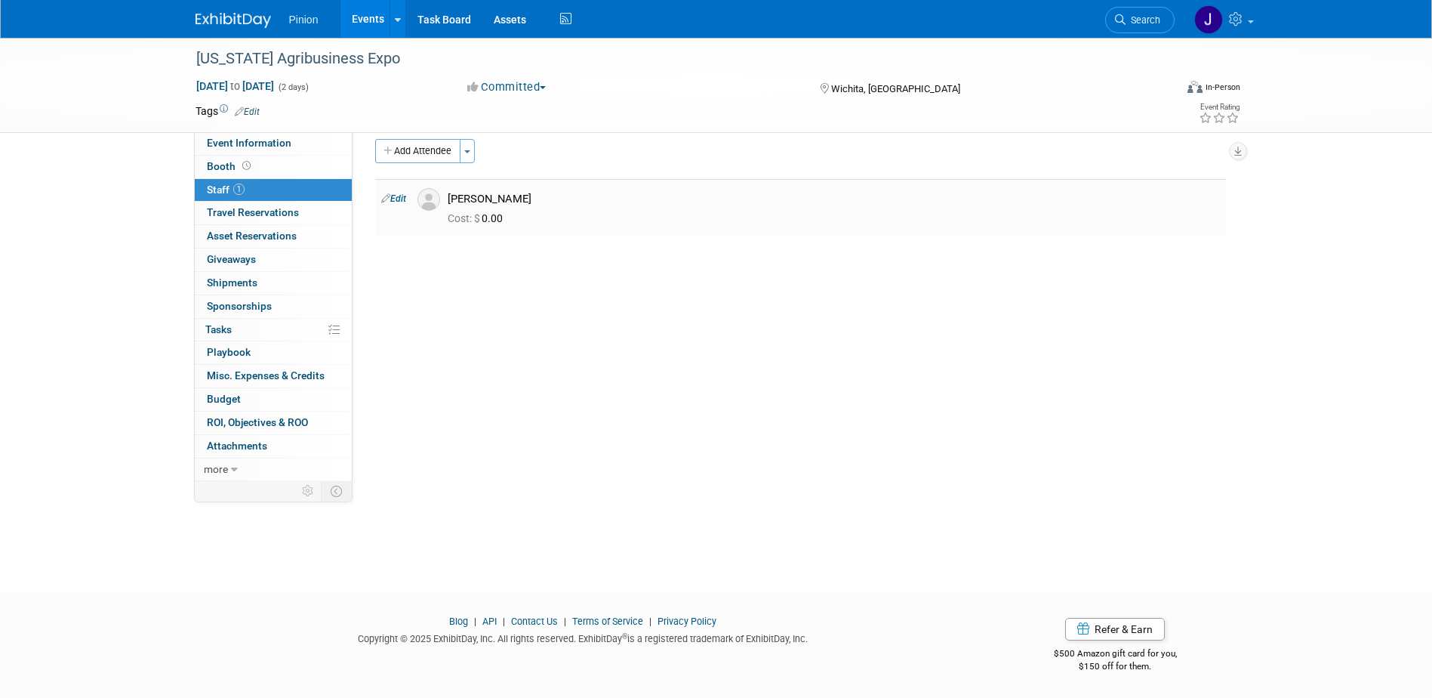
click at [399, 204] on link "Edit" at bounding box center [393, 198] width 25 height 11
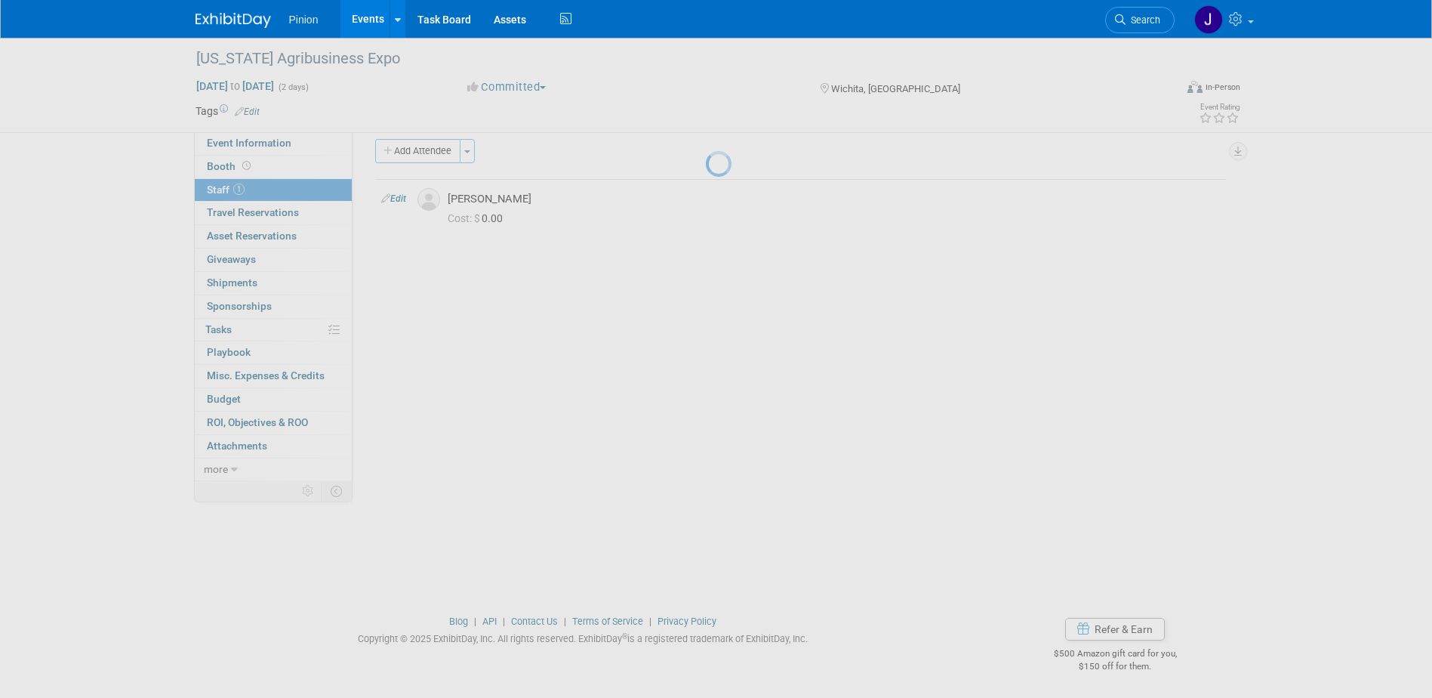
select select "6e330ea5-4394-4358-97ca-13375c5154f6"
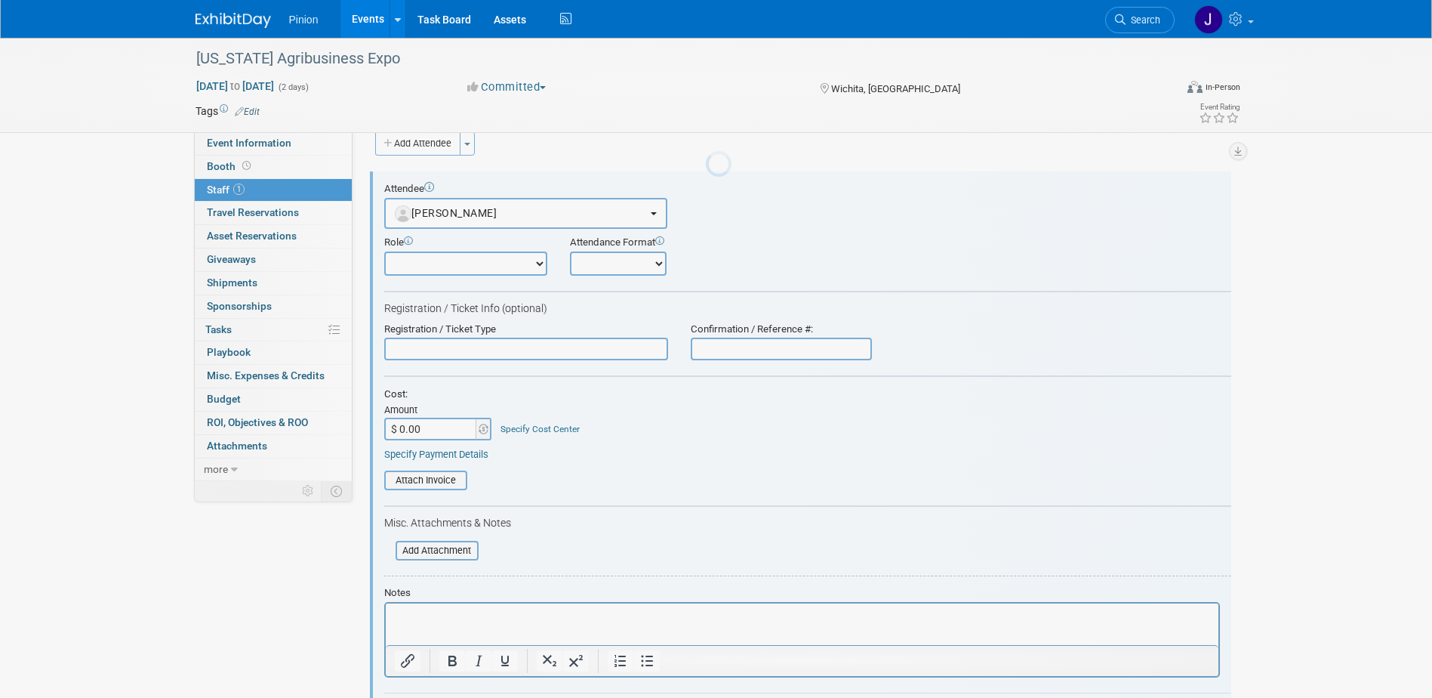
scroll to position [0, 0]
click at [442, 621] on p "Rich Text Area. Press ALT-0 for help." at bounding box center [801, 616] width 815 height 15
drag, startPoint x: 1430, startPoint y: 324, endPoint x: 1421, endPoint y: 476, distance: 152.8
click at [1425, 466] on div "[US_STATE] Agribusiness Expo [DATE] to [DATE] (2 days) [DATE] to [DATE] Committ…" at bounding box center [716, 404] width 1432 height 774
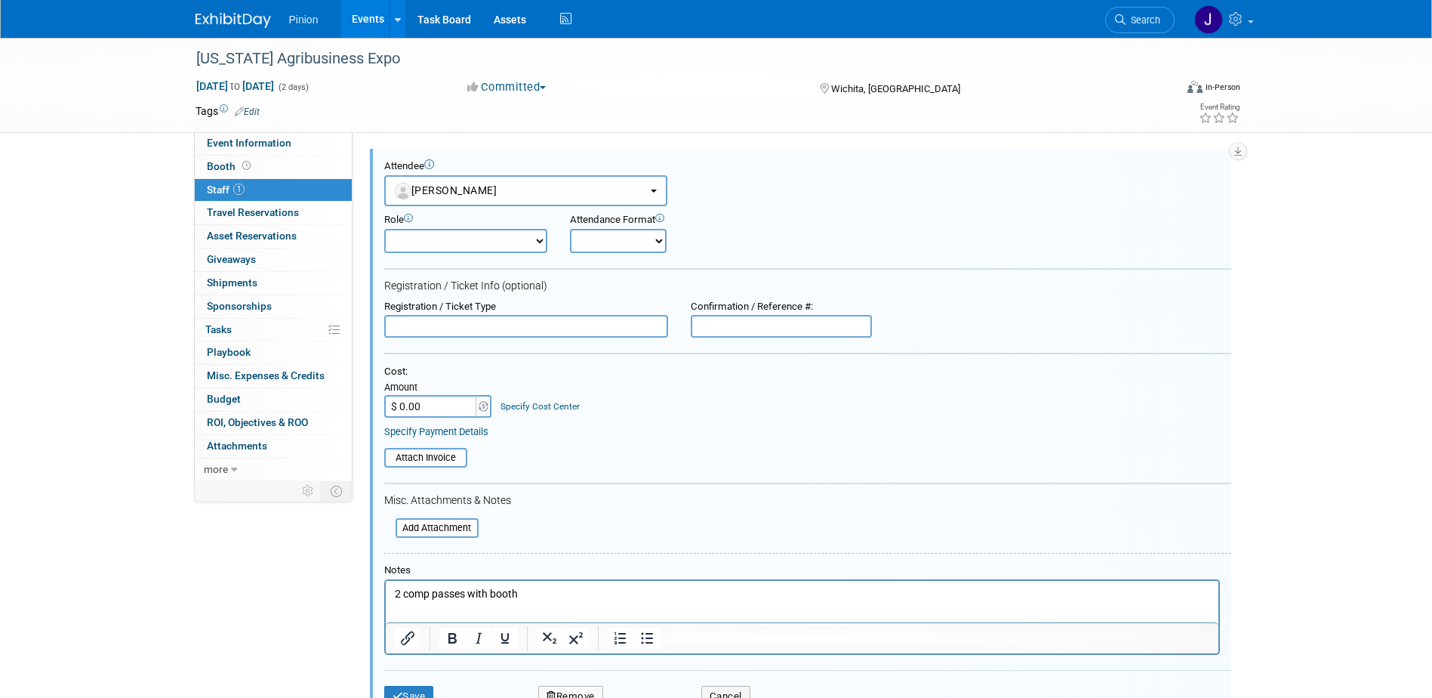
scroll to position [188, 0]
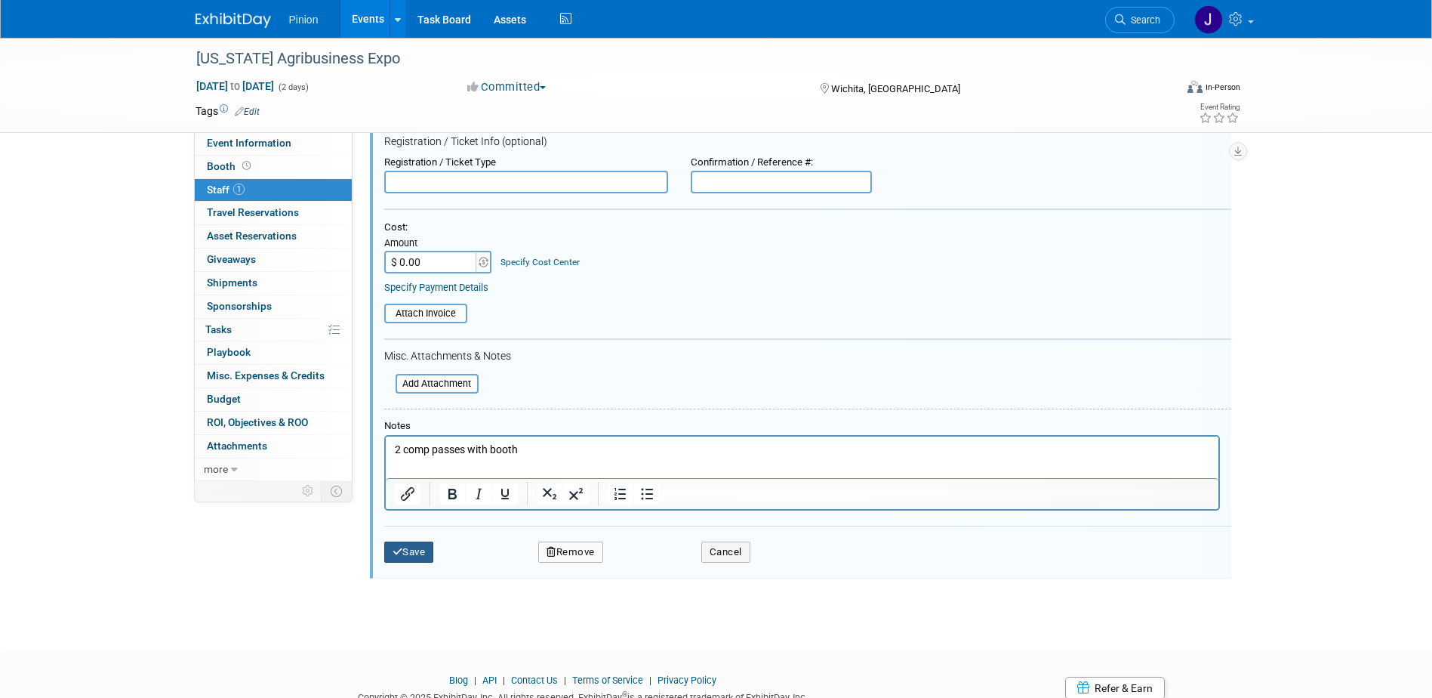
click at [399, 553] on icon "submit" at bounding box center [398, 552] width 11 height 10
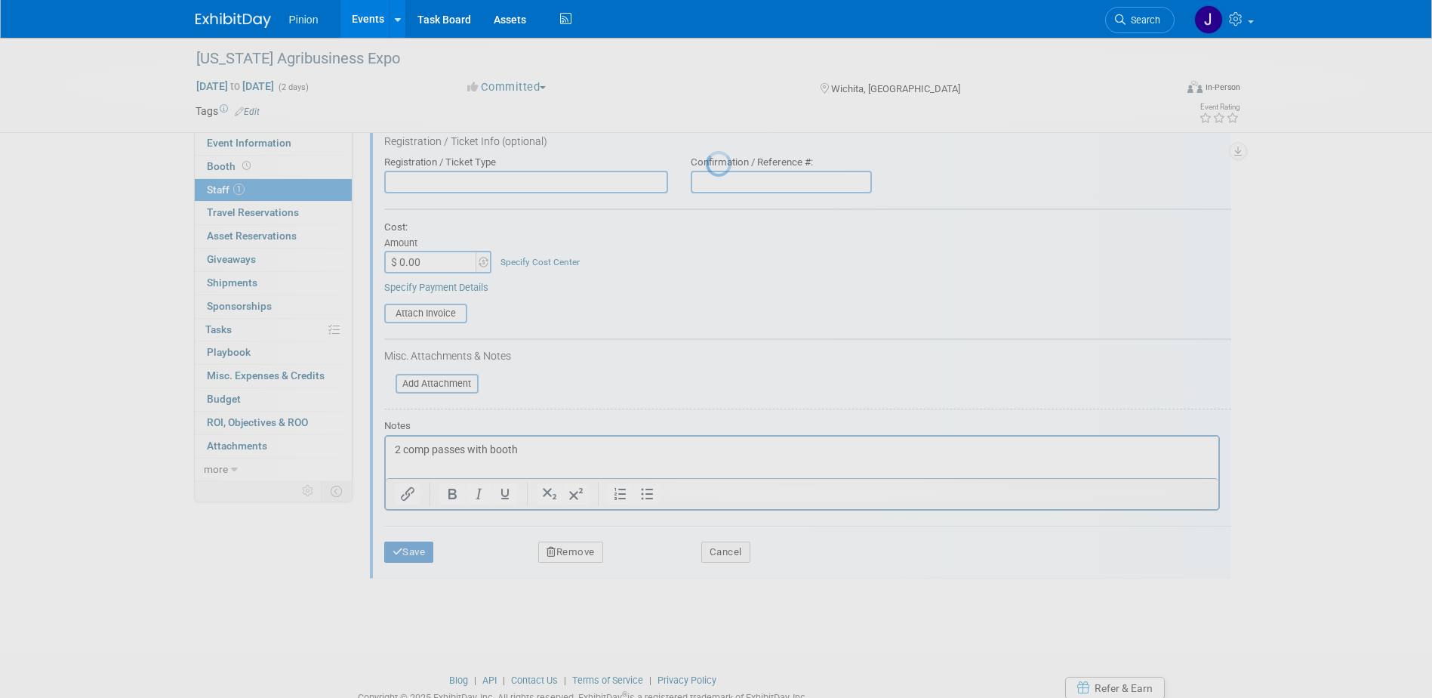
scroll to position [14, 0]
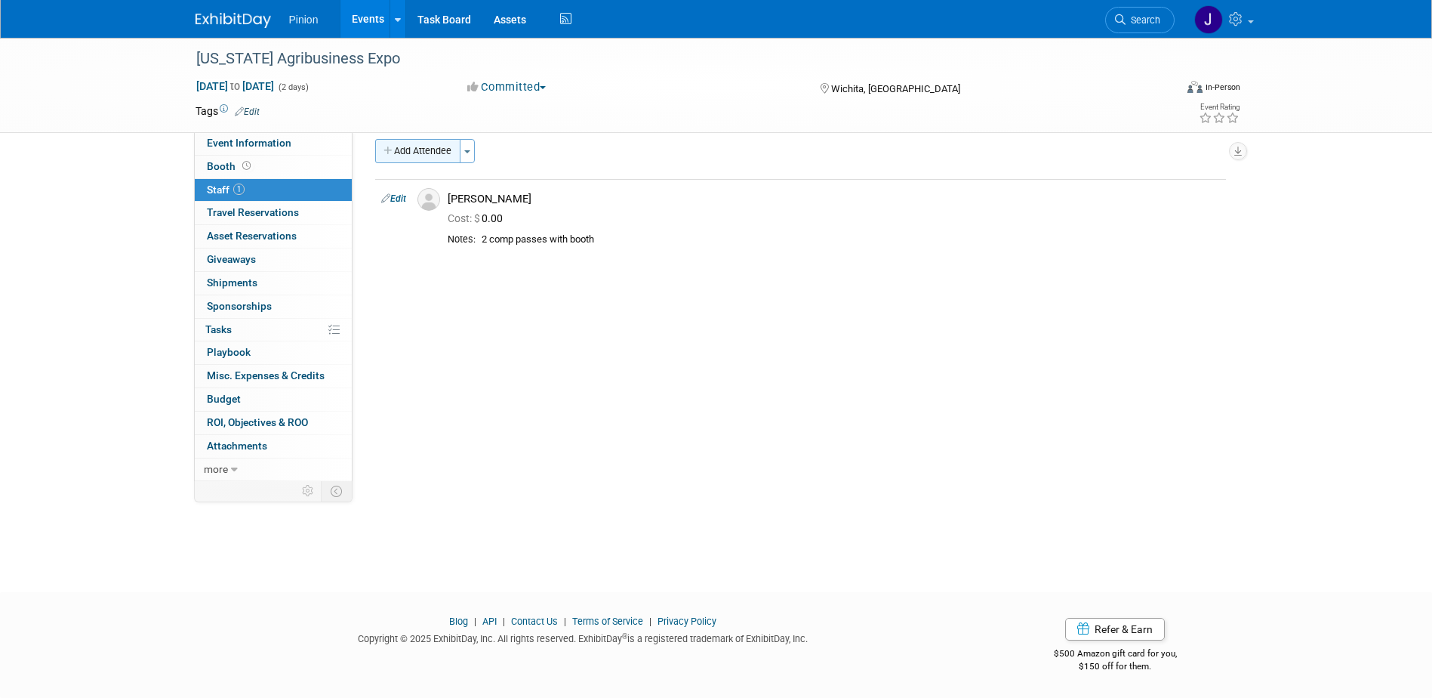
click at [405, 153] on button "Add Attendee" at bounding box center [417, 151] width 85 height 24
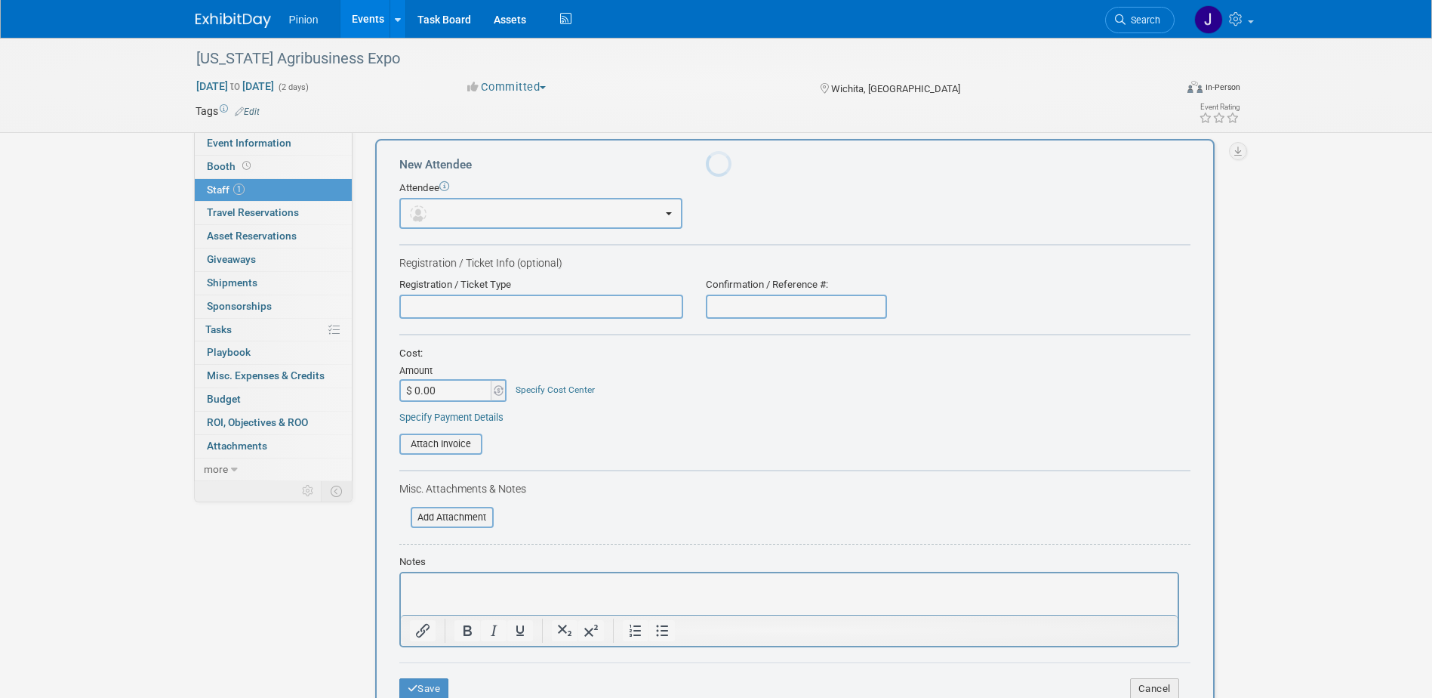
scroll to position [0, 0]
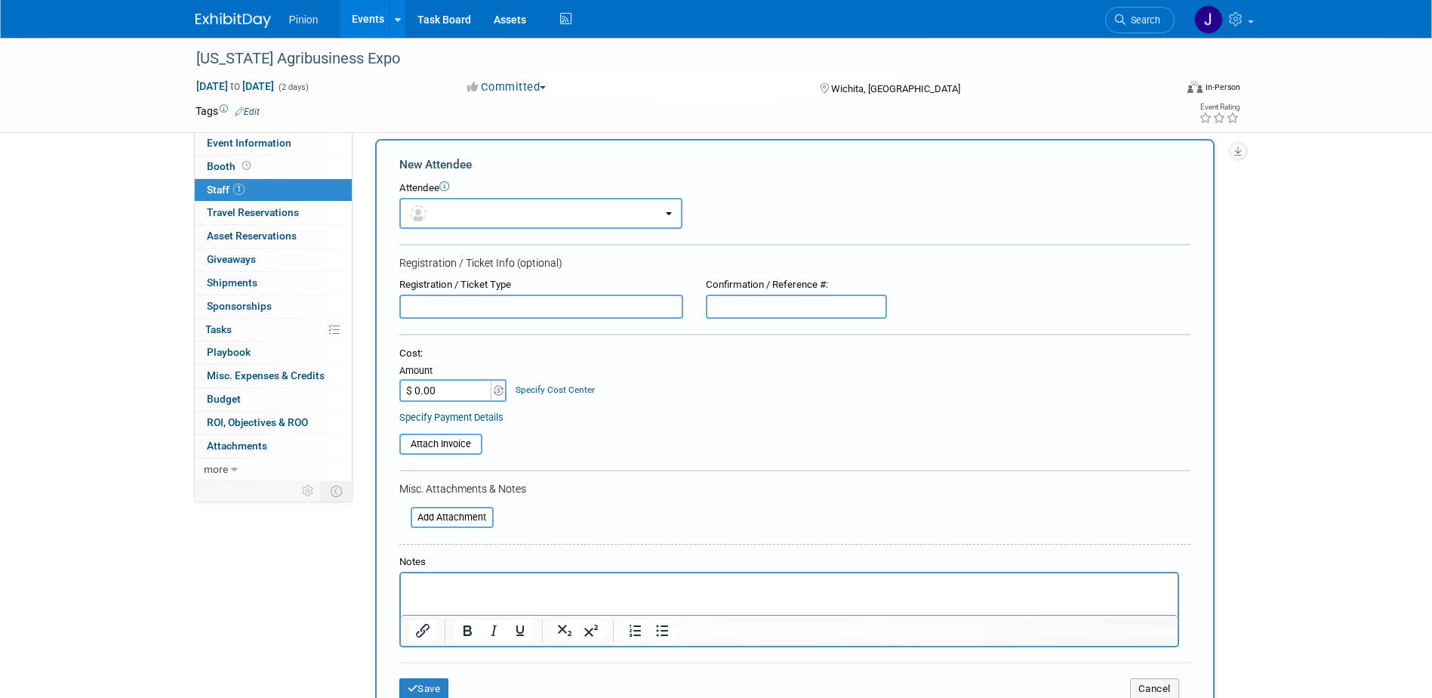
click at [462, 592] on p "Rich Text Area. Press ALT-0 for help." at bounding box center [788, 586] width 759 height 15
click at [414, 685] on icon "submit" at bounding box center [413, 688] width 11 height 10
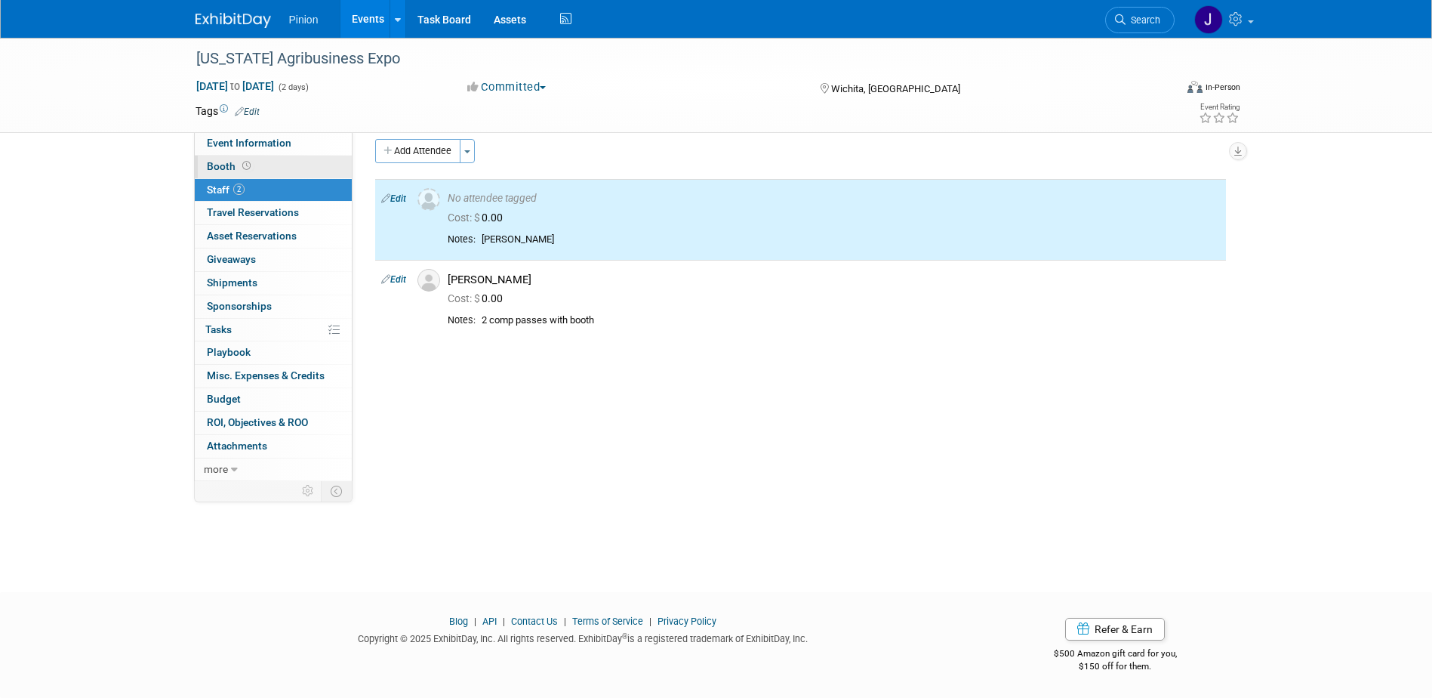
click at [280, 165] on link "Booth" at bounding box center [273, 167] width 157 height 23
